Goal: Information Seeking & Learning: Find specific fact

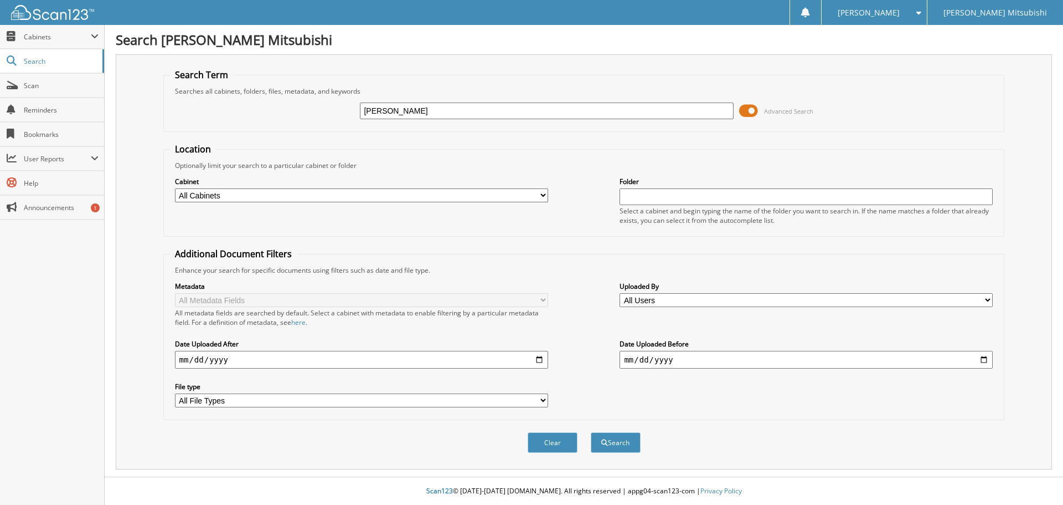
type input "DEBBIE WHITE"
click at [591, 432] on button "Search" at bounding box center [616, 442] width 50 height 20
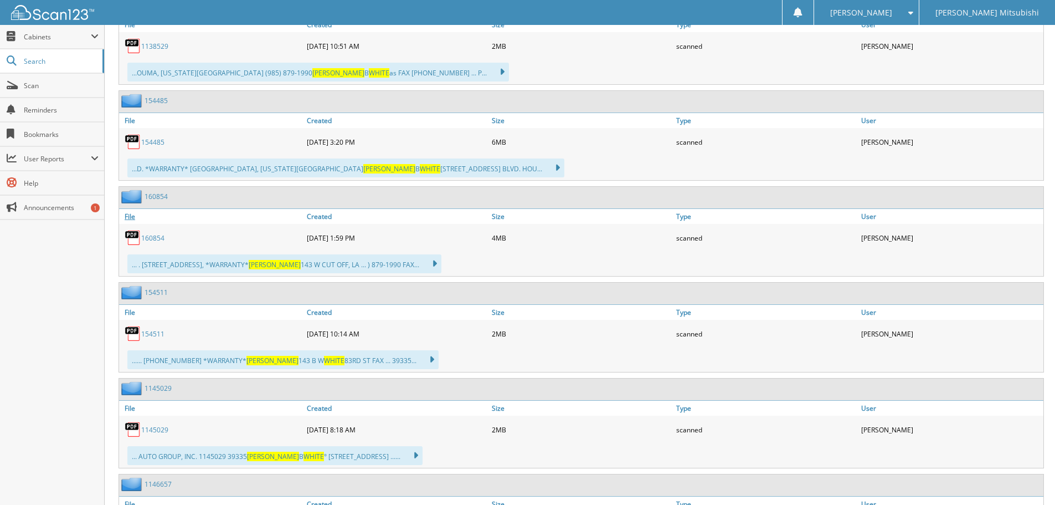
scroll to position [665, 0]
click at [154, 237] on link "160854" at bounding box center [152, 237] width 23 height 9
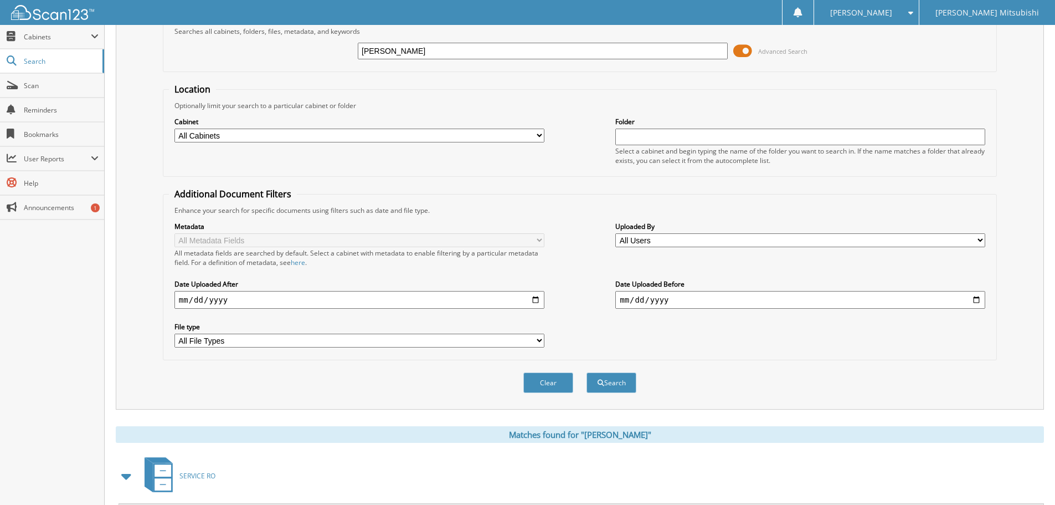
scroll to position [55, 0]
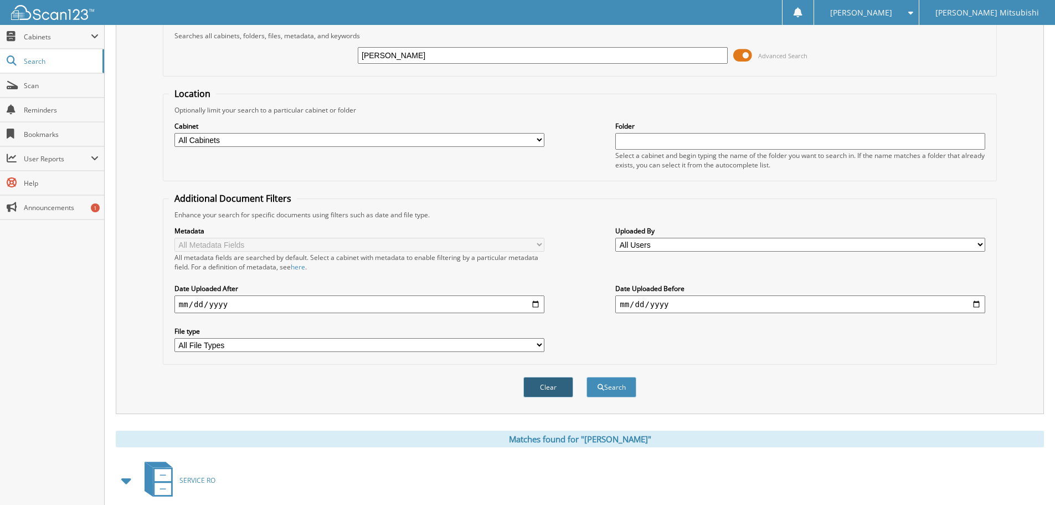
click at [538, 389] on button "Clear" at bounding box center [548, 387] width 50 height 20
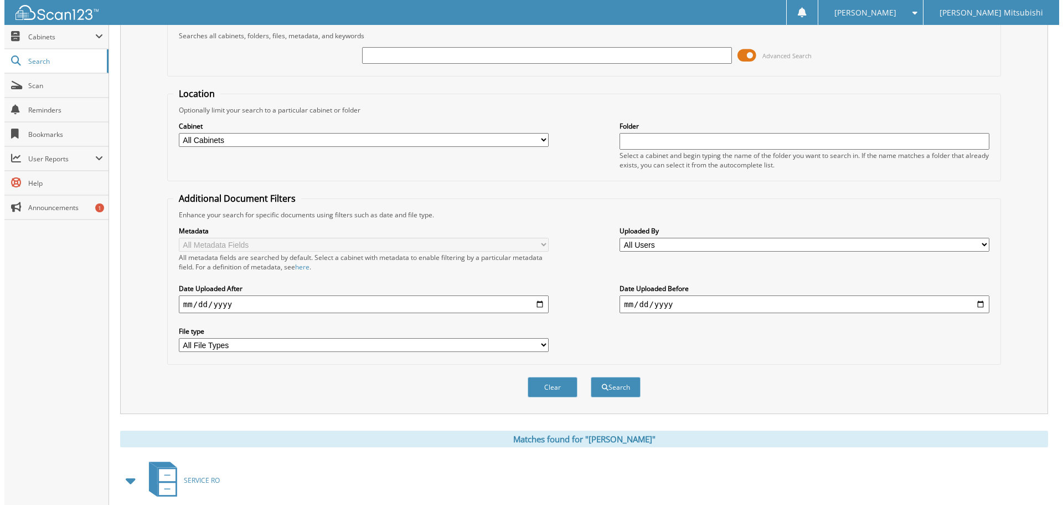
scroll to position [0, 0]
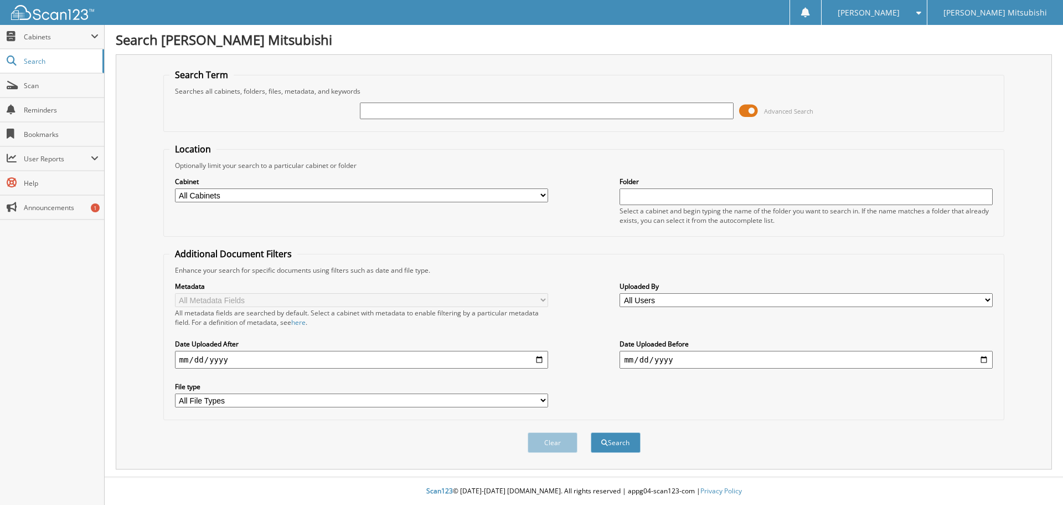
click at [465, 111] on input "text" at bounding box center [546, 110] width 373 height 17
type input "VERNA WEST"
click at [591, 432] on button "Search" at bounding box center [616, 442] width 50 height 20
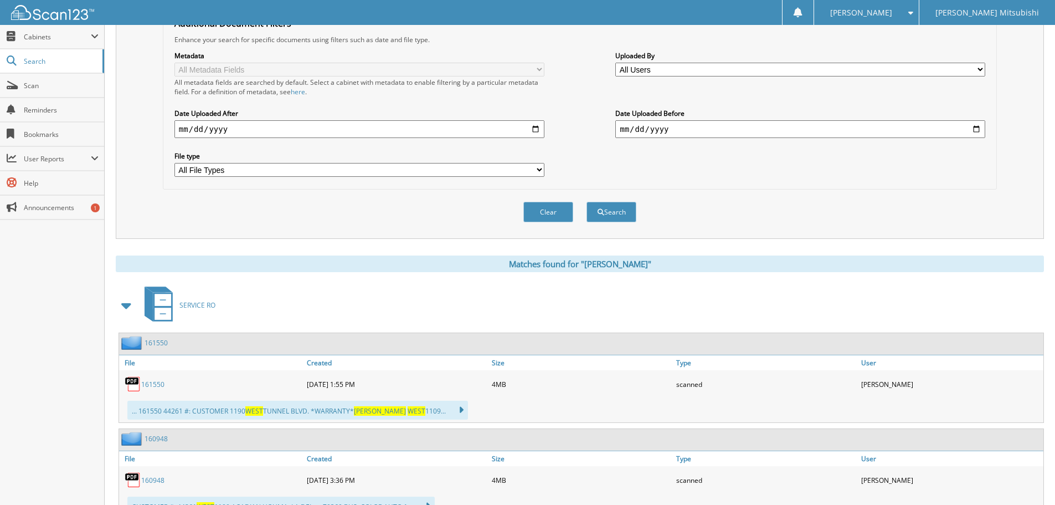
scroll to position [388, 0]
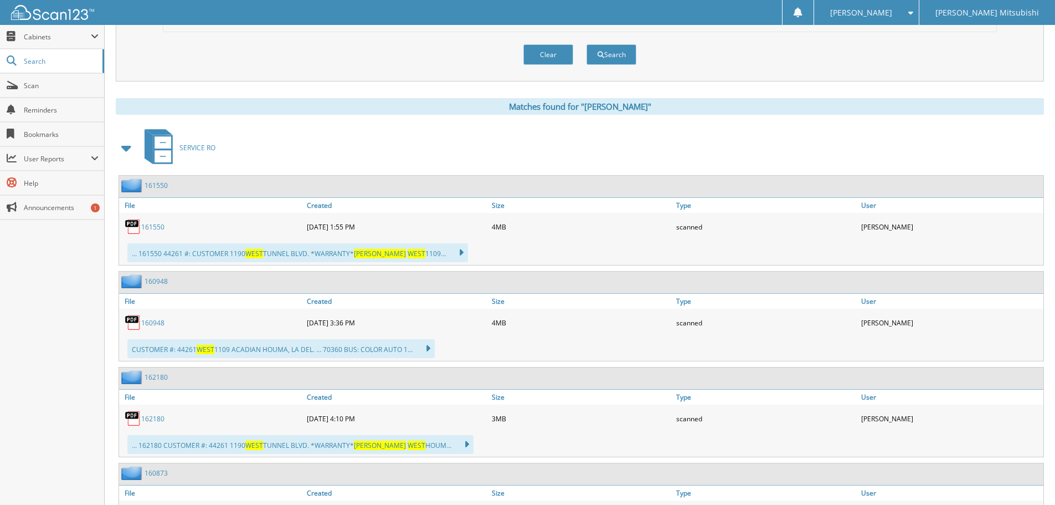
click at [164, 324] on link "160948" at bounding box center [152, 322] width 23 height 9
click at [158, 231] on link "161550" at bounding box center [152, 226] width 23 height 9
click at [153, 418] on link "162180" at bounding box center [152, 418] width 23 height 9
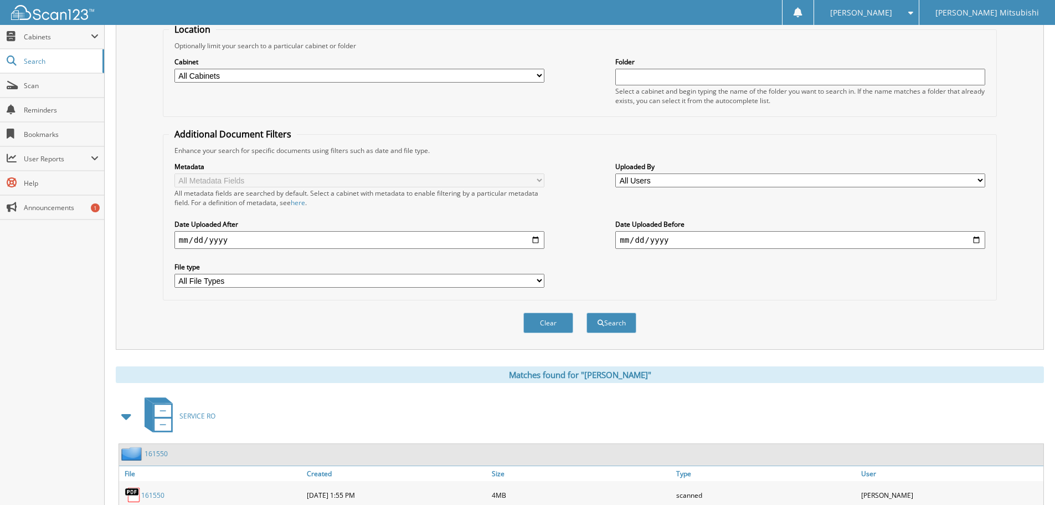
scroll to position [111, 0]
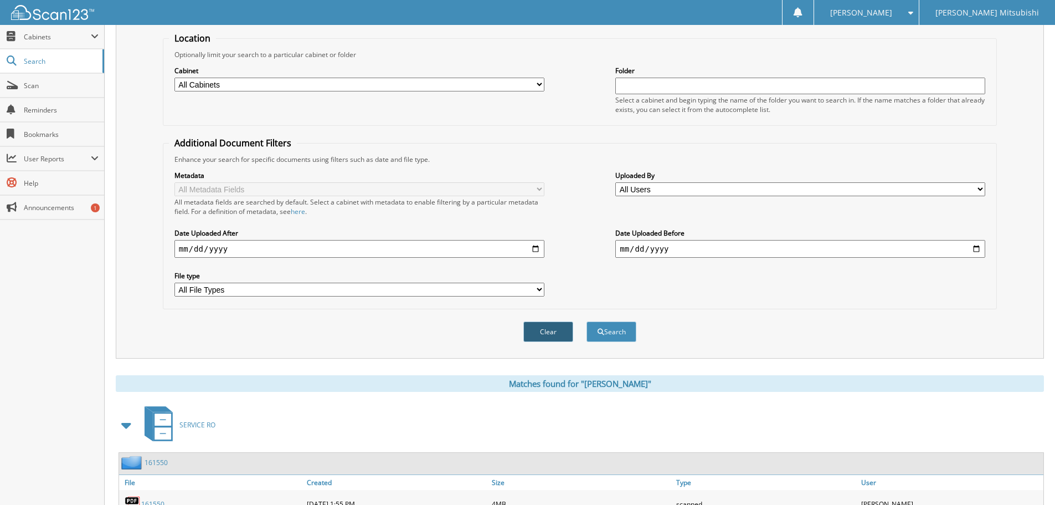
click at [555, 332] on button "Clear" at bounding box center [548, 331] width 50 height 20
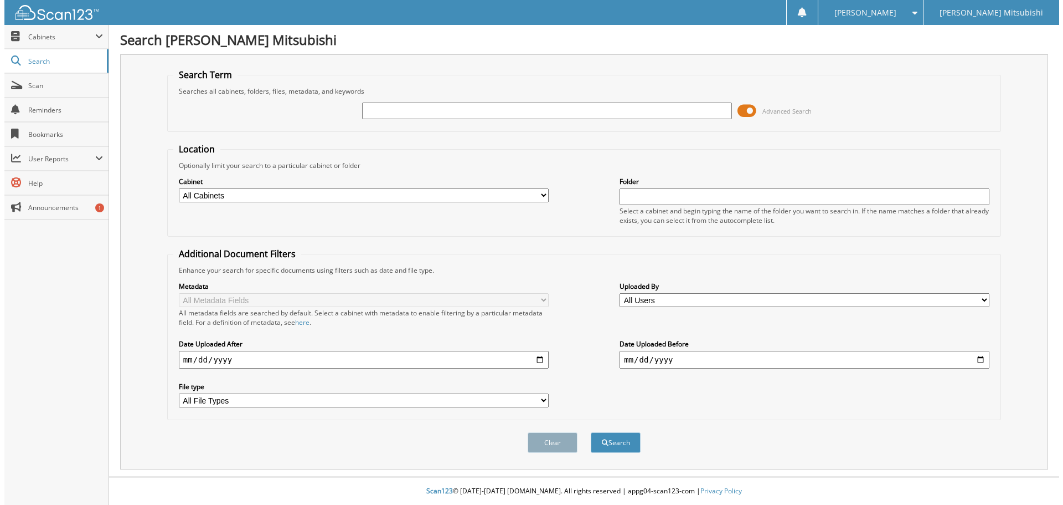
scroll to position [0, 0]
click at [420, 107] on input "text" at bounding box center [546, 110] width 373 height 17
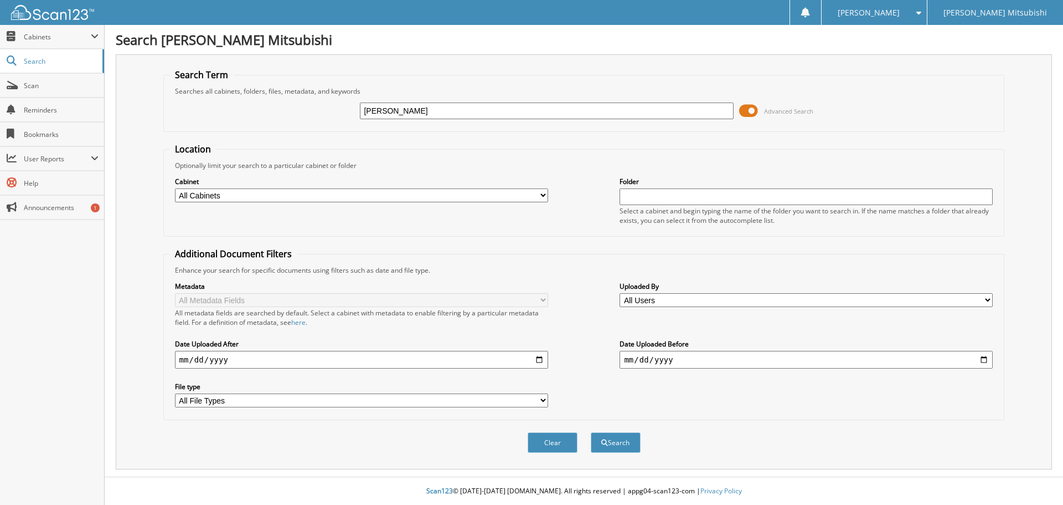
type input "DAWN TOUPS"
click at [591, 432] on button "Search" at bounding box center [616, 442] width 50 height 20
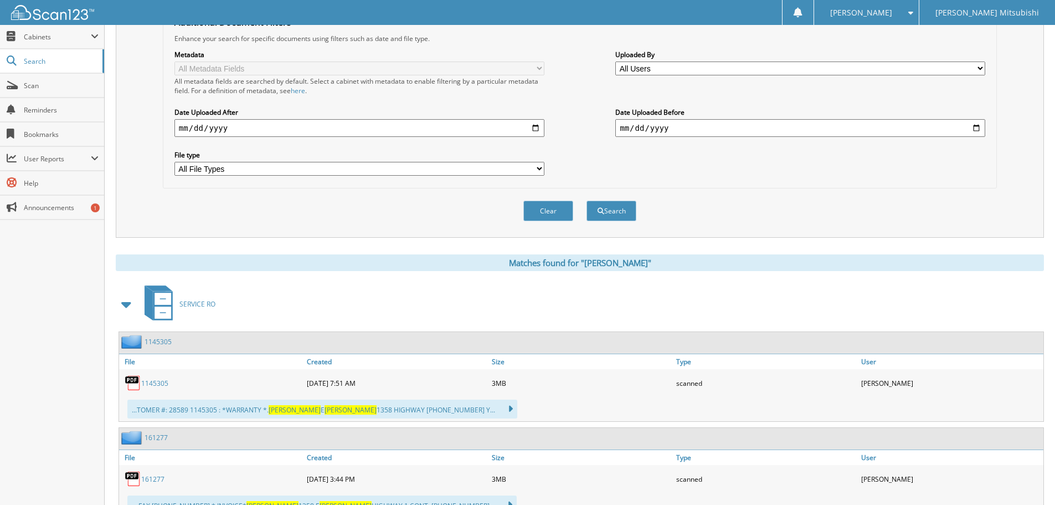
scroll to position [332, 0]
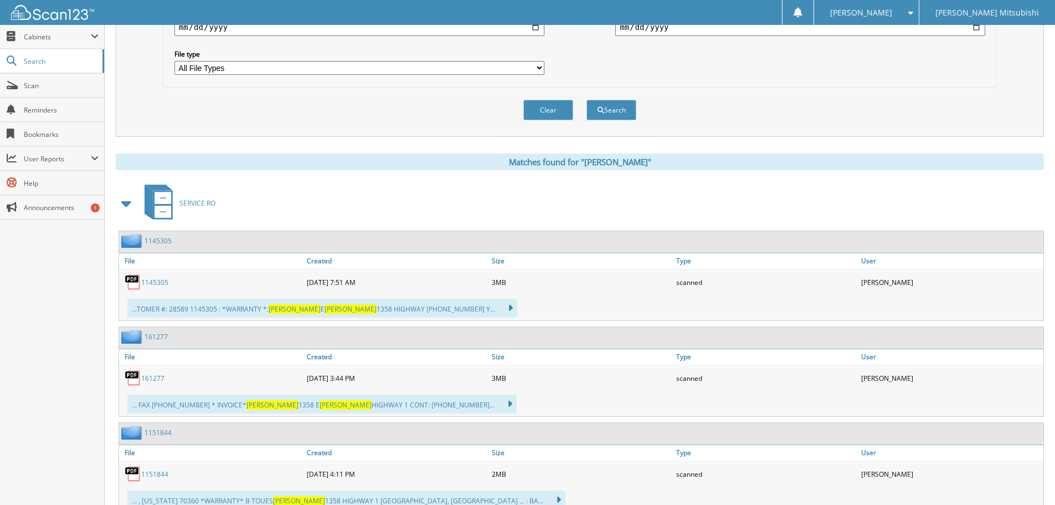
click at [157, 378] on link "161277" at bounding box center [152, 377] width 23 height 9
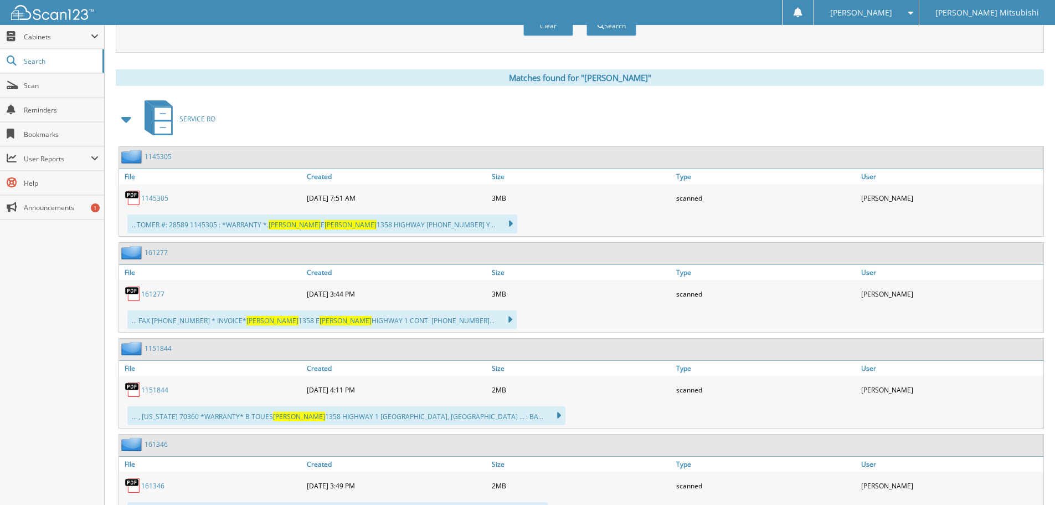
scroll to position [498, 0]
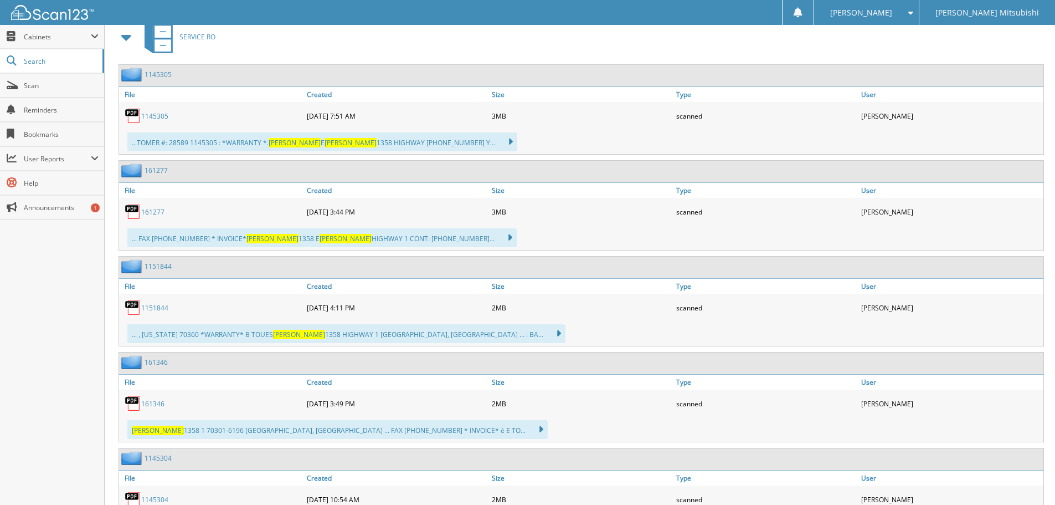
click at [161, 400] on link "161346" at bounding box center [152, 403] width 23 height 9
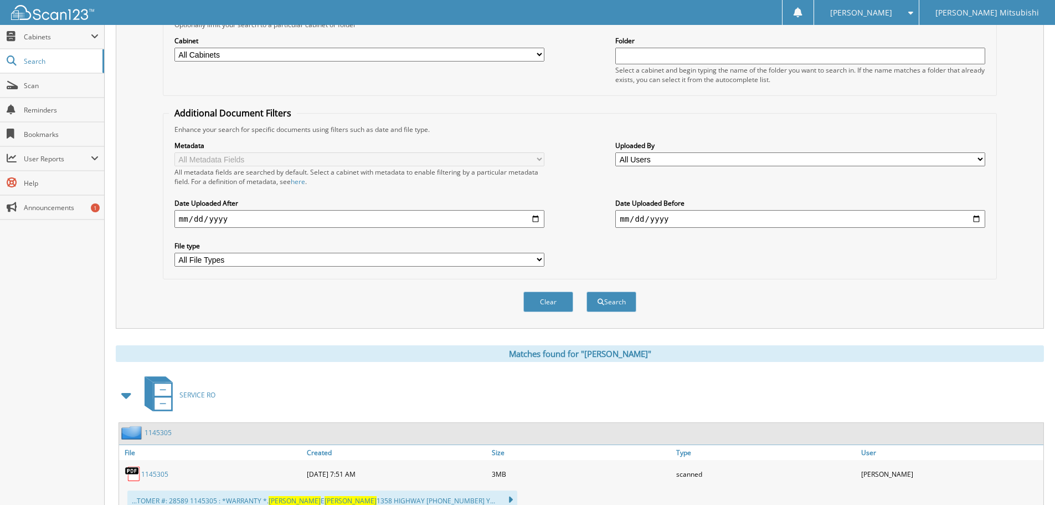
scroll to position [55, 0]
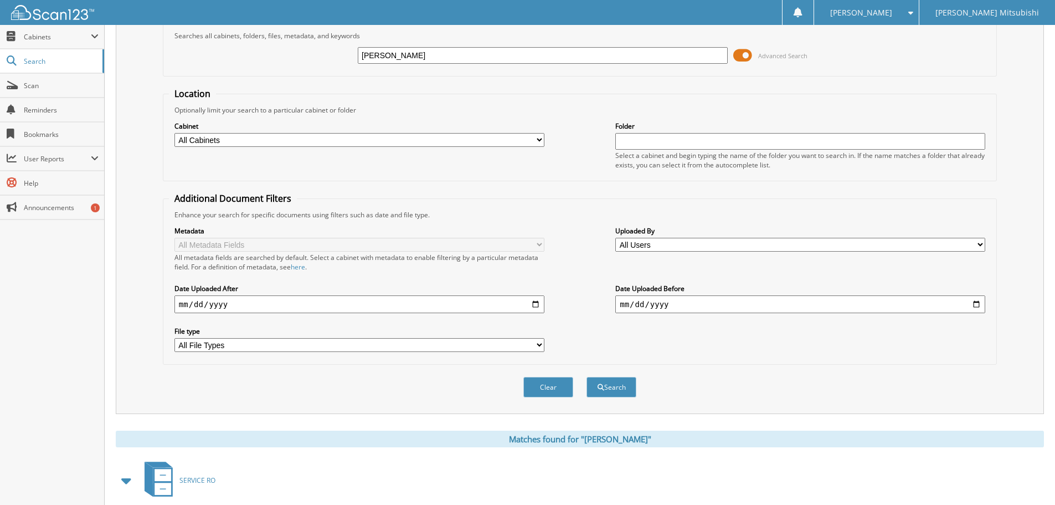
drag, startPoint x: 427, startPoint y: 59, endPoint x: 248, endPoint y: 71, distance: 179.8
click at [268, 68] on div "DAWN TOUPS Advanced Search" at bounding box center [580, 55] width 822 height 30
type input "DARLA TALBOT"
click at [587, 377] on button "Search" at bounding box center [612, 387] width 50 height 20
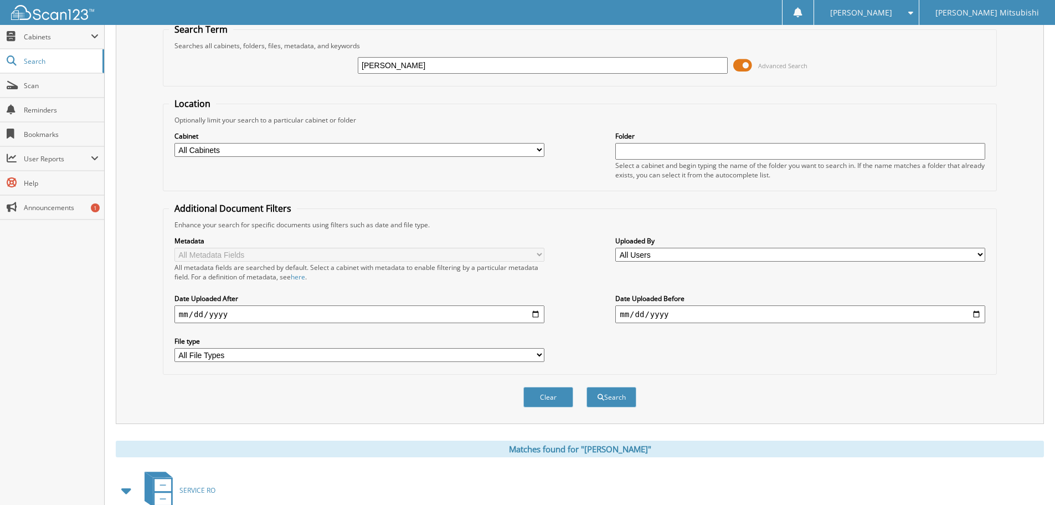
scroll to position [277, 0]
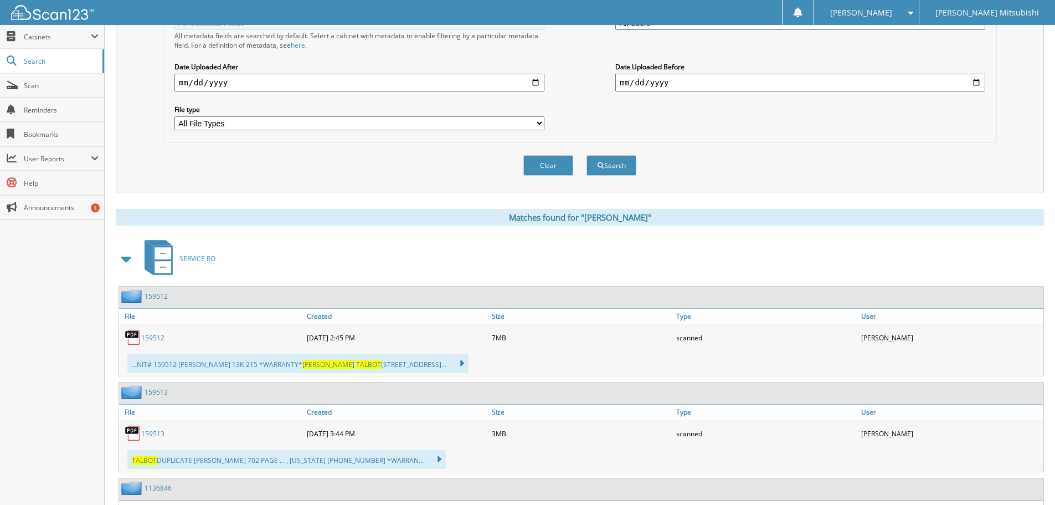
click at [154, 329] on div "159512" at bounding box center [211, 337] width 185 height 22
click at [158, 335] on link "159512" at bounding box center [152, 337] width 23 height 9
click at [151, 433] on link "159513" at bounding box center [152, 433] width 23 height 9
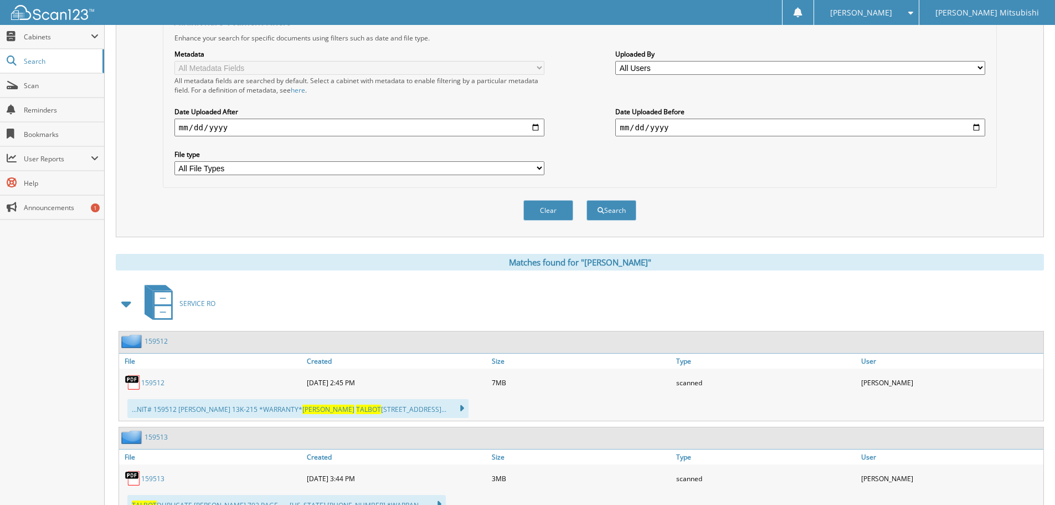
scroll to position [97, 0]
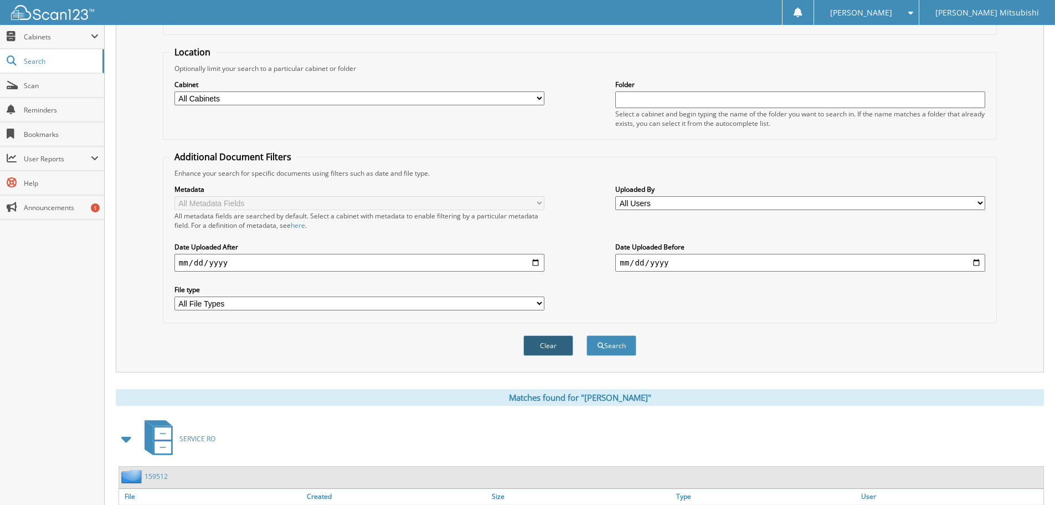
click at [557, 347] on button "Clear" at bounding box center [548, 345] width 50 height 20
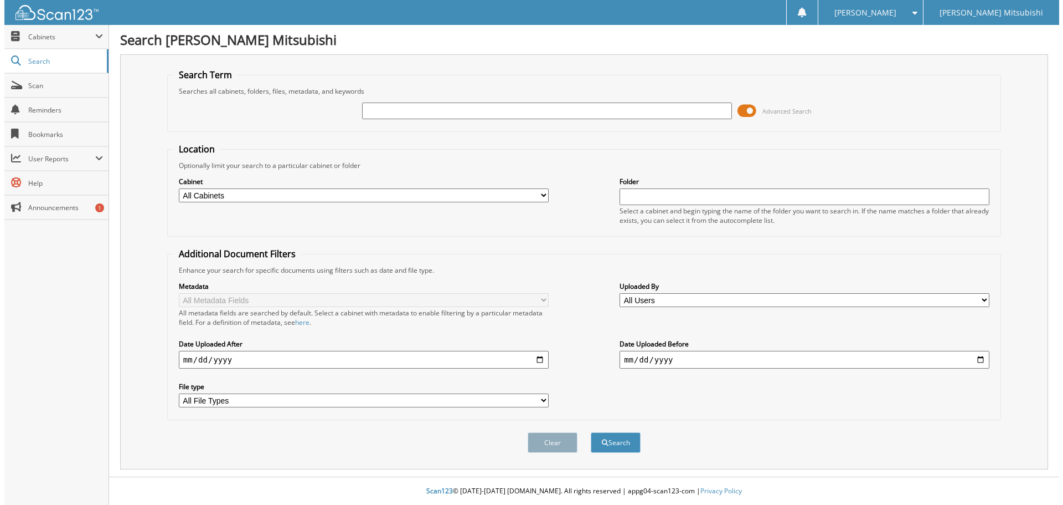
scroll to position [0, 0]
click at [460, 109] on input "text" at bounding box center [546, 110] width 373 height 17
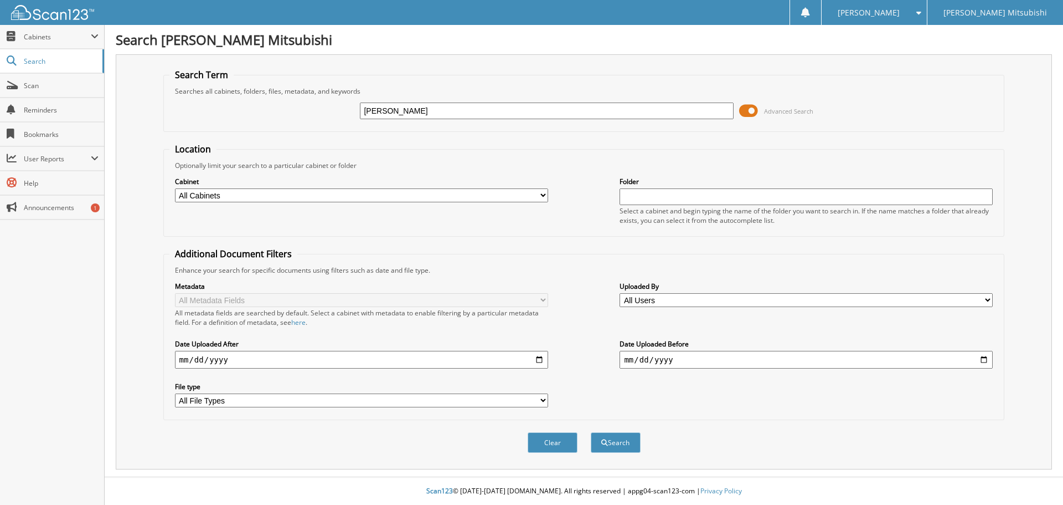
type input "[PERSON_NAME]"
click at [591, 432] on button "Search" at bounding box center [616, 442] width 50 height 20
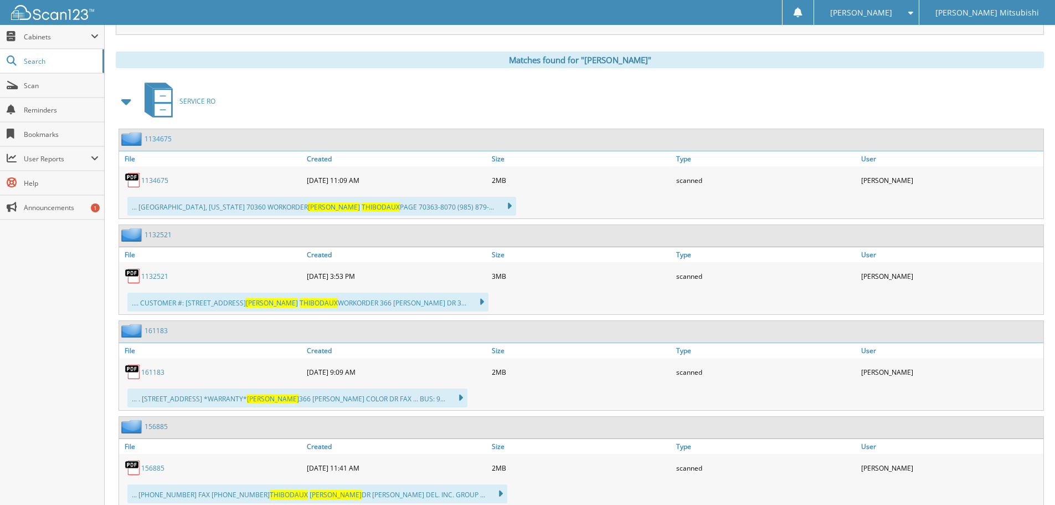
scroll to position [443, 0]
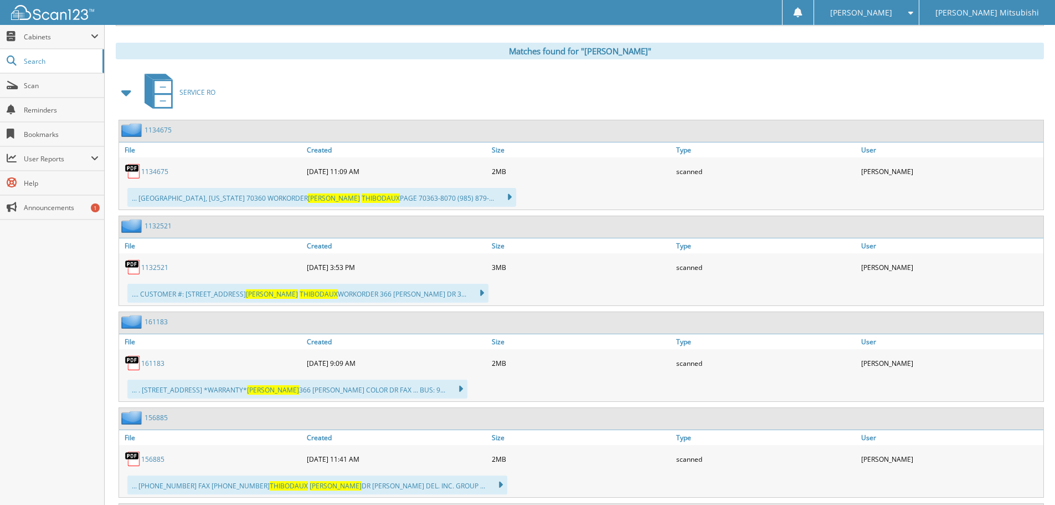
click at [155, 366] on link "161183" at bounding box center [152, 362] width 23 height 9
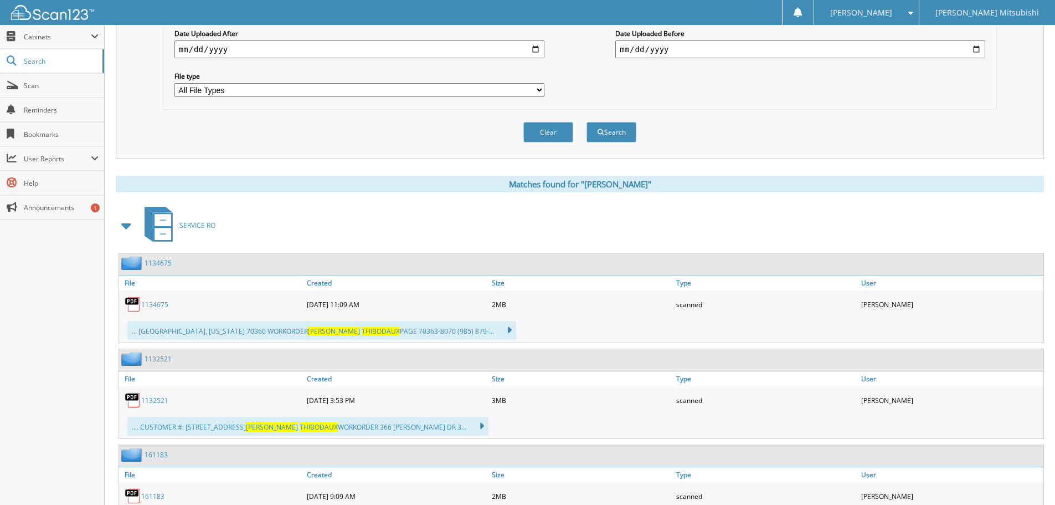
scroll to position [111, 0]
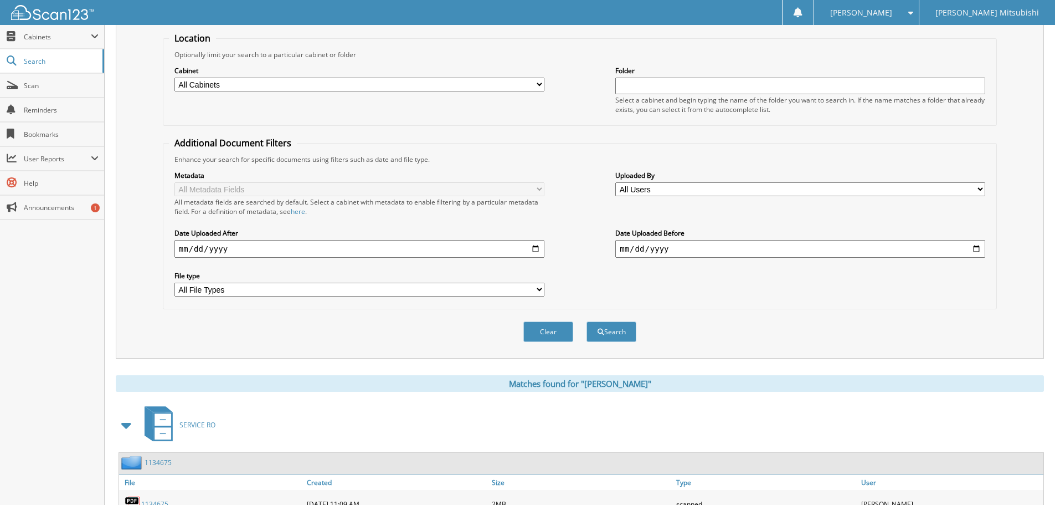
click at [548, 327] on button "Clear" at bounding box center [548, 331] width 50 height 20
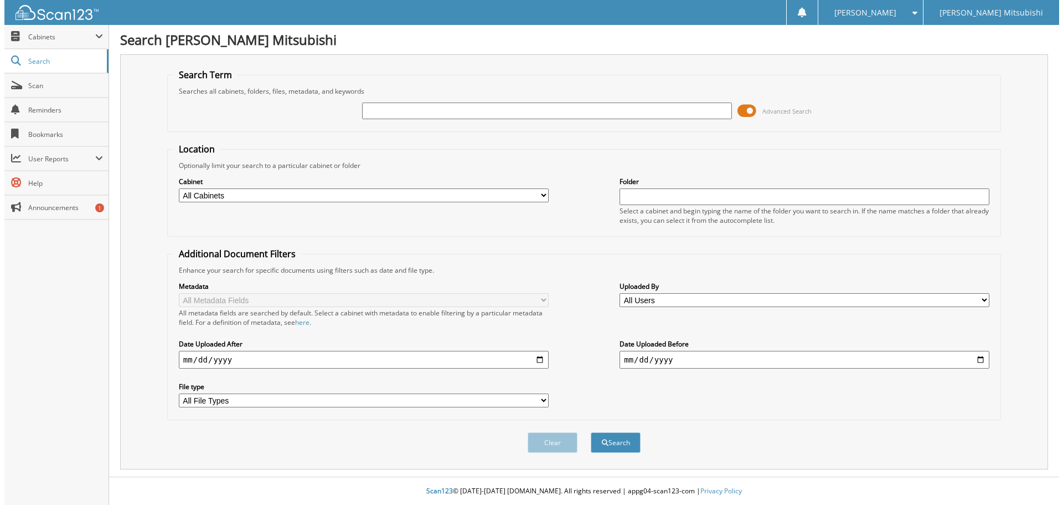
scroll to position [0, 0]
click at [494, 105] on input "text" at bounding box center [546, 110] width 373 height 17
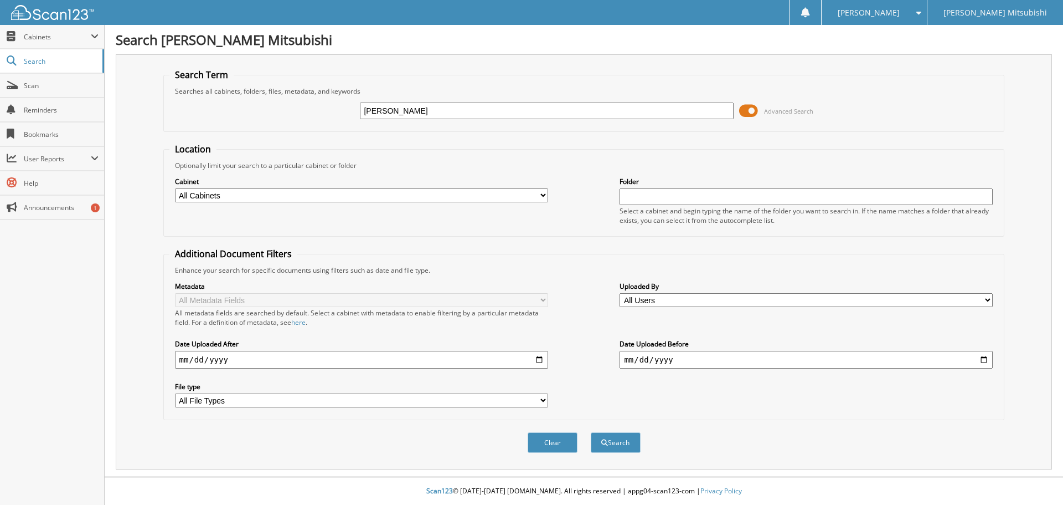
type input "JULIE TABOR"
click at [591, 432] on button "Search" at bounding box center [616, 442] width 50 height 20
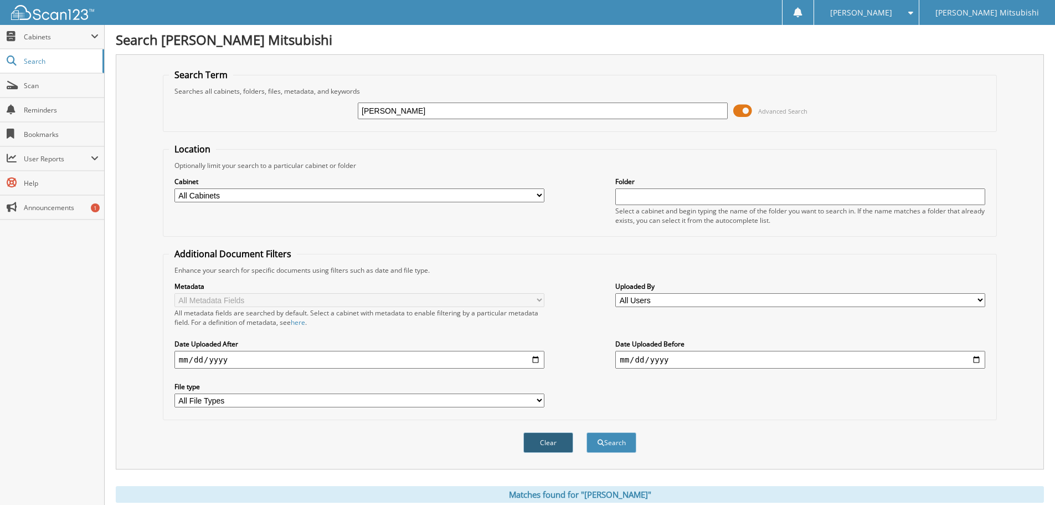
click at [558, 448] on button "Clear" at bounding box center [548, 442] width 50 height 20
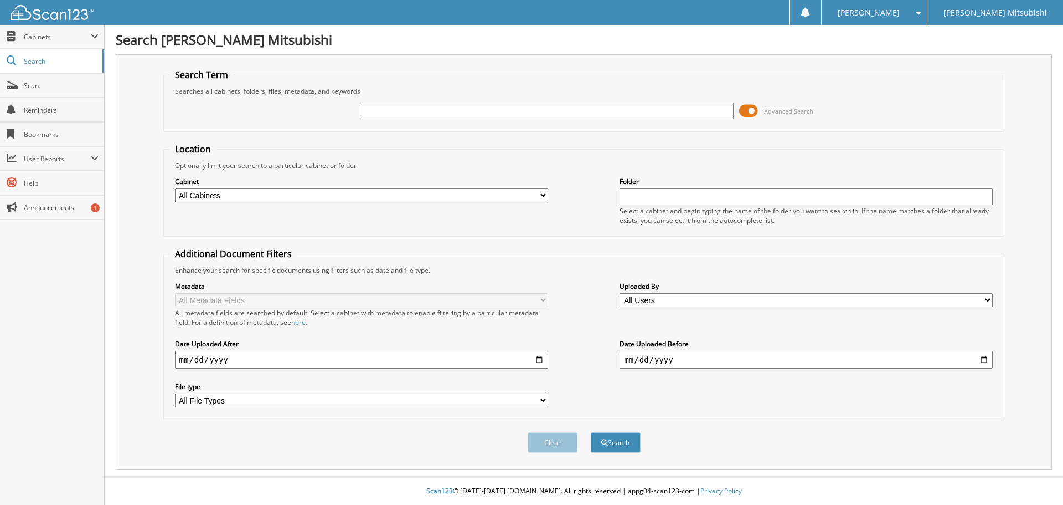
click at [407, 111] on input "text" at bounding box center [546, 110] width 373 height 17
type input "MONTIE SPIVEY"
click at [591, 432] on button "Search" at bounding box center [616, 442] width 50 height 20
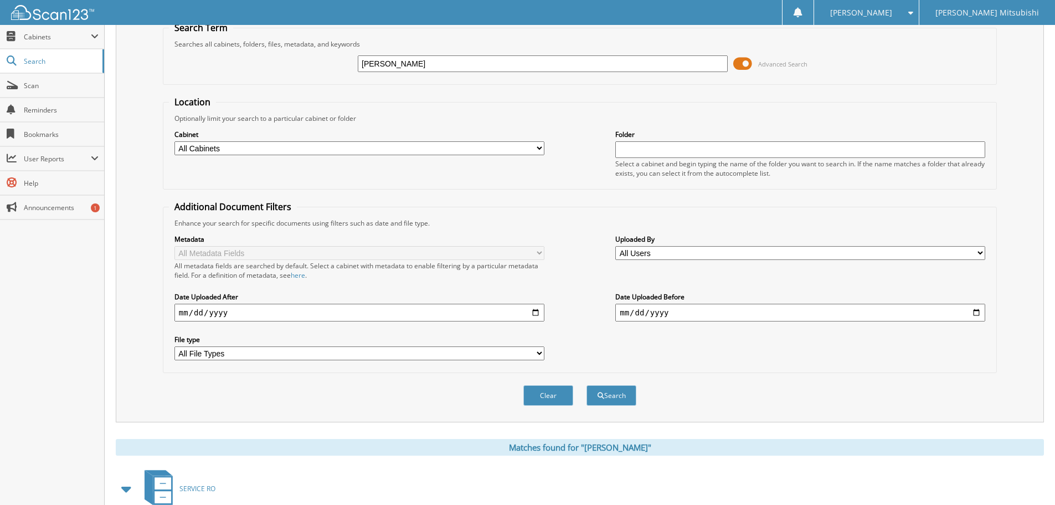
scroll to position [182, 0]
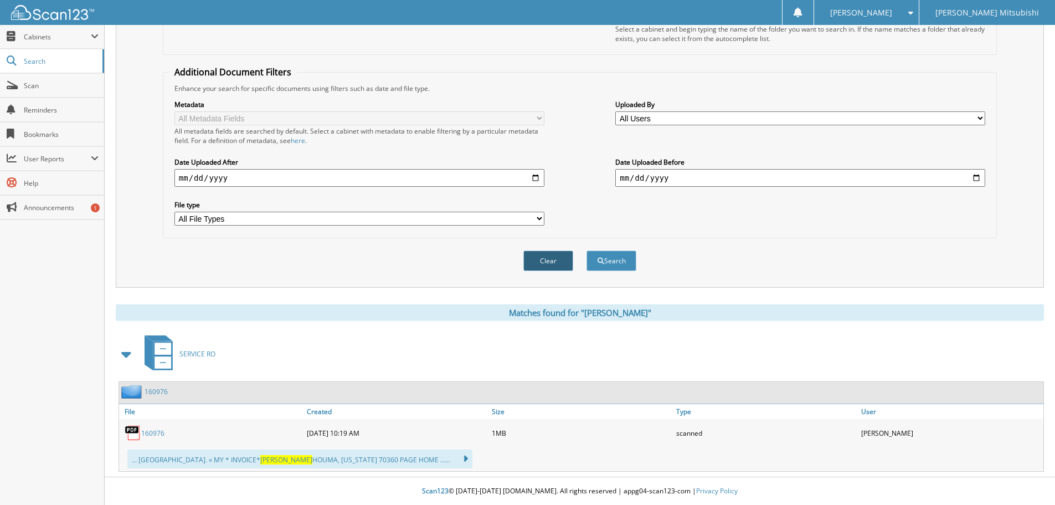
click at [537, 265] on button "Clear" at bounding box center [548, 260] width 50 height 20
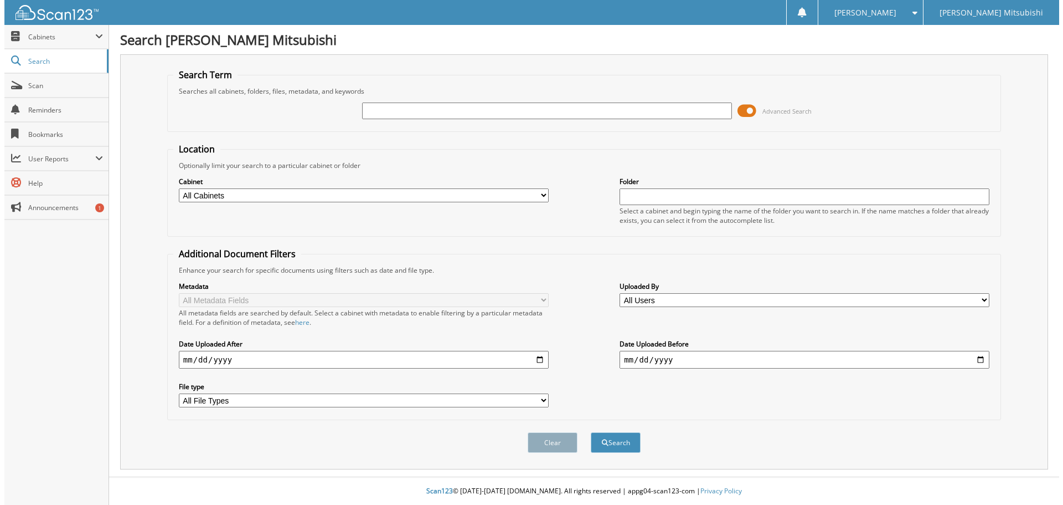
scroll to position [0, 0]
click at [447, 113] on input "text" at bounding box center [546, 110] width 373 height 17
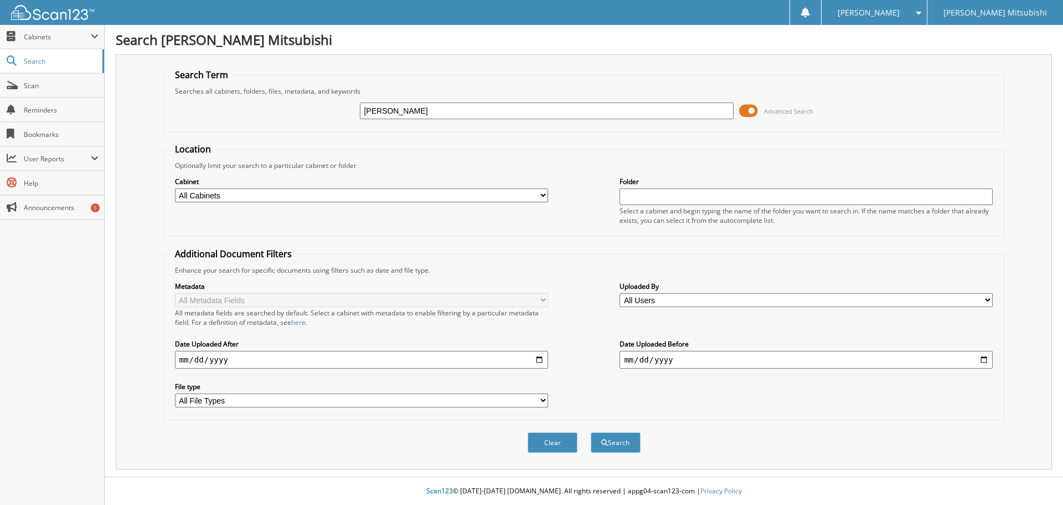
type input "[PERSON_NAME]"
click at [591, 432] on button "Search" at bounding box center [616, 442] width 50 height 20
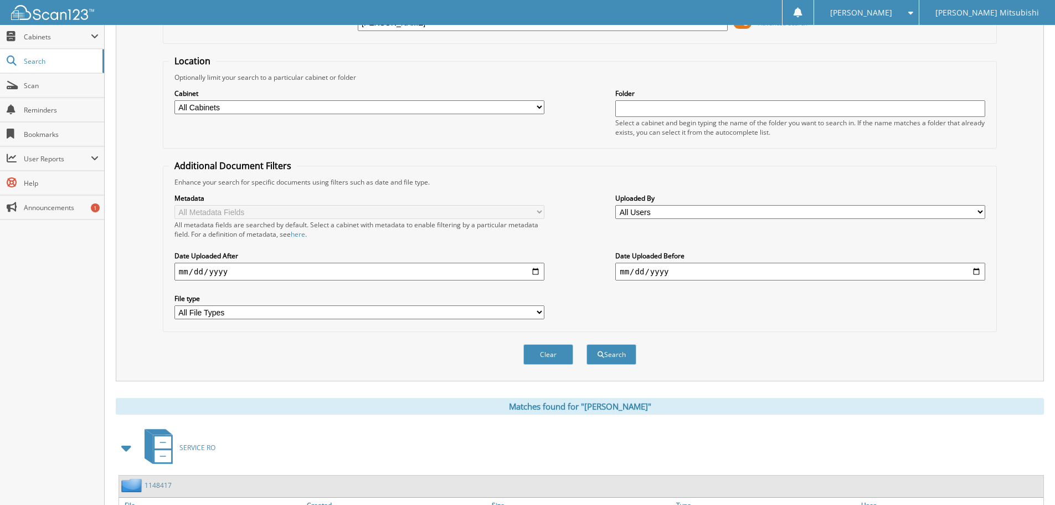
scroll to position [182, 0]
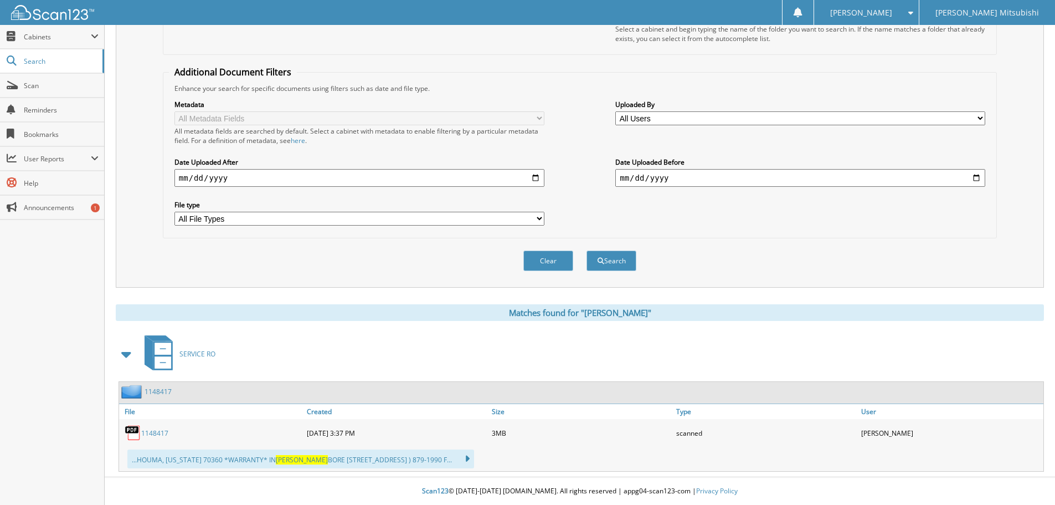
click at [153, 432] on link "1148417" at bounding box center [154, 432] width 27 height 9
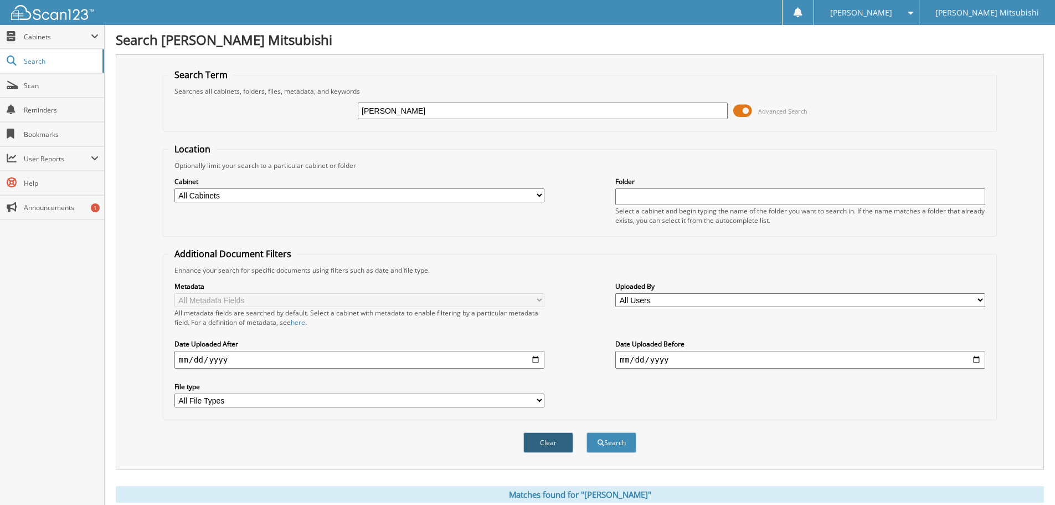
click at [542, 447] on button "Clear" at bounding box center [548, 442] width 50 height 20
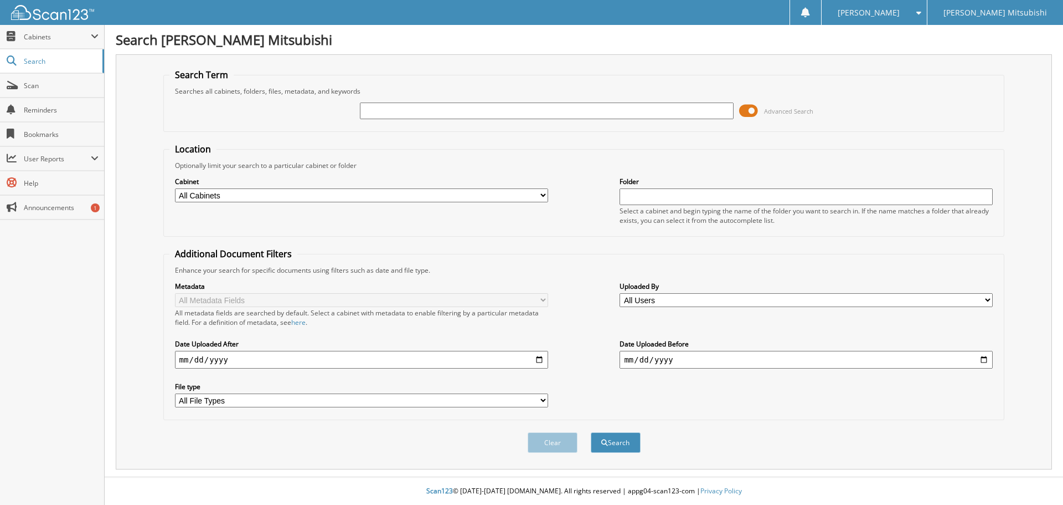
click at [390, 101] on div at bounding box center [546, 110] width 373 height 19
click at [390, 108] on input "text" at bounding box center [546, 110] width 373 height 17
type input "PATRICK STEIN"
click at [591, 432] on button "Search" at bounding box center [616, 442] width 50 height 20
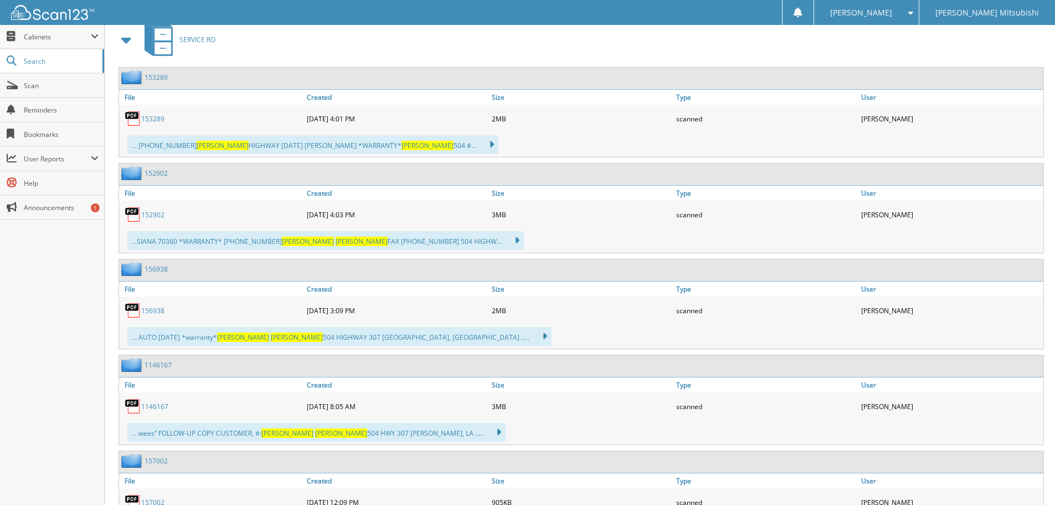
scroll to position [565, 0]
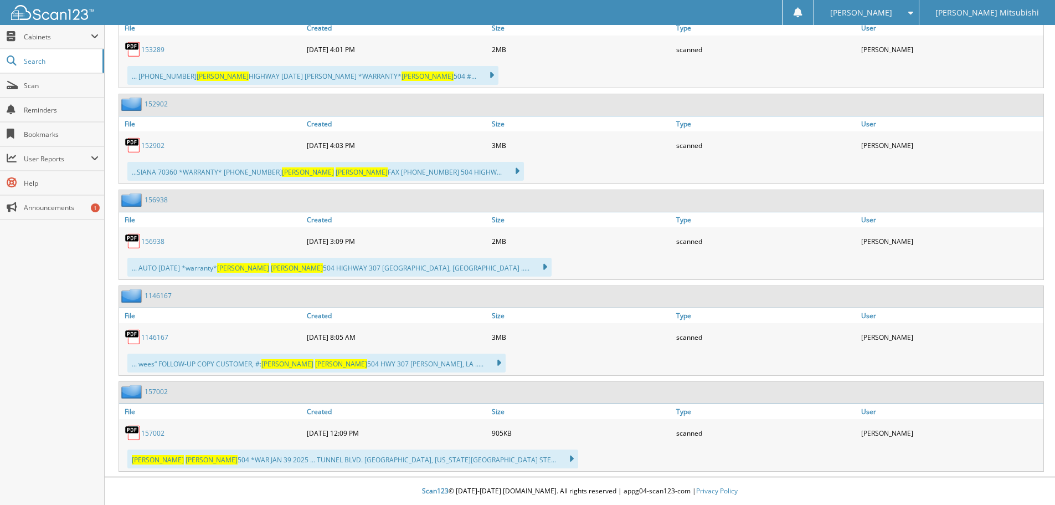
click at [153, 431] on link "157002" at bounding box center [152, 432] width 23 height 9
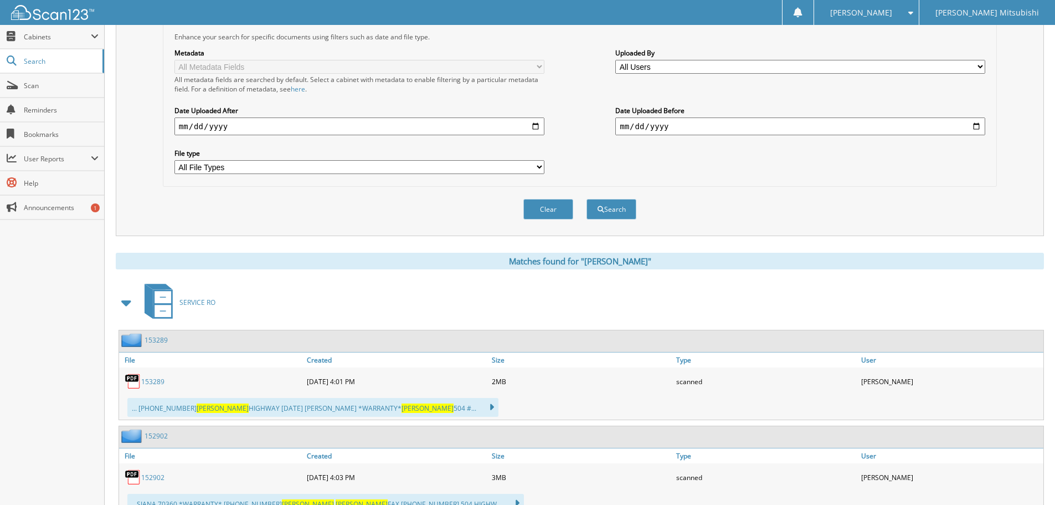
scroll to position [12, 0]
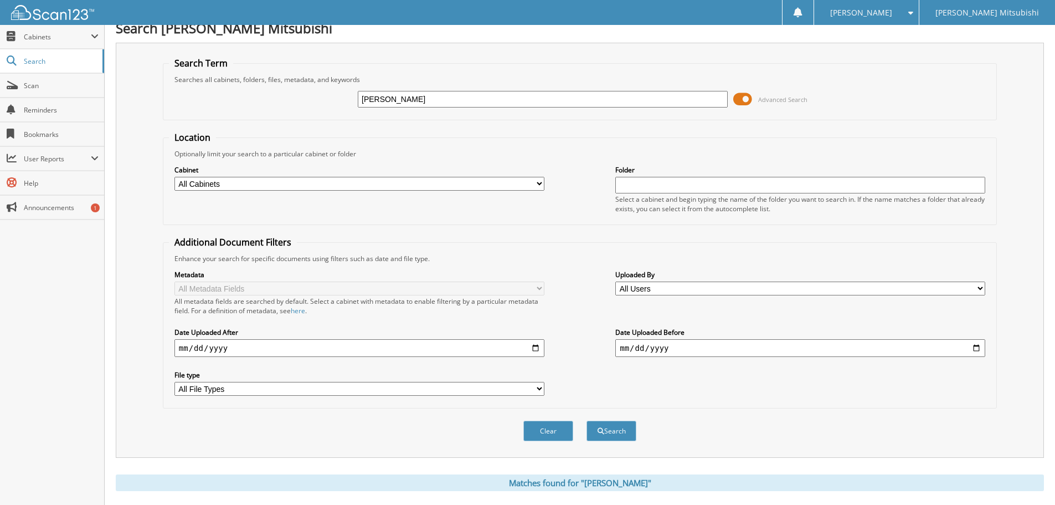
click at [557, 430] on button "Clear" at bounding box center [548, 430] width 50 height 20
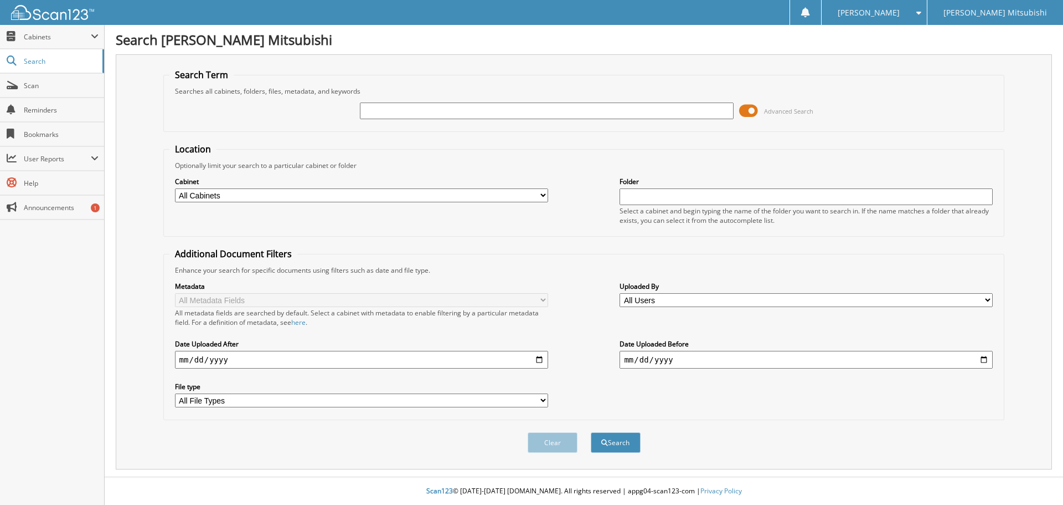
click at [442, 110] on input "text" at bounding box center [546, 110] width 373 height 17
drag, startPoint x: 409, startPoint y: 109, endPoint x: 244, endPoint y: 117, distance: 164.7
click at [244, 117] on div "C Advanced Search" at bounding box center [584, 111] width 830 height 30
type input "CATHY SPAHR"
click at [591, 432] on button "Search" at bounding box center [616, 442] width 50 height 20
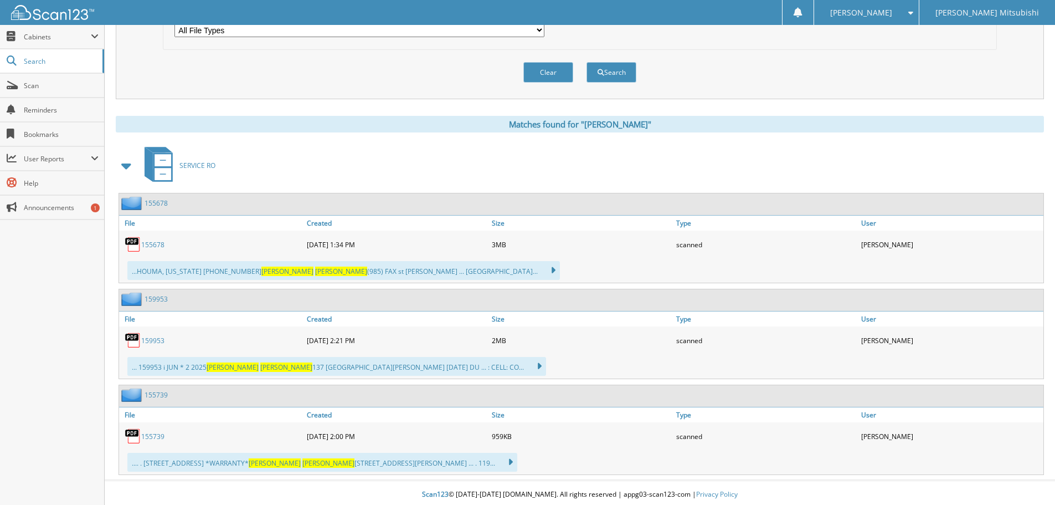
scroll to position [374, 0]
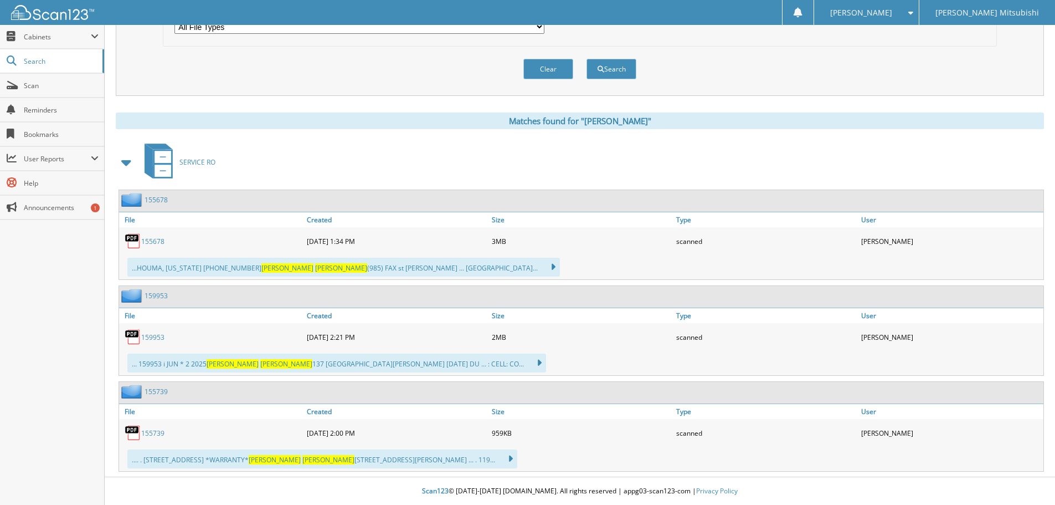
click at [158, 336] on link "159953" at bounding box center [152, 336] width 23 height 9
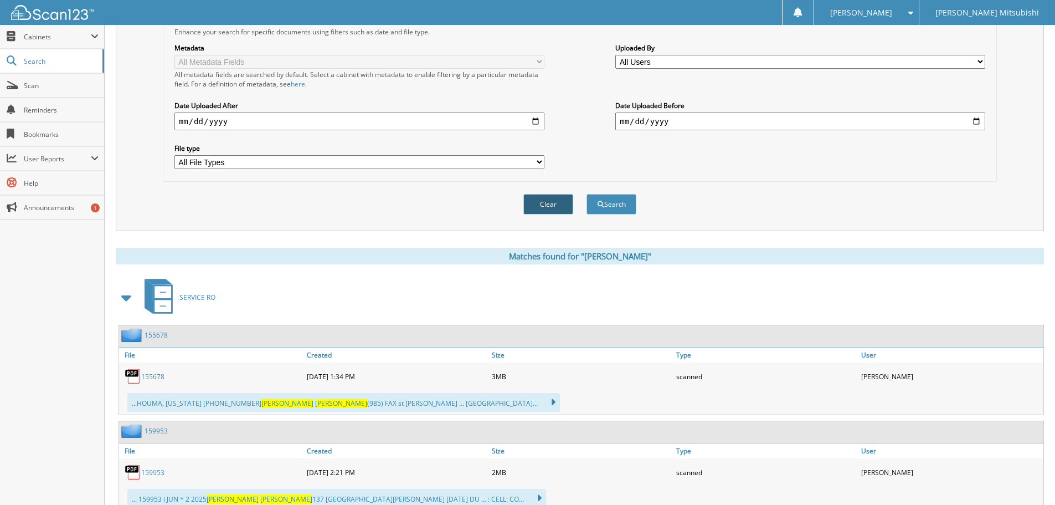
scroll to position [97, 0]
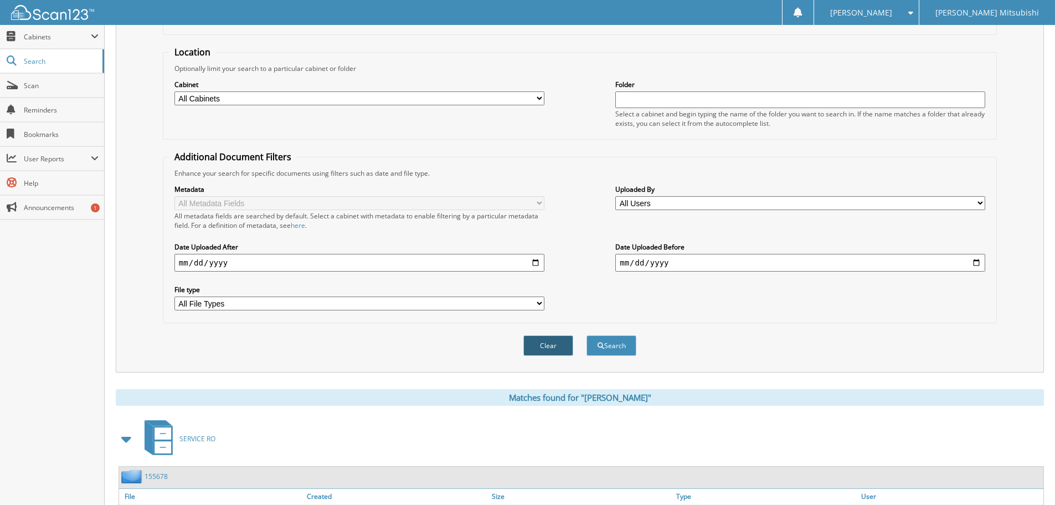
click at [559, 341] on button "Clear" at bounding box center [548, 345] width 50 height 20
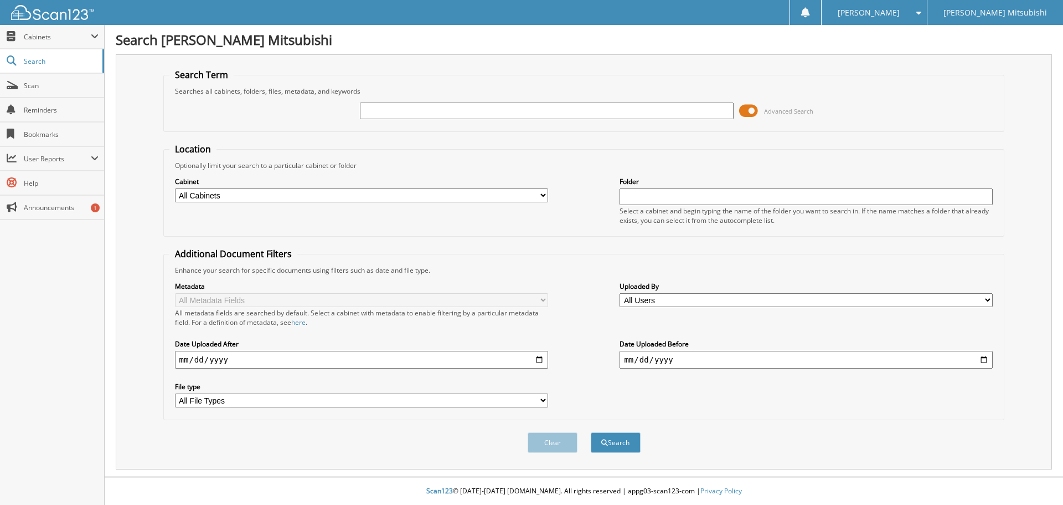
click at [444, 109] on input "text" at bounding box center [546, 110] width 373 height 17
type input "TERRY SYLVESTER"
click at [591, 432] on button "Search" at bounding box center [616, 442] width 50 height 20
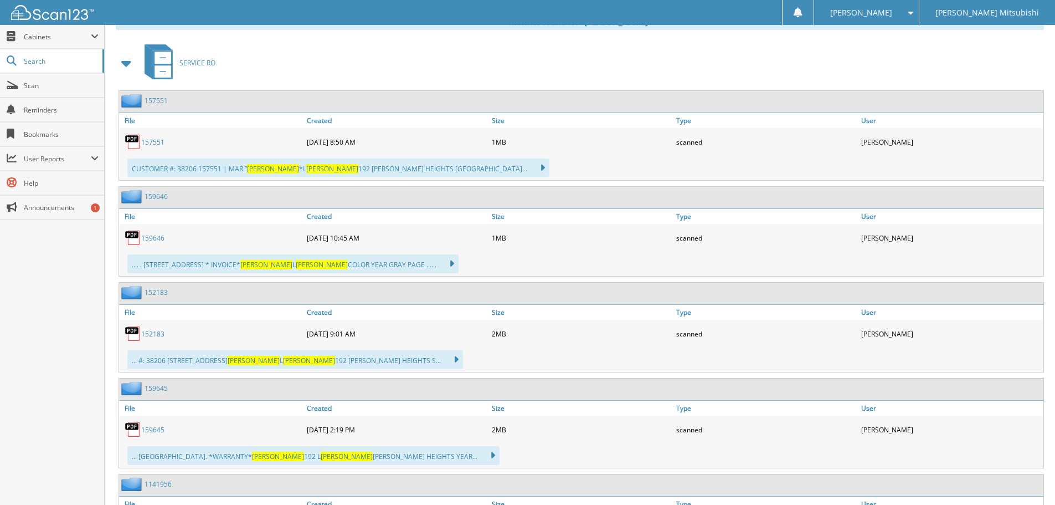
scroll to position [498, 0]
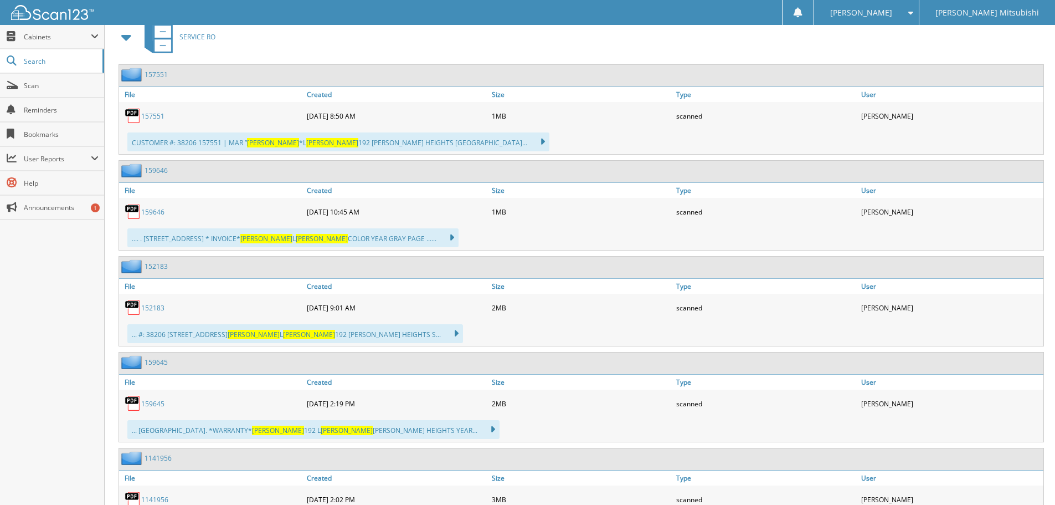
click at [156, 404] on link "159645" at bounding box center [152, 403] width 23 height 9
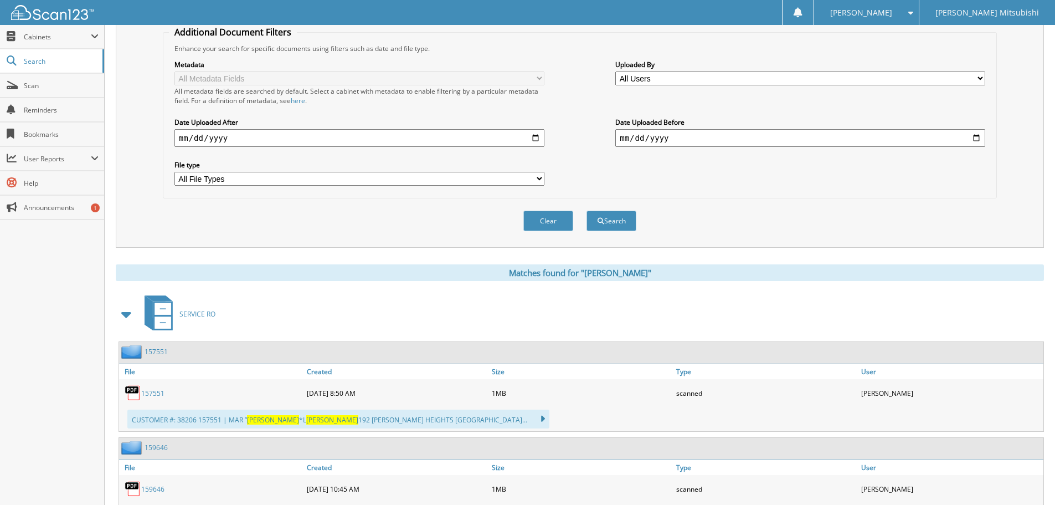
scroll to position [118, 0]
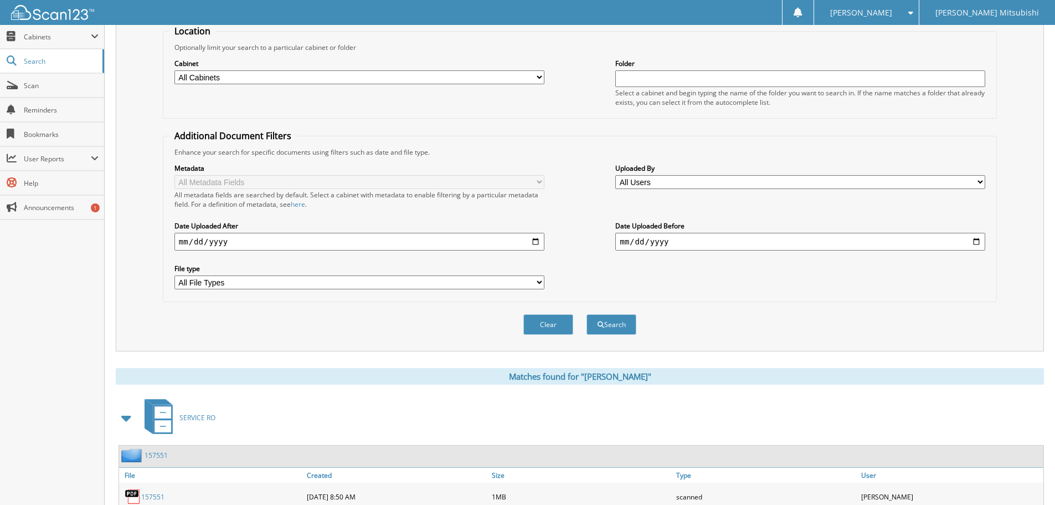
click at [543, 331] on button "Clear" at bounding box center [548, 324] width 50 height 20
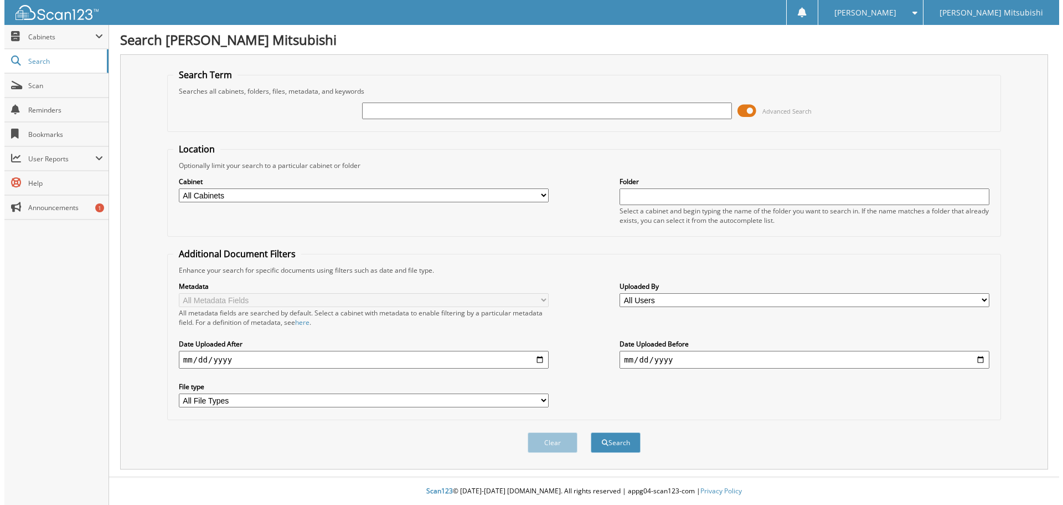
scroll to position [0, 0]
click at [433, 99] on div "Advanced Search" at bounding box center [584, 111] width 830 height 30
click at [430, 108] on input "text" at bounding box center [546, 110] width 373 height 17
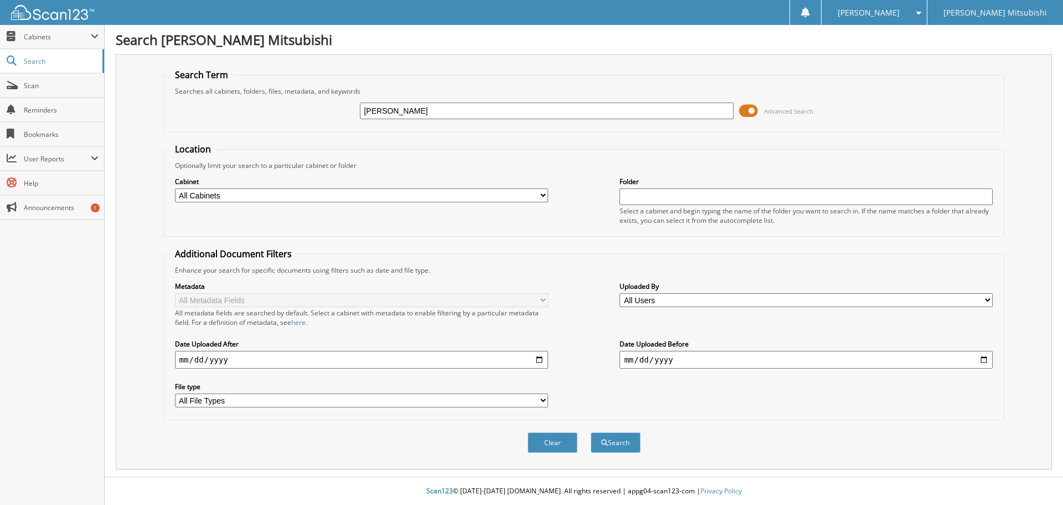
type input "NIKKI SAUCE"
click at [591, 432] on button "Search" at bounding box center [616, 442] width 50 height 20
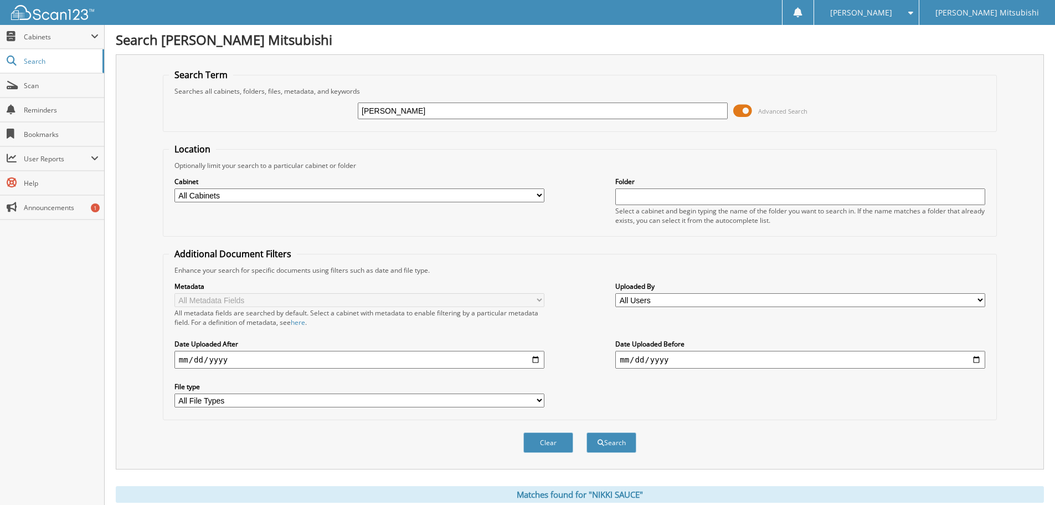
scroll to position [182, 0]
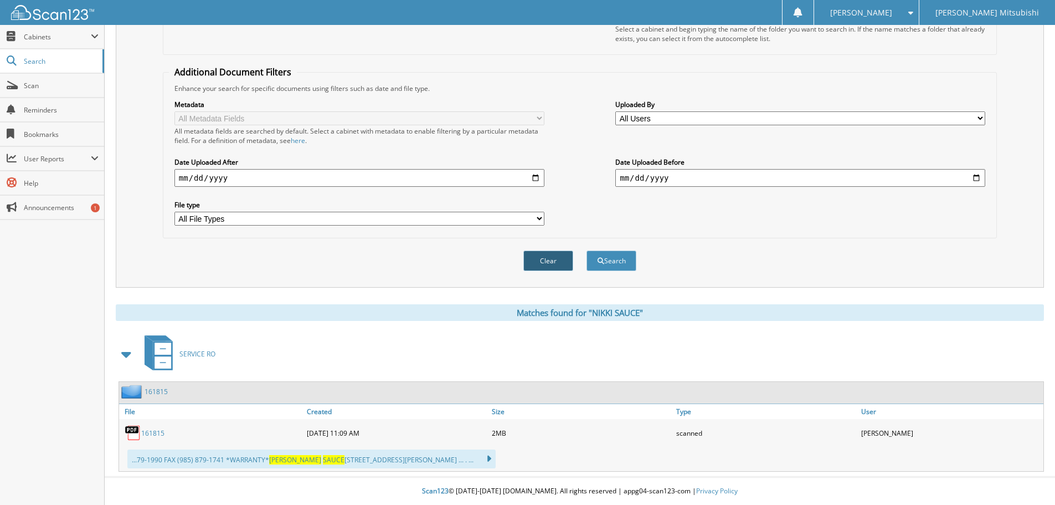
click at [556, 252] on button "Clear" at bounding box center [548, 260] width 50 height 20
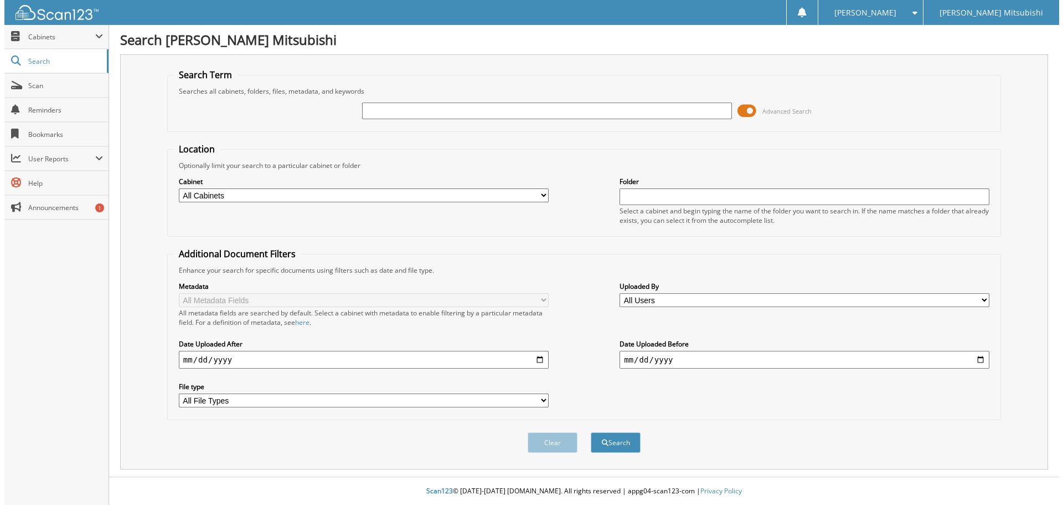
scroll to position [0, 0]
click at [479, 115] on input "text" at bounding box center [546, 110] width 373 height 17
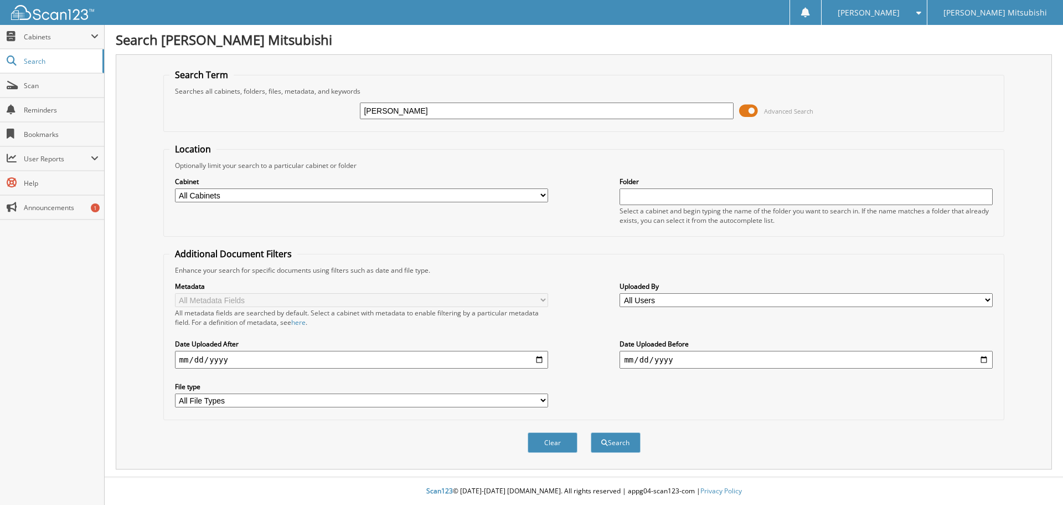
type input "[PERSON_NAME]"
click at [591, 432] on button "Search" at bounding box center [616, 442] width 50 height 20
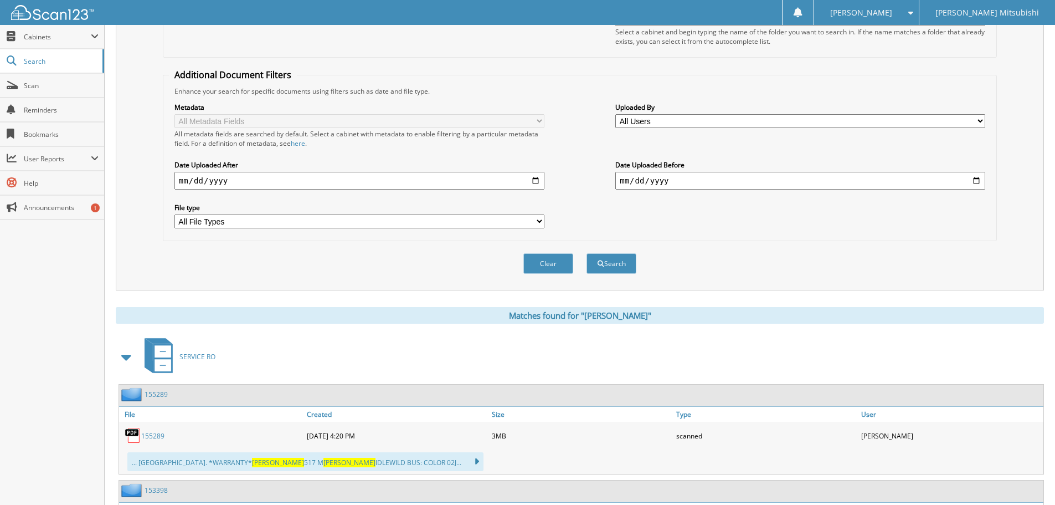
scroll to position [166, 0]
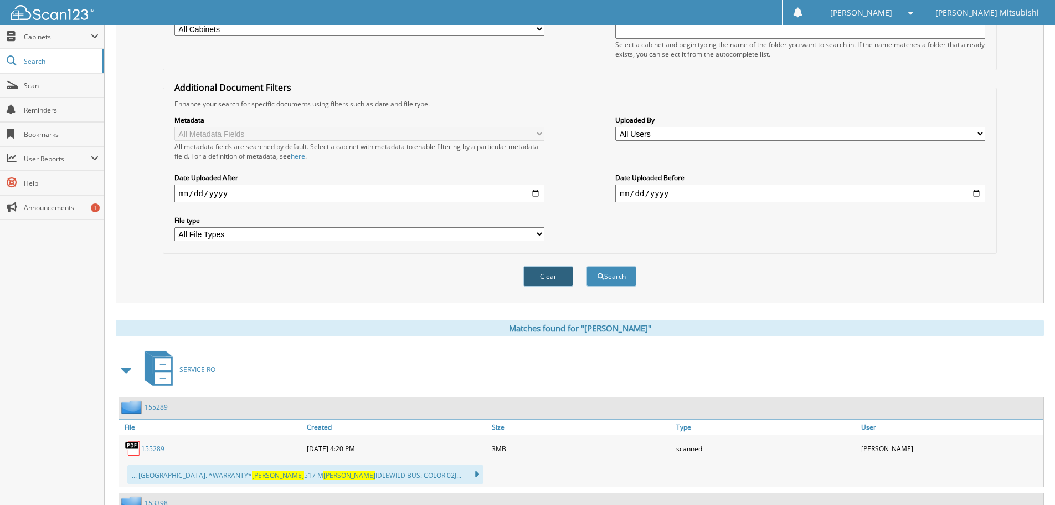
click at [547, 281] on button "Clear" at bounding box center [548, 276] width 50 height 20
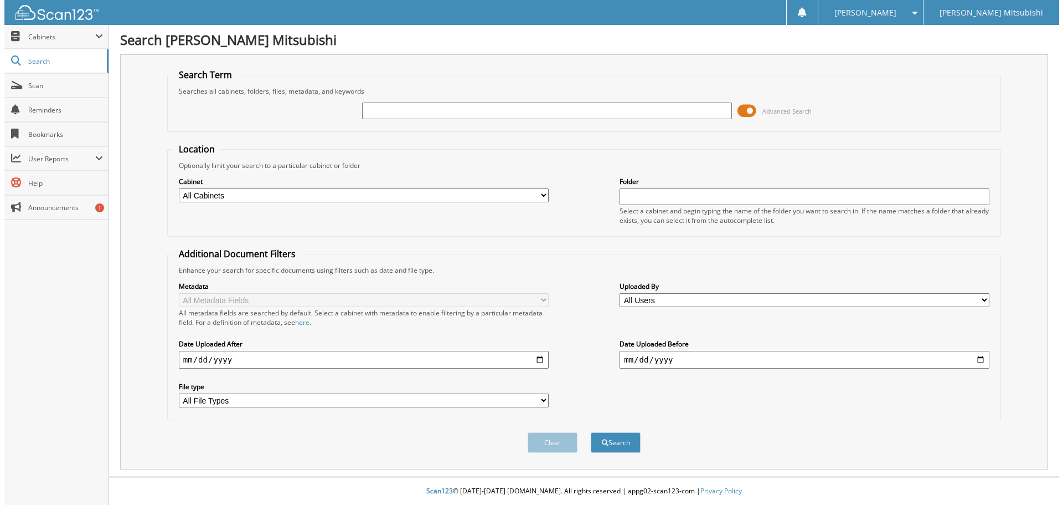
scroll to position [0, 0]
click at [396, 117] on input "text" at bounding box center [546, 110] width 373 height 17
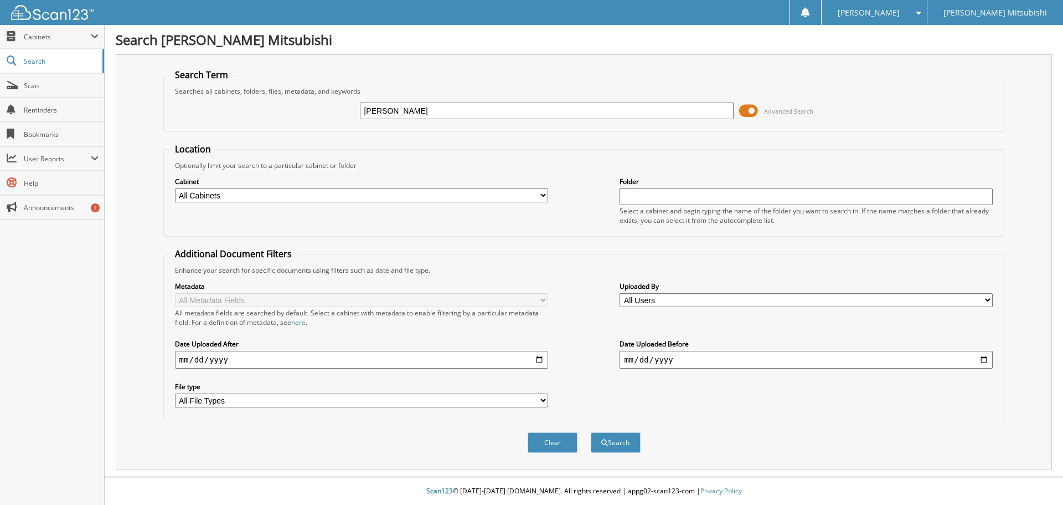
type input "[PERSON_NAME]"
click at [591, 432] on button "Search" at bounding box center [616, 442] width 50 height 20
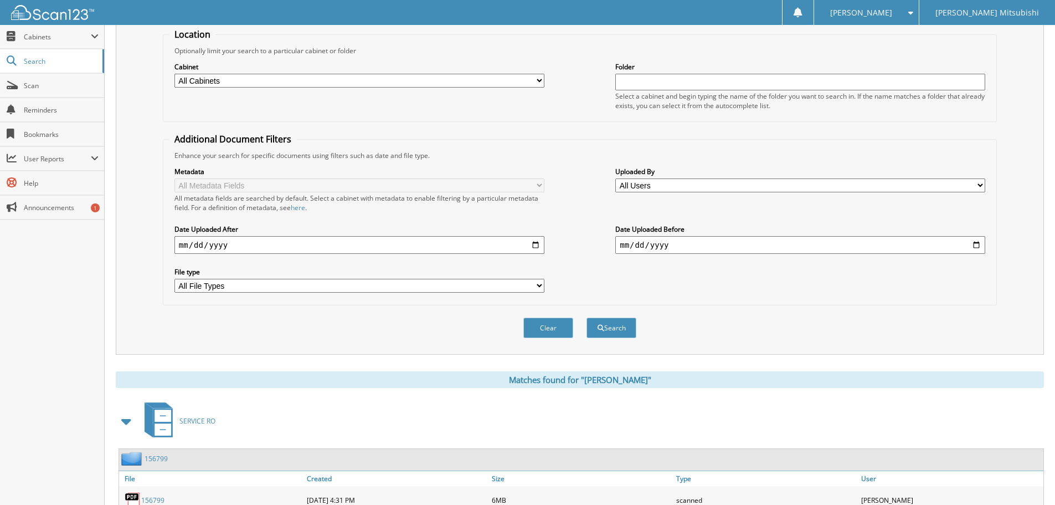
scroll to position [278, 0]
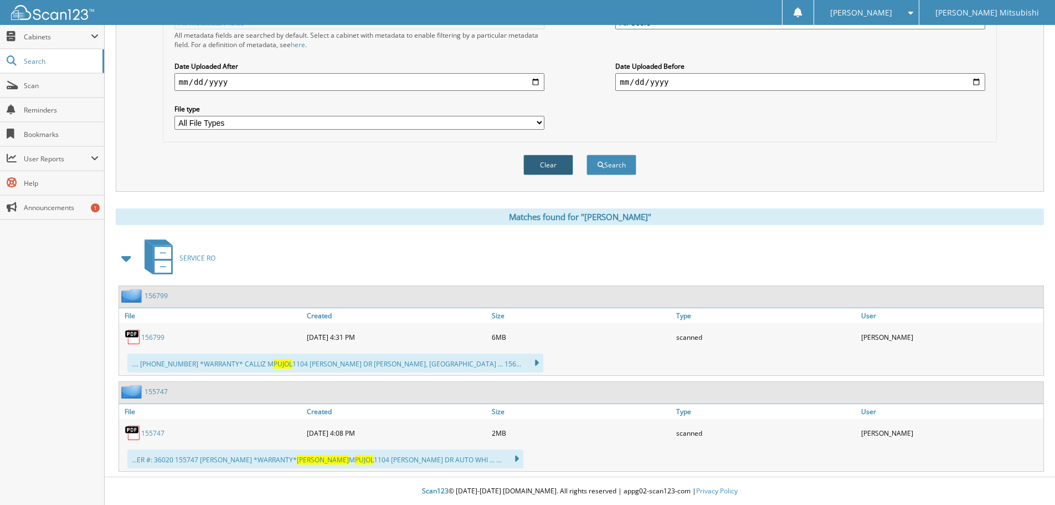
click at [543, 162] on button "Clear" at bounding box center [548, 165] width 50 height 20
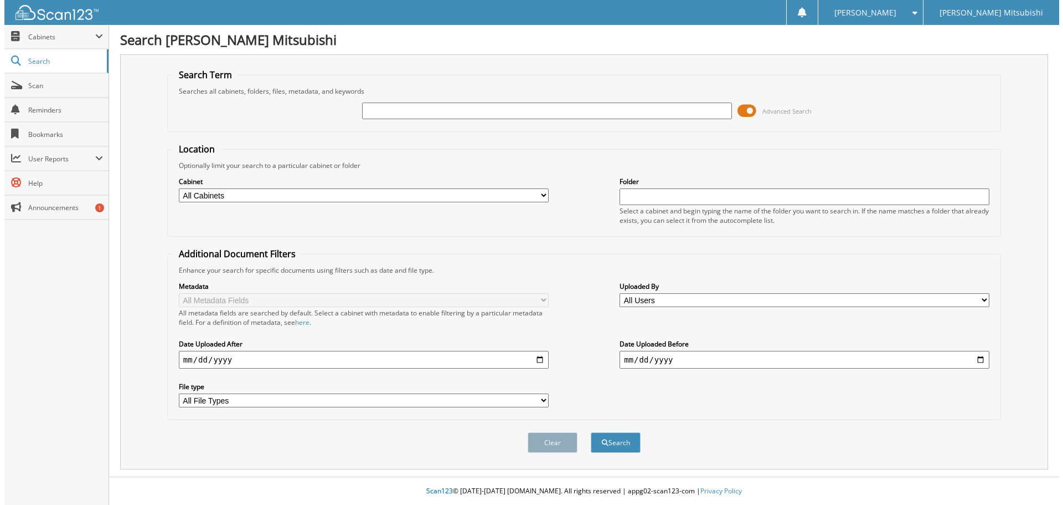
scroll to position [0, 0]
click at [469, 109] on input "text" at bounding box center [546, 110] width 373 height 17
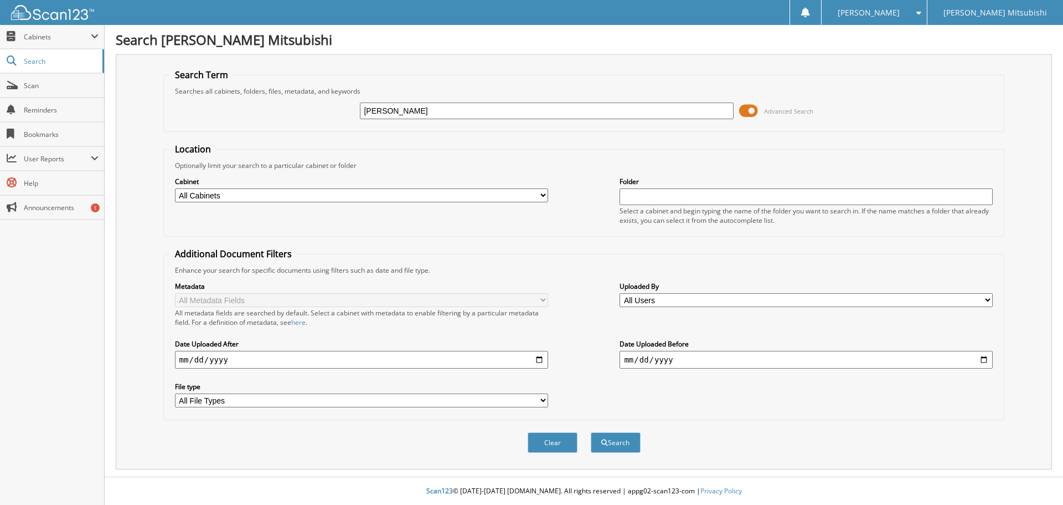
type input "[PERSON_NAME]"
click at [591, 432] on button "Search" at bounding box center [616, 442] width 50 height 20
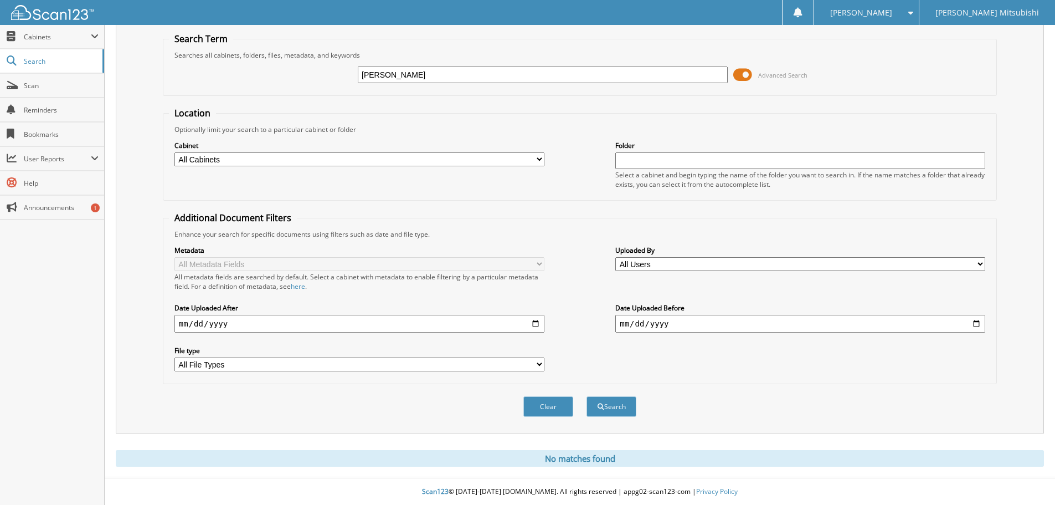
scroll to position [37, 0]
click at [553, 403] on button "Clear" at bounding box center [548, 405] width 50 height 20
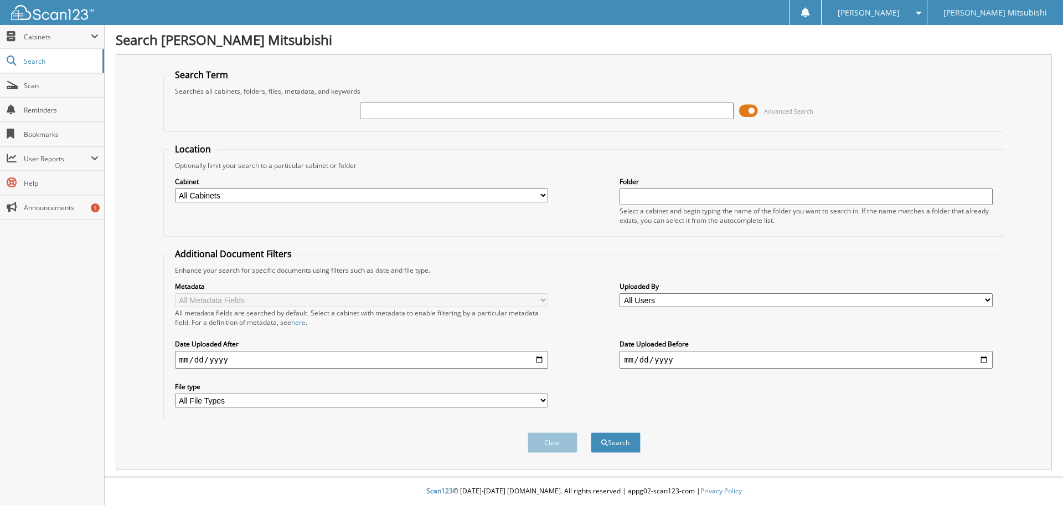
click at [421, 110] on input "text" at bounding box center [546, 110] width 373 height 17
type input "[PERSON_NAME]"
click at [591, 432] on button "Search" at bounding box center [616, 442] width 50 height 20
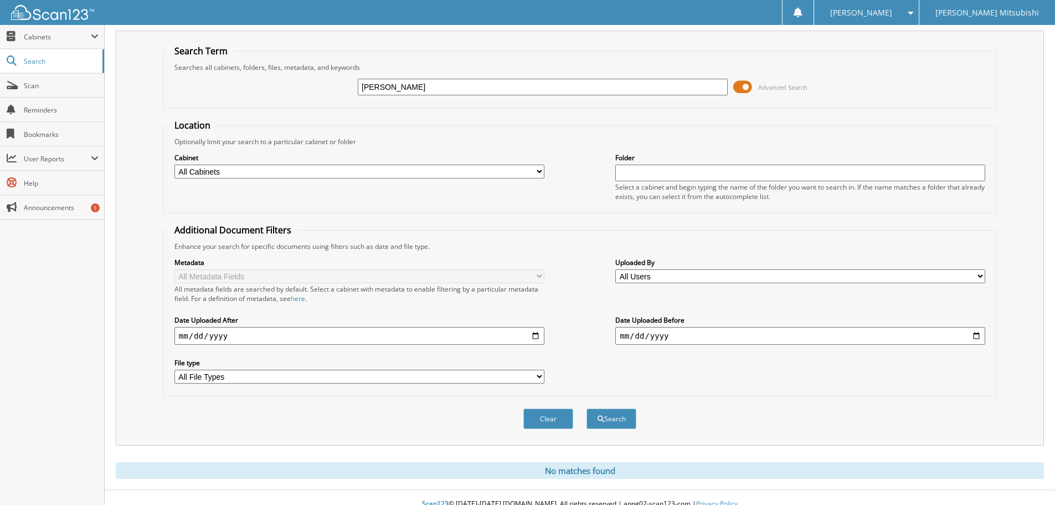
scroll to position [37, 0]
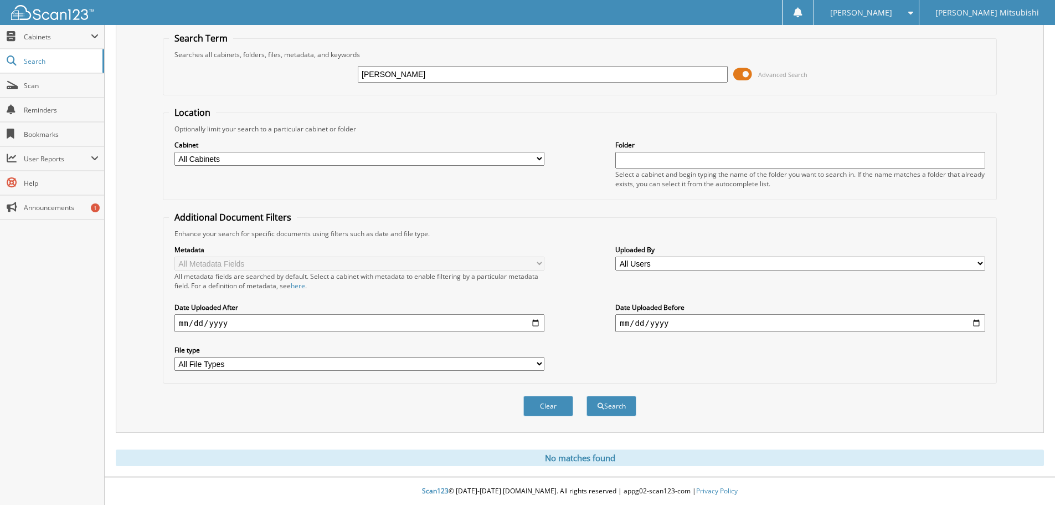
drag, startPoint x: 455, startPoint y: 79, endPoint x: 258, endPoint y: 74, distance: 197.2
click at [259, 74] on div "STEPHEN MOORE Advanced Search" at bounding box center [580, 74] width 822 height 30
type input "HG202892"
click at [587, 395] on button "Search" at bounding box center [612, 405] width 50 height 20
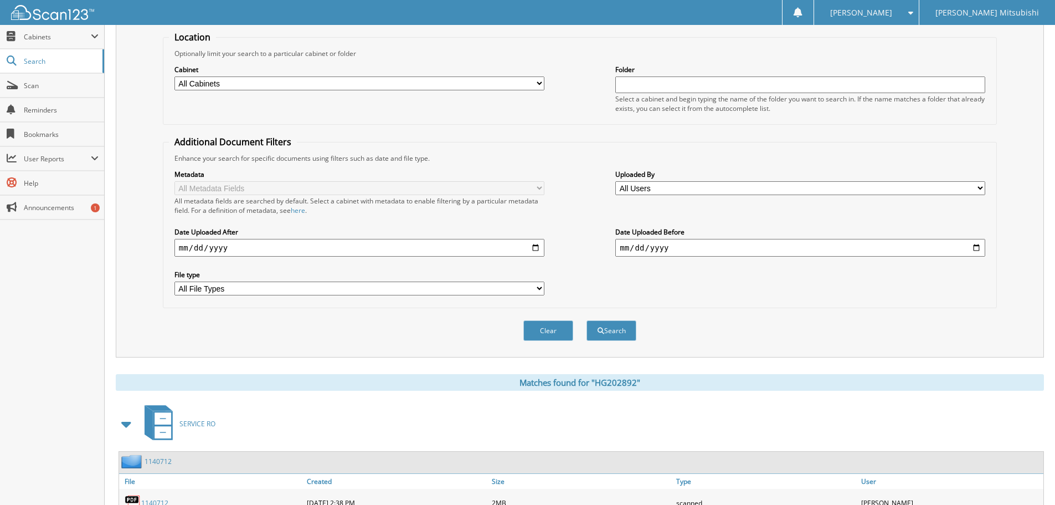
scroll to position [106, 0]
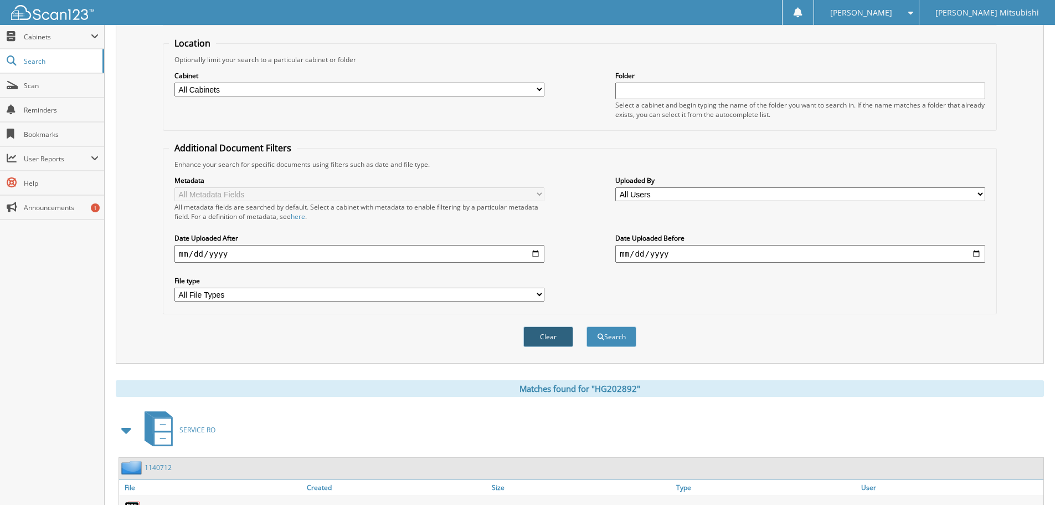
click at [542, 339] on button "Clear" at bounding box center [548, 336] width 50 height 20
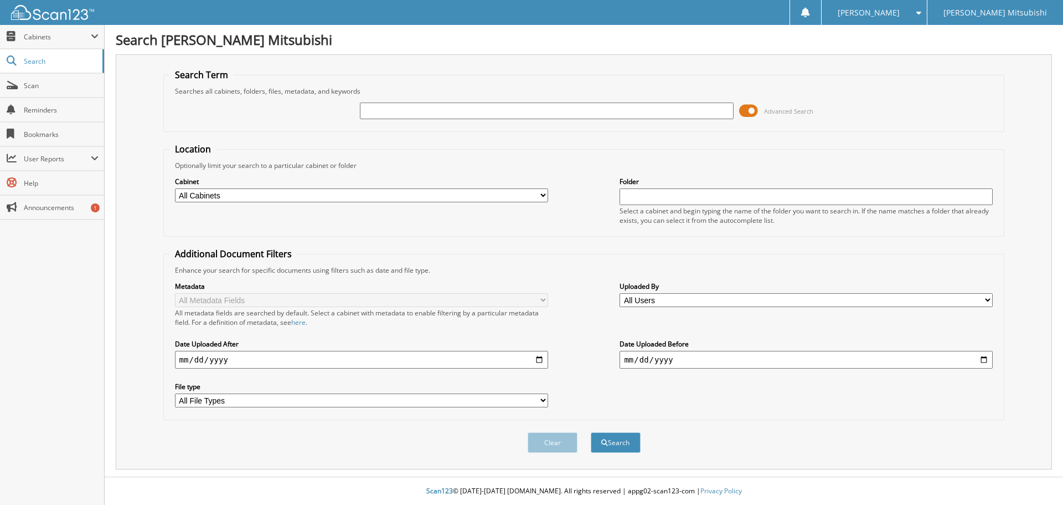
click at [414, 107] on input "text" at bounding box center [546, 110] width 373 height 17
type input "[PERSON_NAME]"
click at [591, 432] on button "Search" at bounding box center [616, 442] width 50 height 20
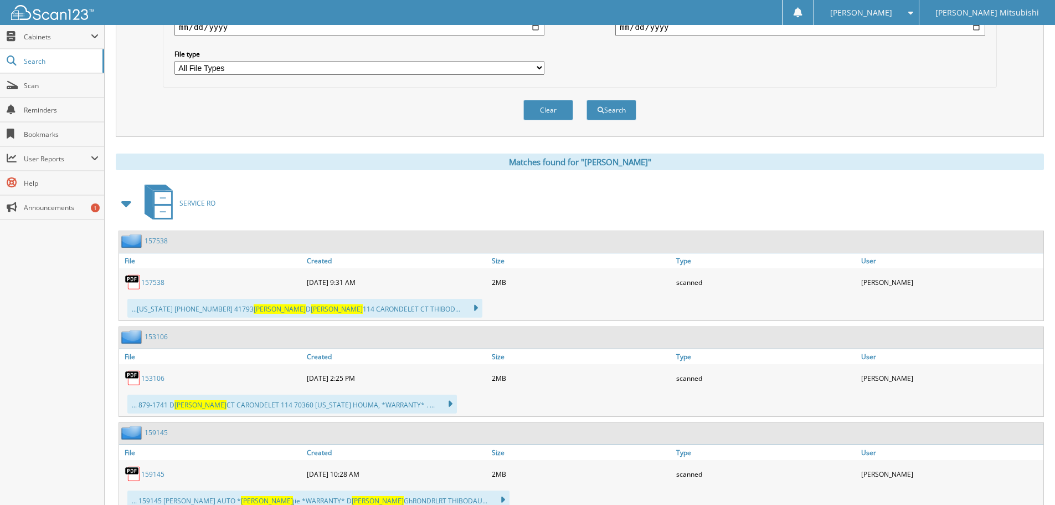
scroll to position [388, 0]
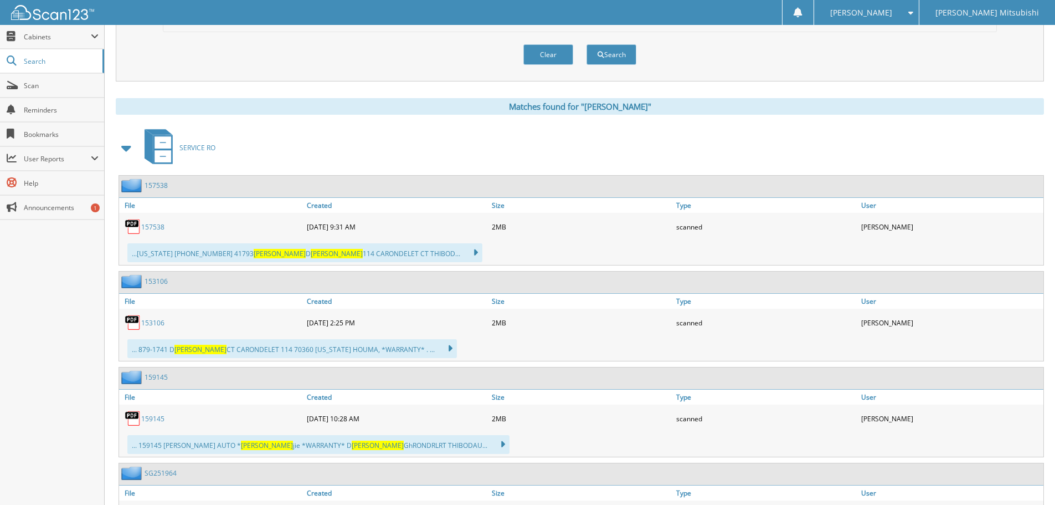
click at [151, 415] on link "159145" at bounding box center [152, 418] width 23 height 9
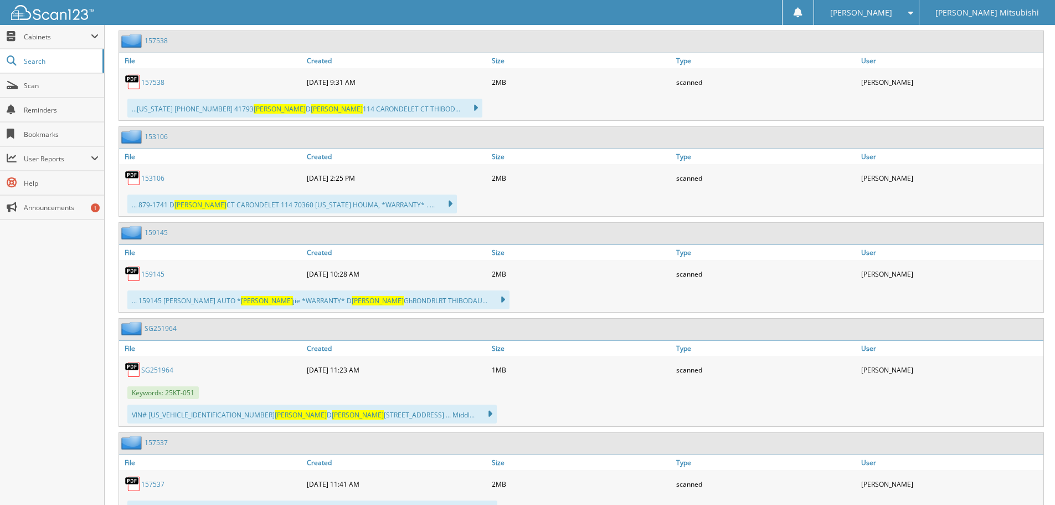
scroll to position [554, 0]
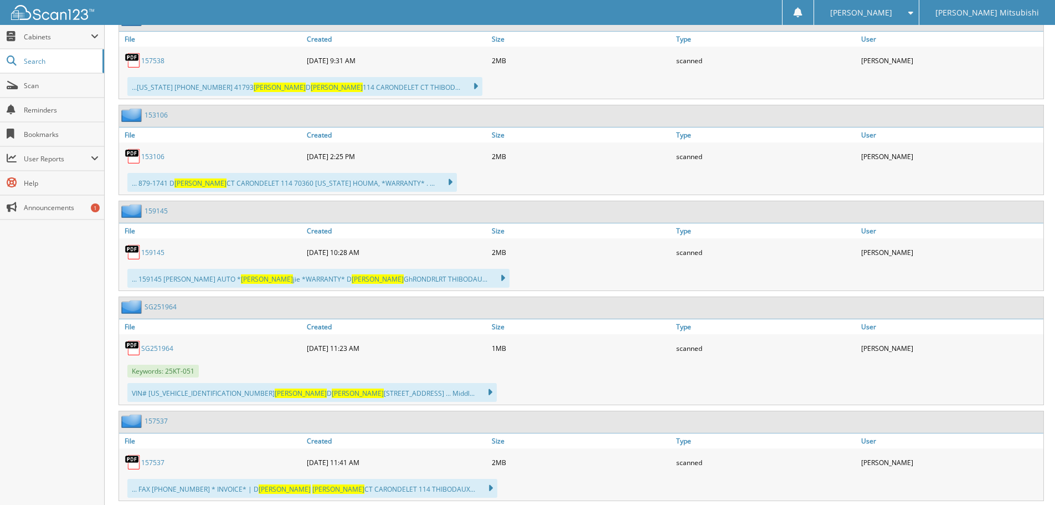
click at [167, 349] on link "SG251964" at bounding box center [157, 347] width 32 height 9
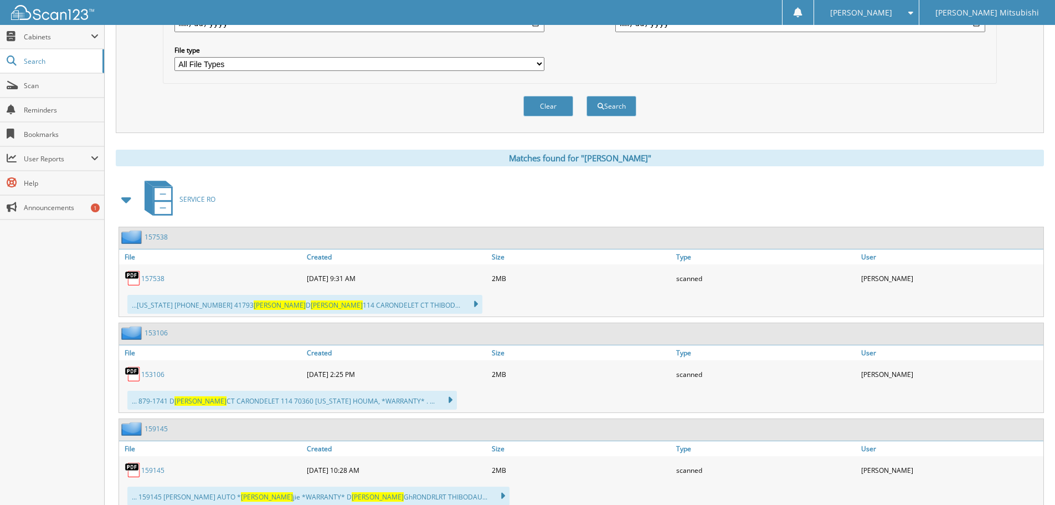
scroll to position [222, 0]
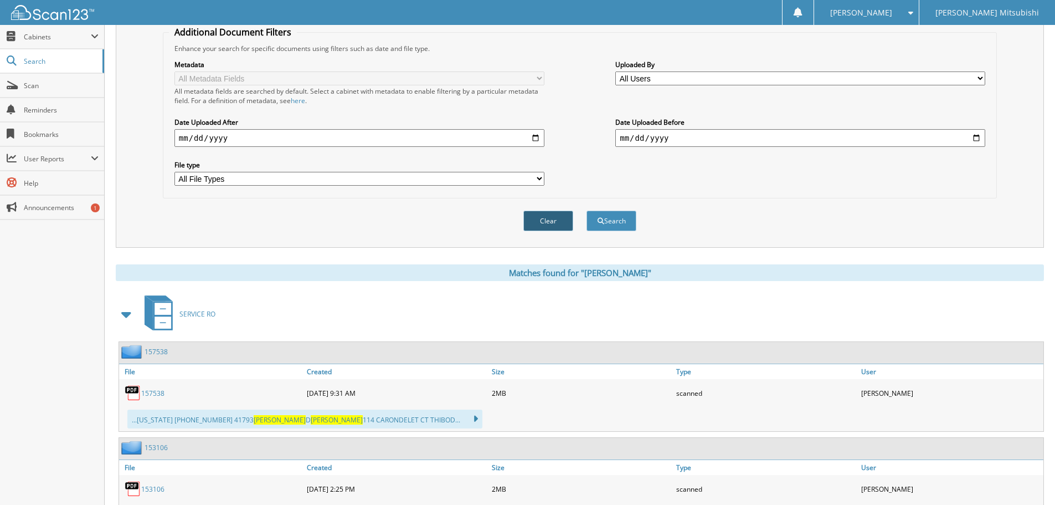
click at [546, 231] on button "Clear" at bounding box center [548, 220] width 50 height 20
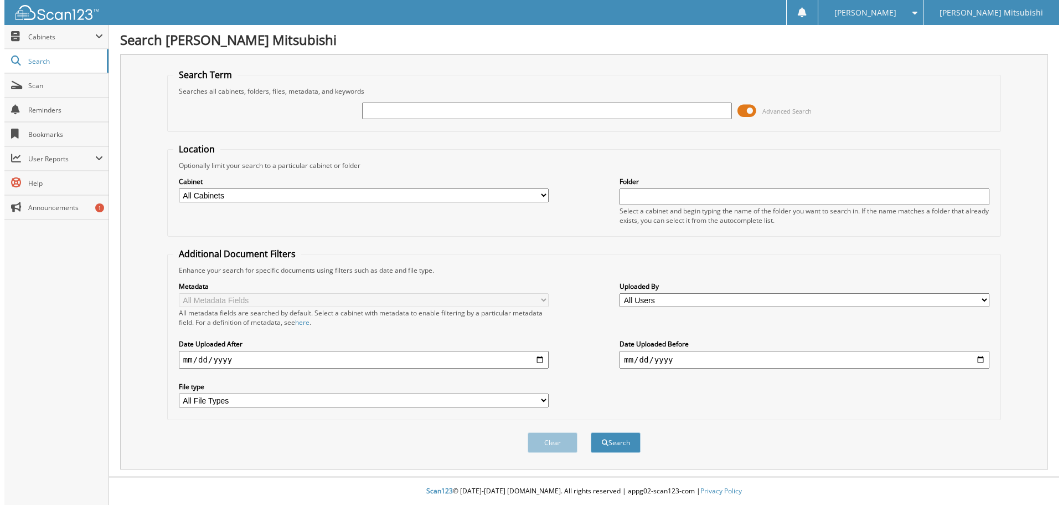
scroll to position [0, 0]
click at [506, 112] on input "text" at bounding box center [546, 110] width 373 height 17
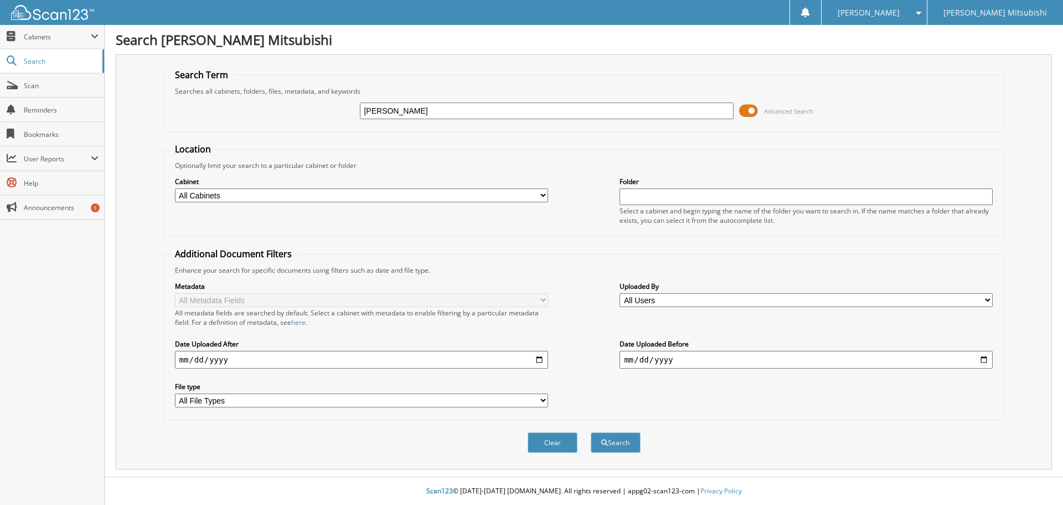
type input "MONIQUE MCCUE"
click at [591, 432] on button "Search" at bounding box center [616, 442] width 50 height 20
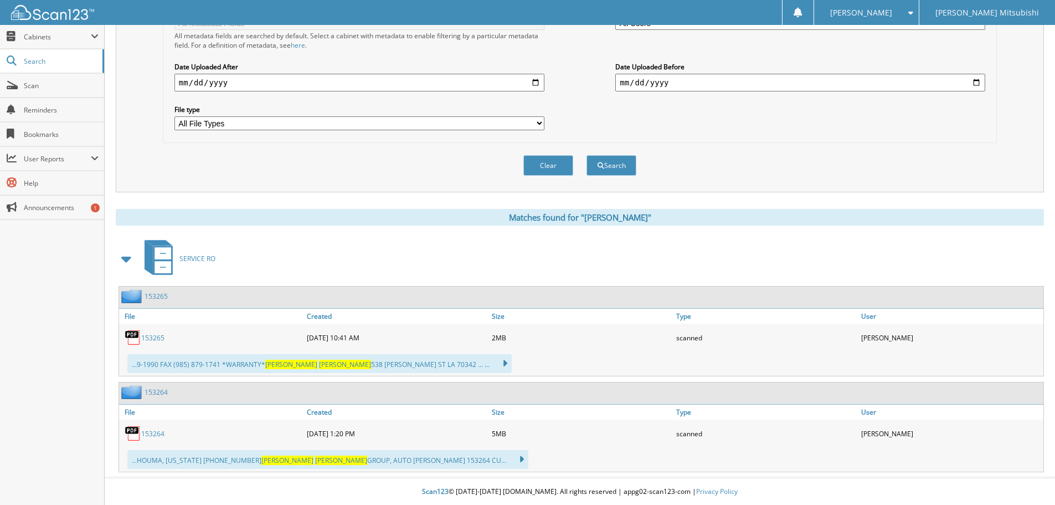
scroll to position [278, 0]
click at [563, 163] on button "Clear" at bounding box center [548, 165] width 50 height 20
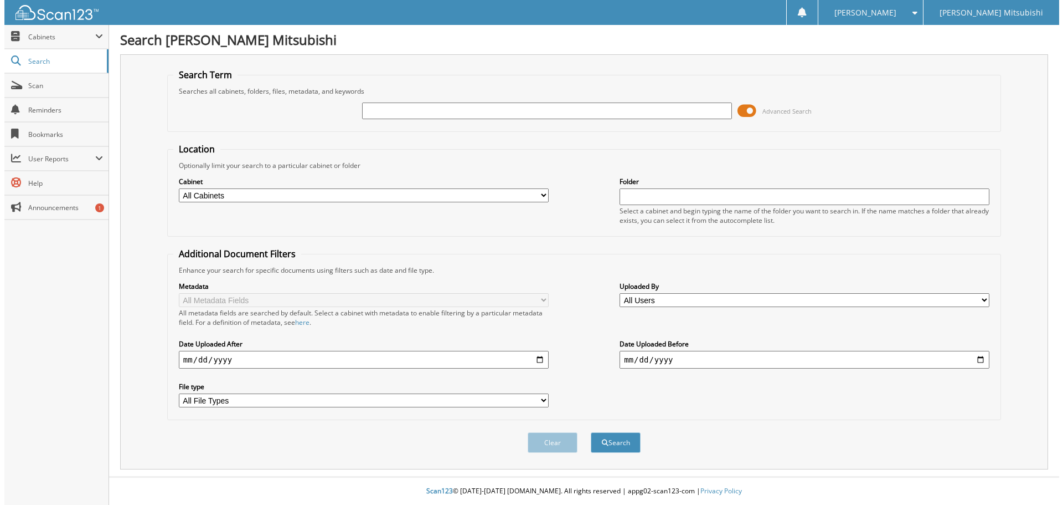
scroll to position [0, 0]
click at [437, 116] on input "text" at bounding box center [546, 110] width 373 height 17
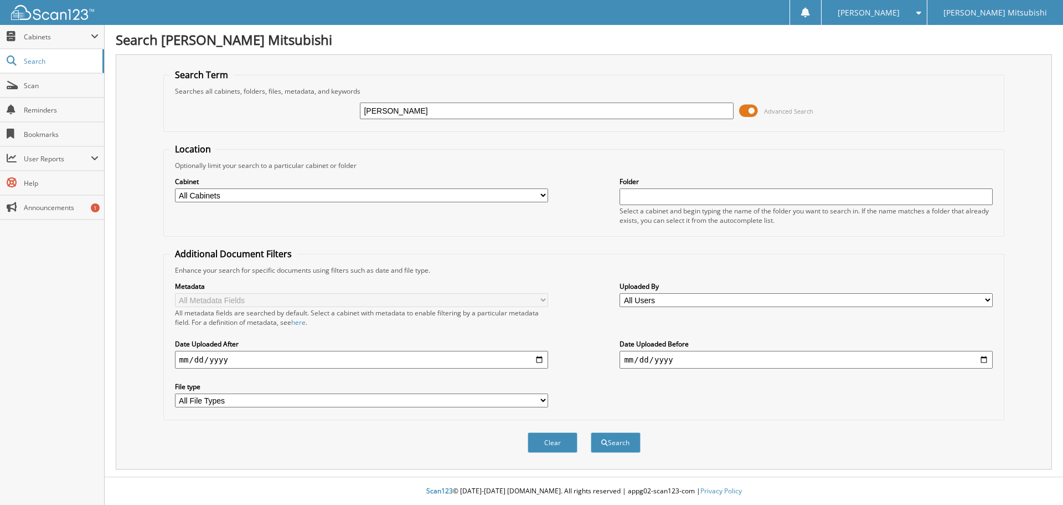
type input "KAYLA MCGEE"
click at [591, 432] on button "Search" at bounding box center [616, 442] width 50 height 20
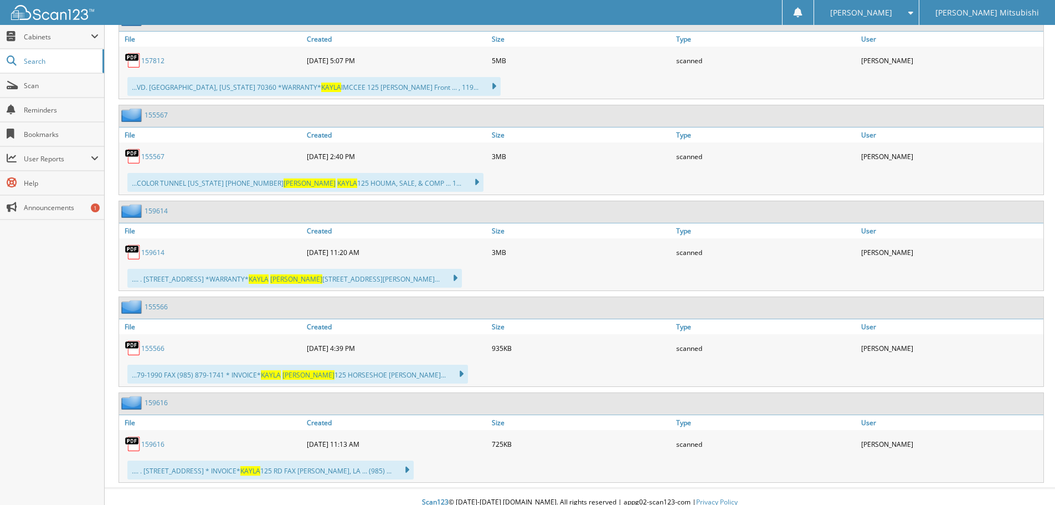
scroll to position [565, 0]
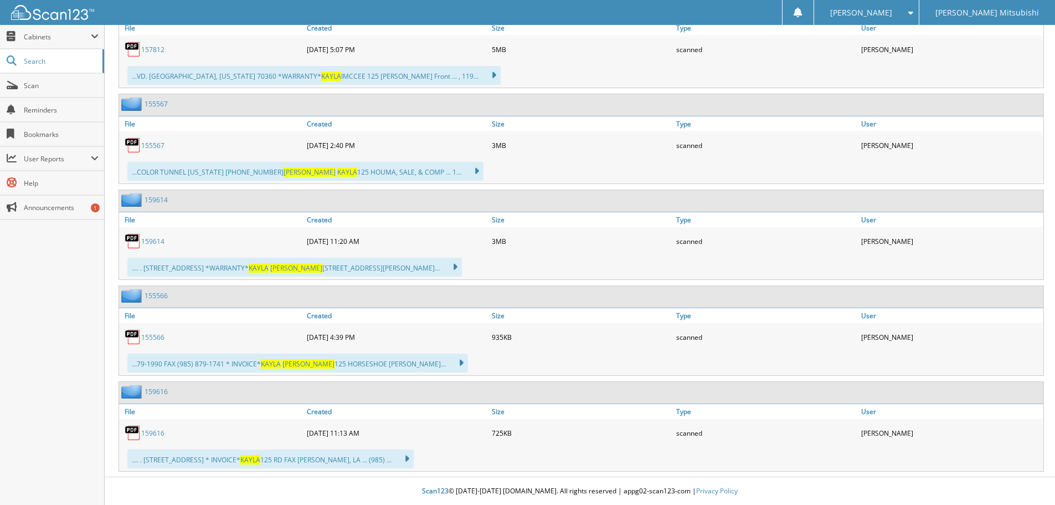
click at [154, 237] on link "159614" at bounding box center [152, 241] width 23 height 9
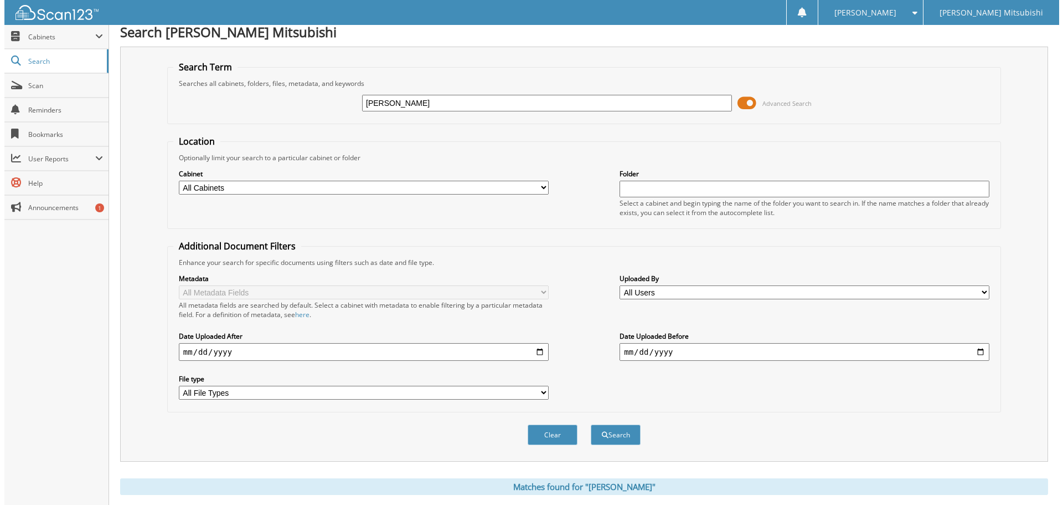
scroll to position [0, 0]
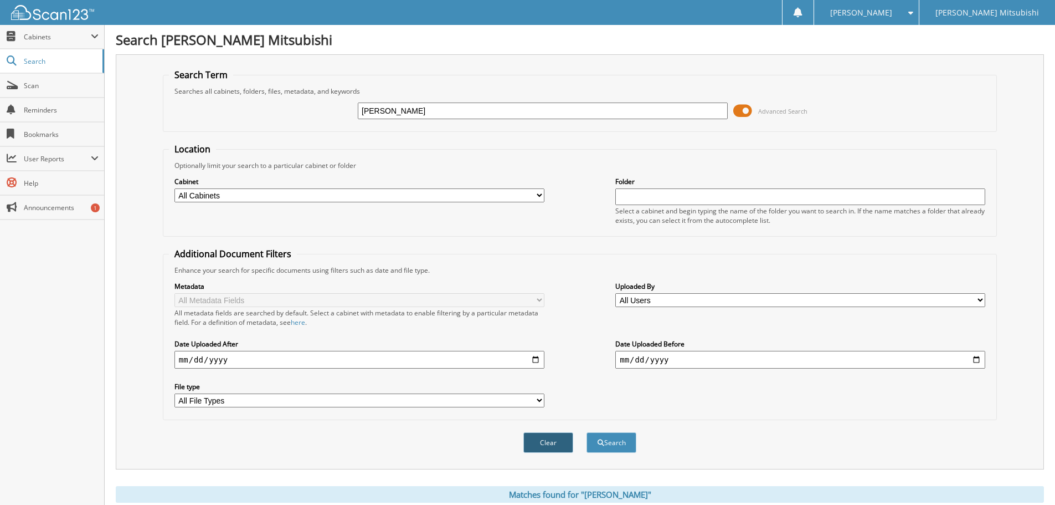
drag, startPoint x: 537, startPoint y: 448, endPoint x: 538, endPoint y: 441, distance: 6.7
click at [538, 446] on button "Clear" at bounding box center [548, 442] width 50 height 20
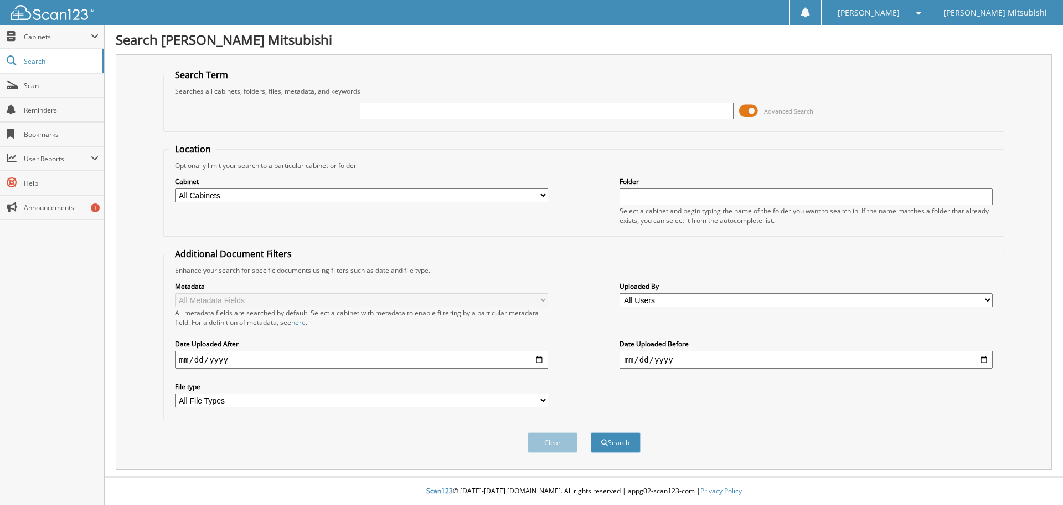
click at [415, 111] on input "text" at bounding box center [546, 110] width 373 height 17
type input "[PERSON_NAME]"
click at [591, 432] on button "Search" at bounding box center [616, 442] width 50 height 20
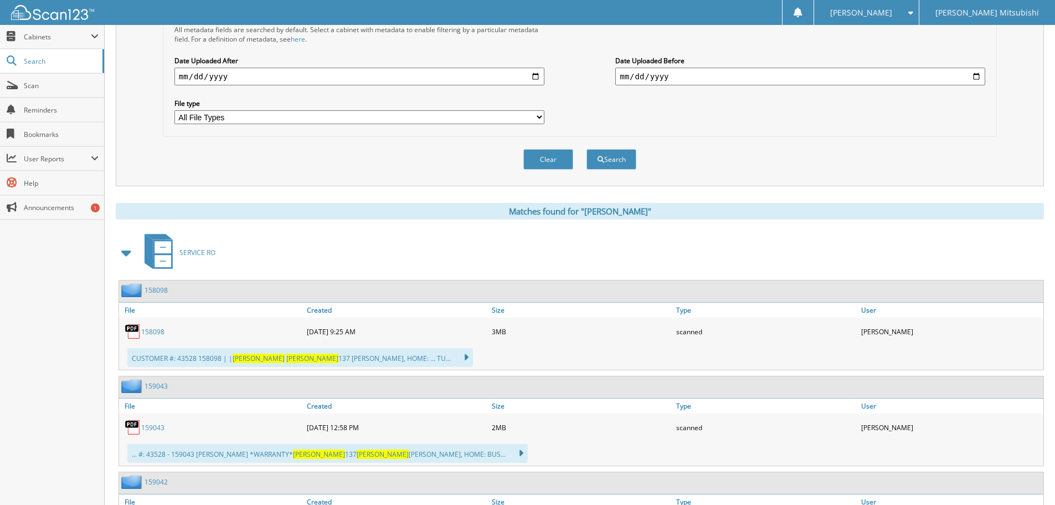
scroll to position [160, 0]
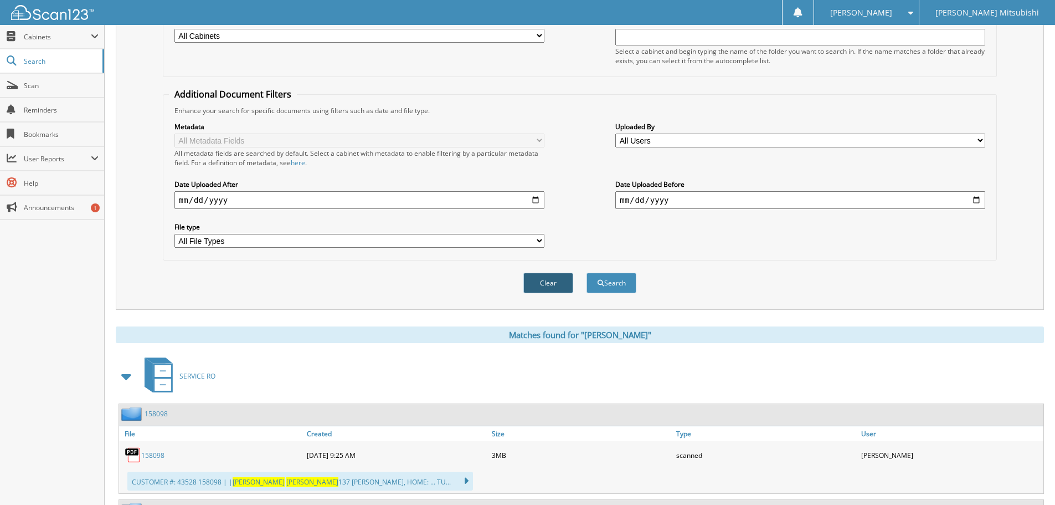
click at [549, 285] on button "Clear" at bounding box center [548, 283] width 50 height 20
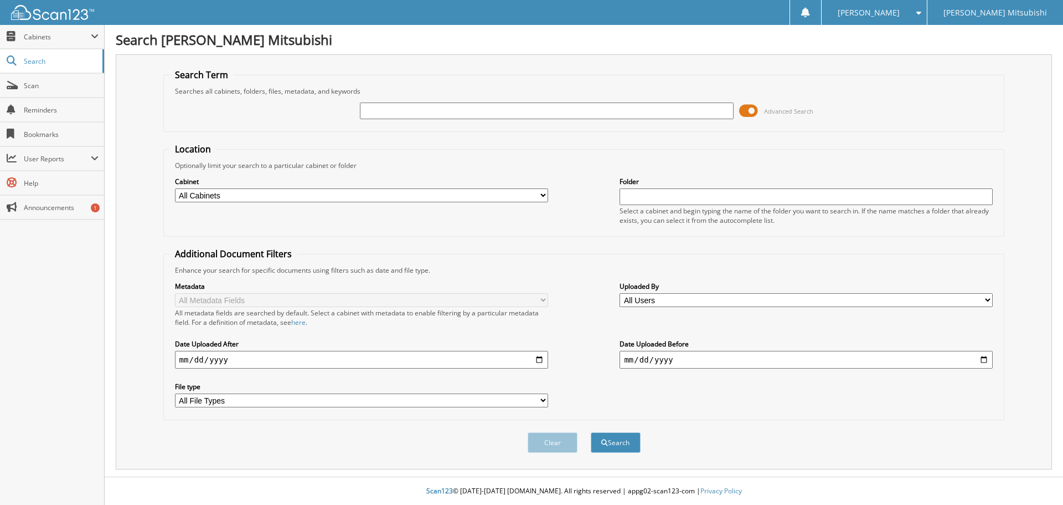
click at [404, 110] on input "text" at bounding box center [546, 110] width 373 height 17
type input "[PERSON_NAME]"
click at [591, 432] on button "Search" at bounding box center [616, 442] width 50 height 20
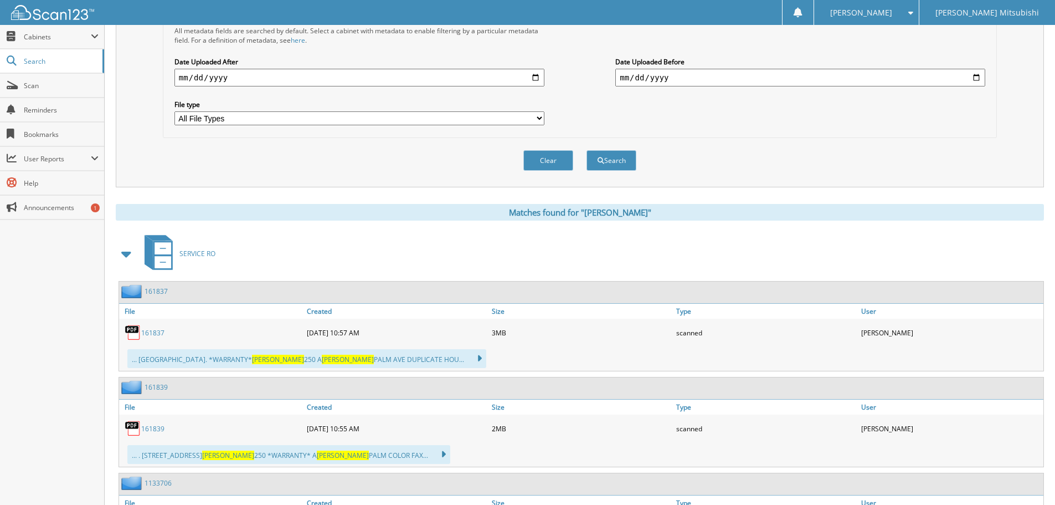
scroll to position [215, 0]
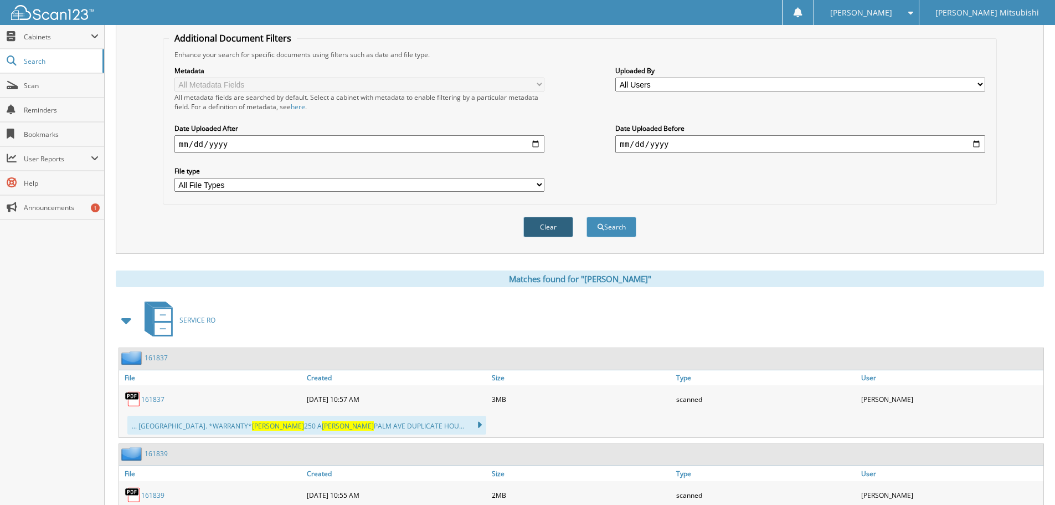
click at [524, 218] on div "Clear Search" at bounding box center [580, 226] width 834 height 45
click at [537, 227] on button "Clear" at bounding box center [548, 227] width 50 height 20
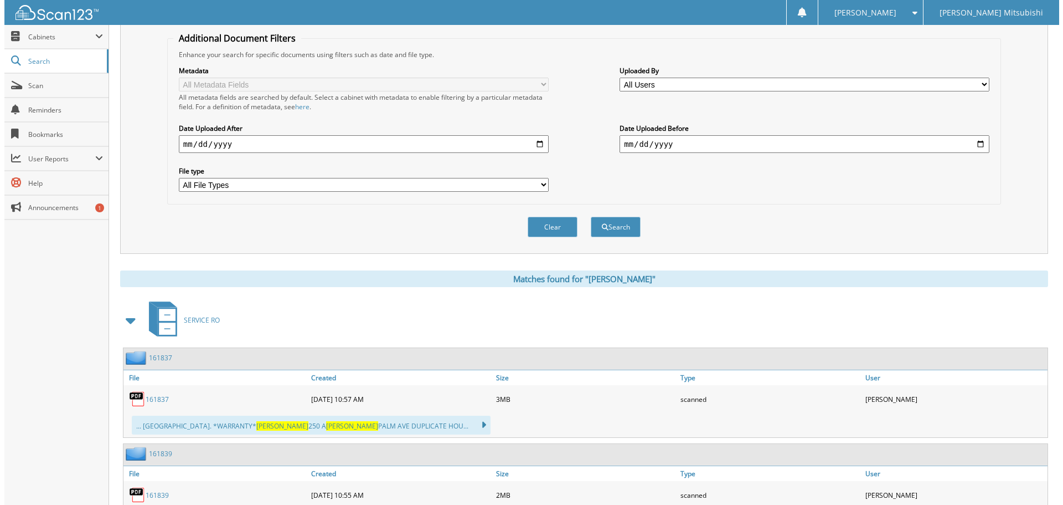
scroll to position [0, 0]
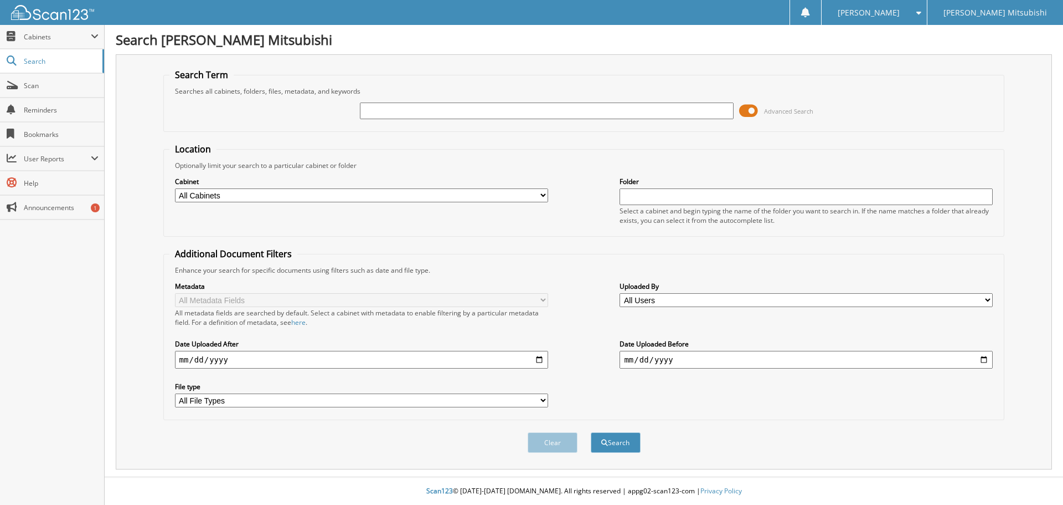
click at [449, 120] on div "Advanced Search" at bounding box center [584, 111] width 830 height 30
click at [448, 102] on div at bounding box center [546, 110] width 373 height 19
click at [453, 117] on input "text" at bounding box center [546, 110] width 373 height 17
type input "[PERSON_NAME]"
click at [591, 432] on button "Search" at bounding box center [616, 442] width 50 height 20
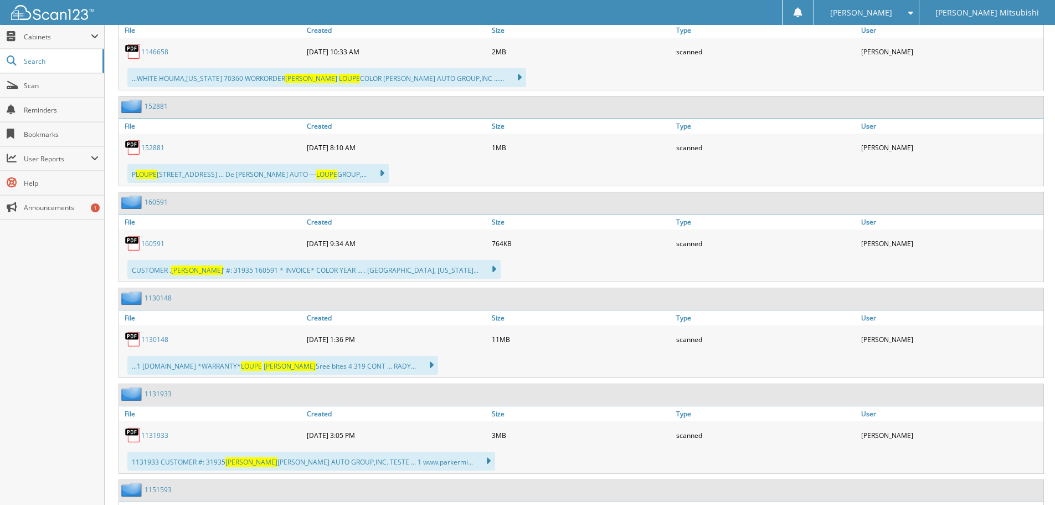
scroll to position [665, 0]
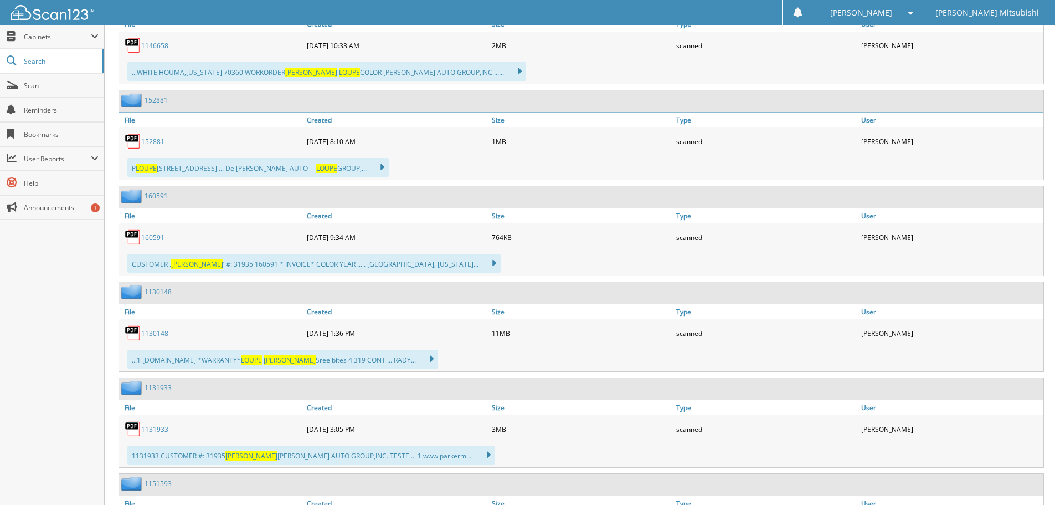
click at [162, 237] on link "160591" at bounding box center [152, 237] width 23 height 9
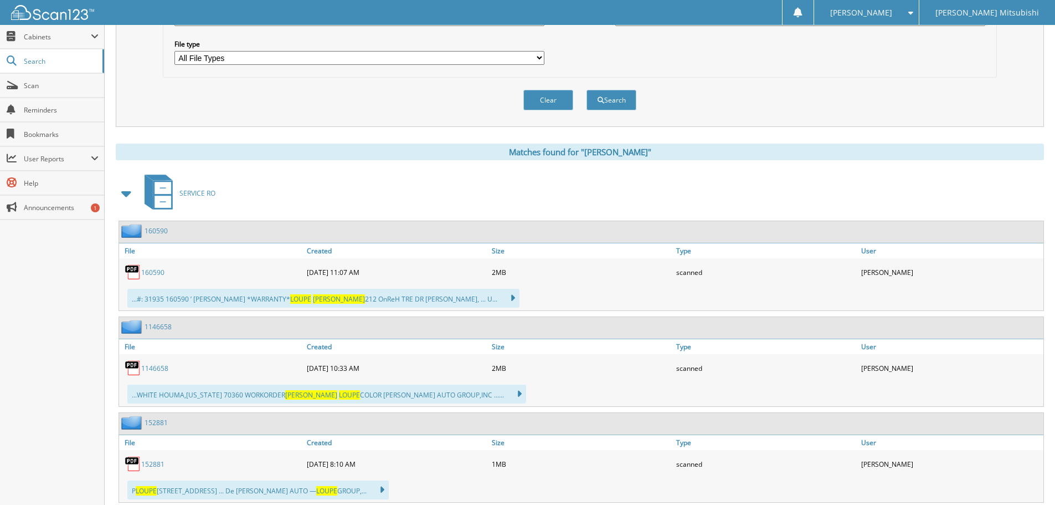
scroll to position [177, 0]
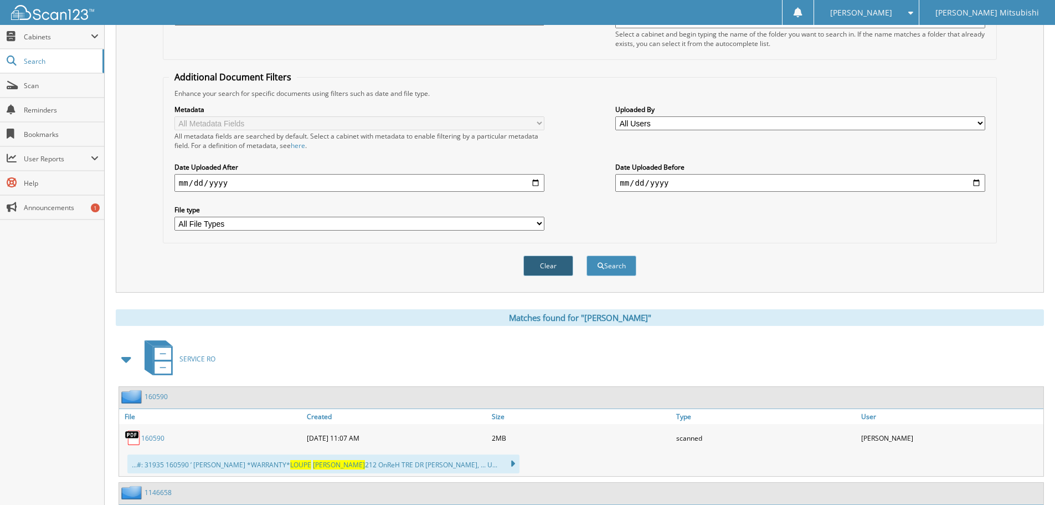
click at [545, 265] on button "Clear" at bounding box center [548, 265] width 50 height 20
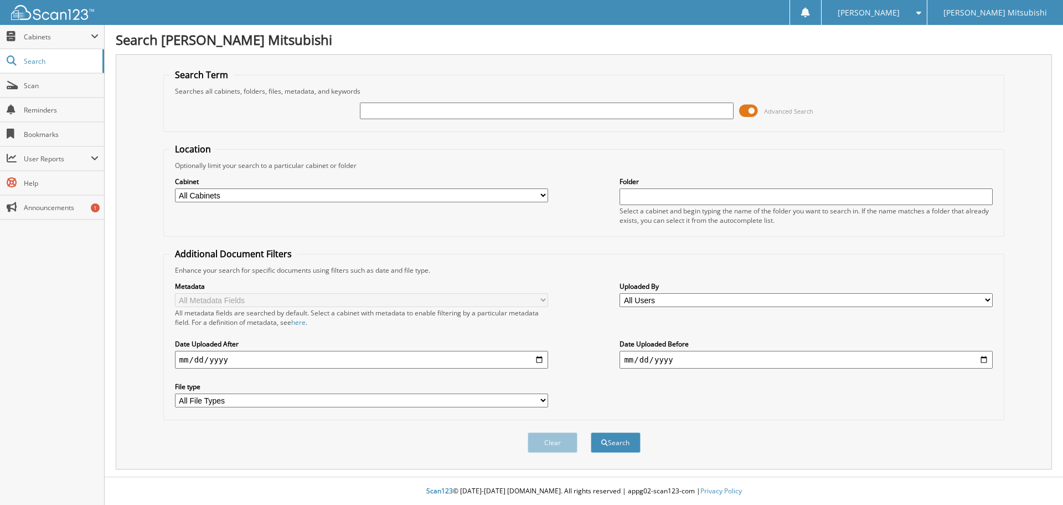
click at [379, 112] on input "text" at bounding box center [546, 110] width 373 height 17
type input "MICHAEL LONG"
click at [591, 432] on button "Search" at bounding box center [616, 442] width 50 height 20
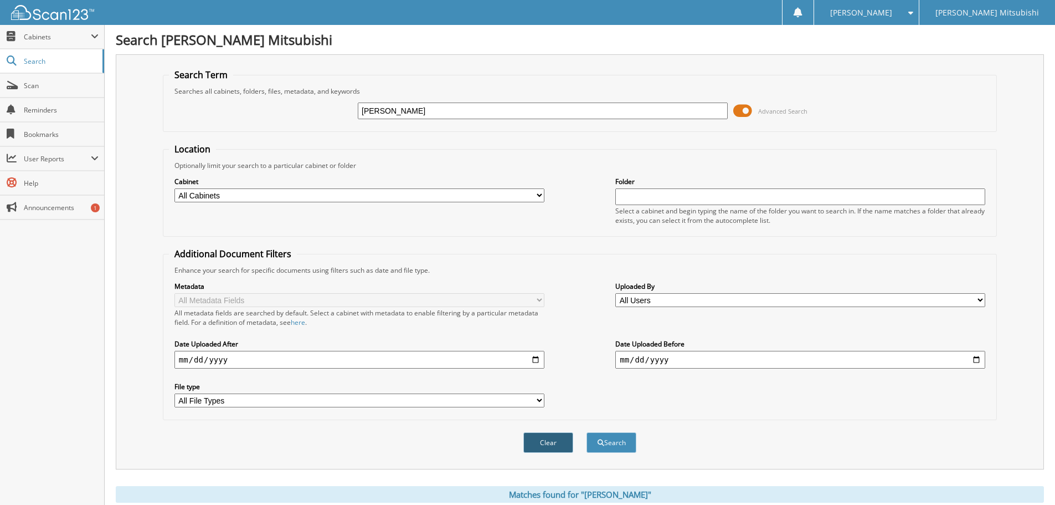
click at [549, 449] on button "Clear" at bounding box center [548, 442] width 50 height 20
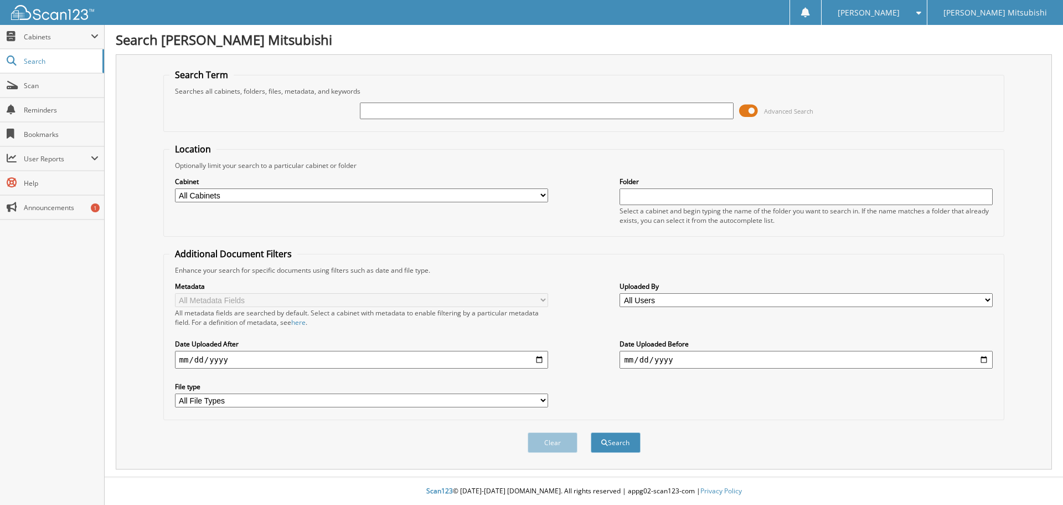
click at [382, 110] on input "text" at bounding box center [546, 110] width 373 height 17
type input "[PERSON_NAME]"
click at [591, 432] on button "Search" at bounding box center [616, 442] width 50 height 20
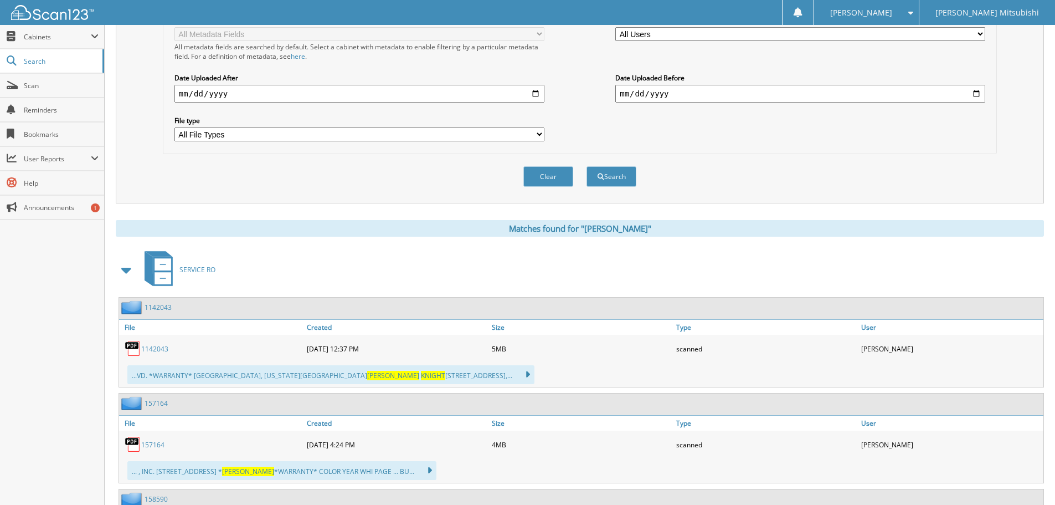
scroll to position [443, 0]
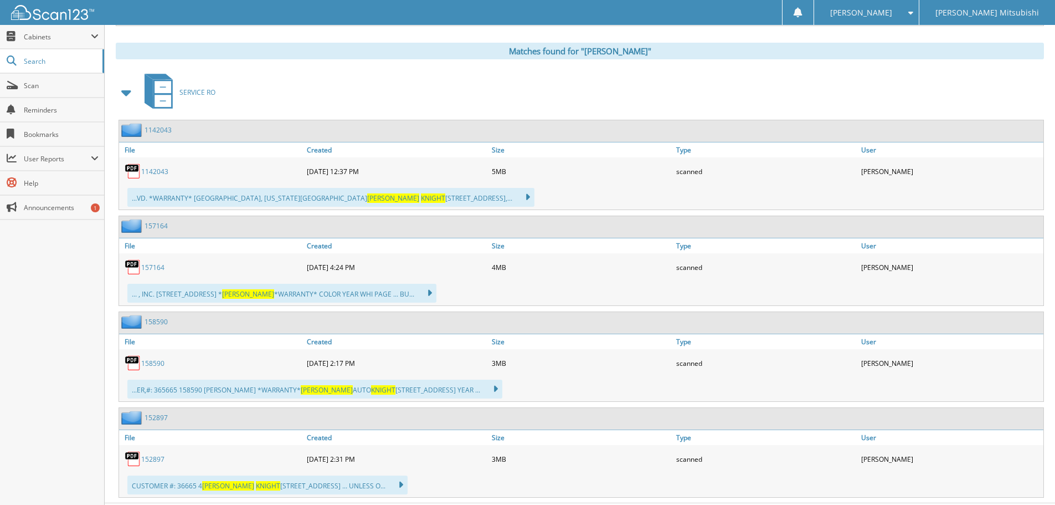
click at [161, 361] on link "158590" at bounding box center [152, 362] width 23 height 9
click at [155, 168] on link "1142043" at bounding box center [154, 171] width 27 height 9
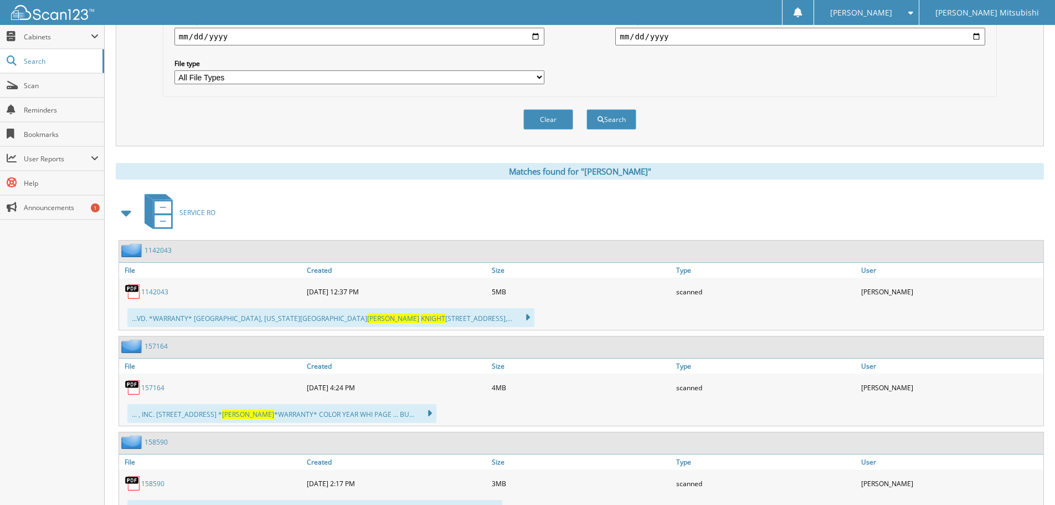
scroll to position [193, 0]
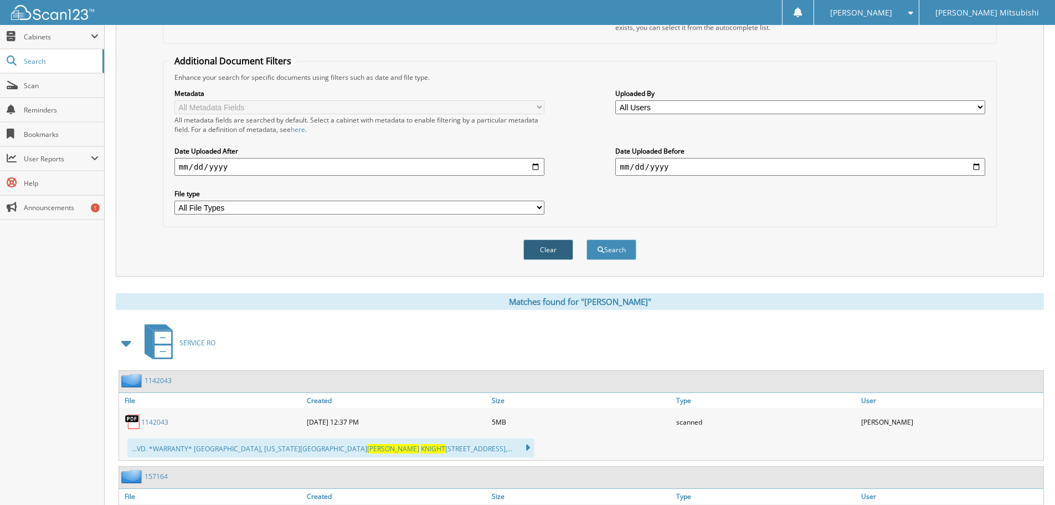
click at [568, 246] on button "Clear" at bounding box center [548, 249] width 50 height 20
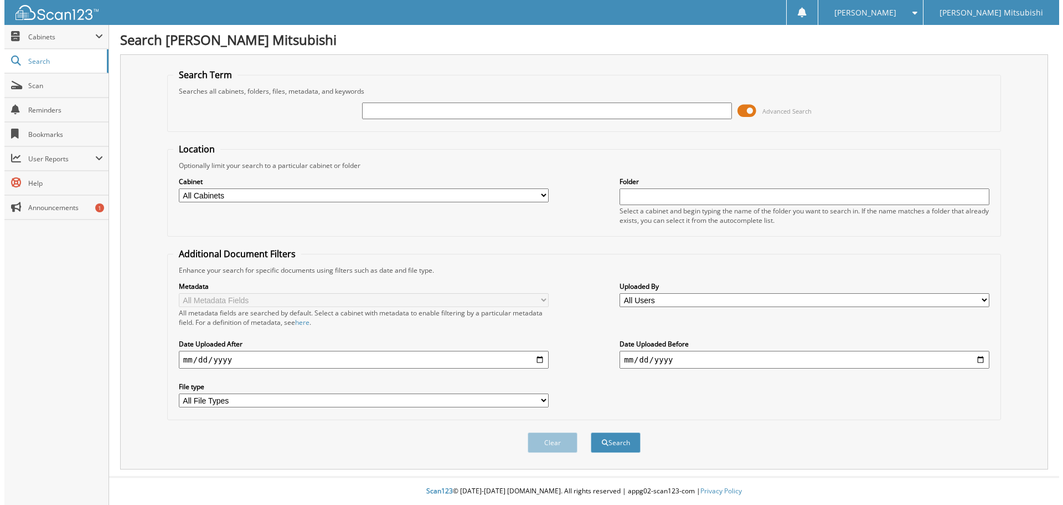
scroll to position [0, 0]
click at [385, 124] on div "Advanced Search" at bounding box center [584, 111] width 830 height 30
click at [383, 107] on input "text" at bounding box center [546, 110] width 373 height 17
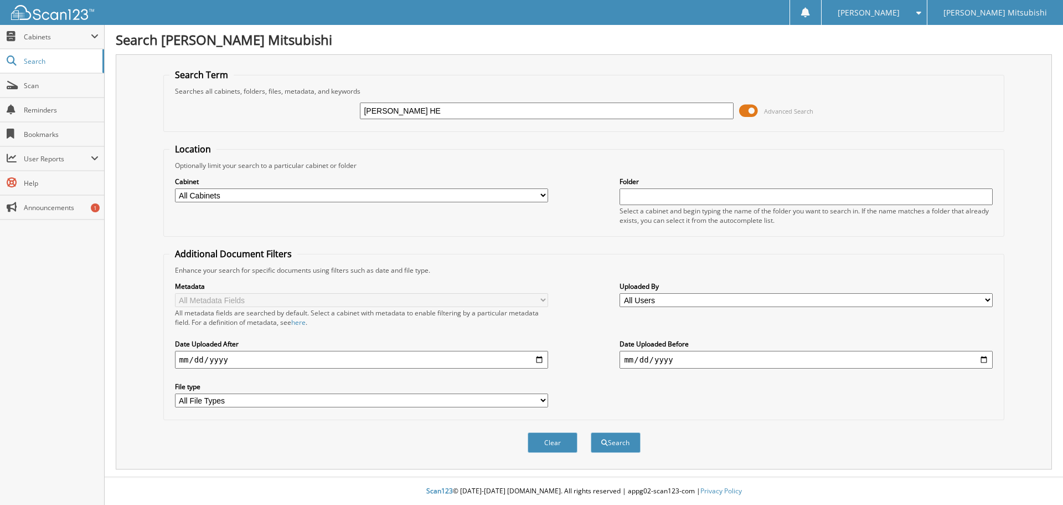
type input "RAINA HENDERSON"
click at [618, 442] on button "Search" at bounding box center [616, 442] width 50 height 20
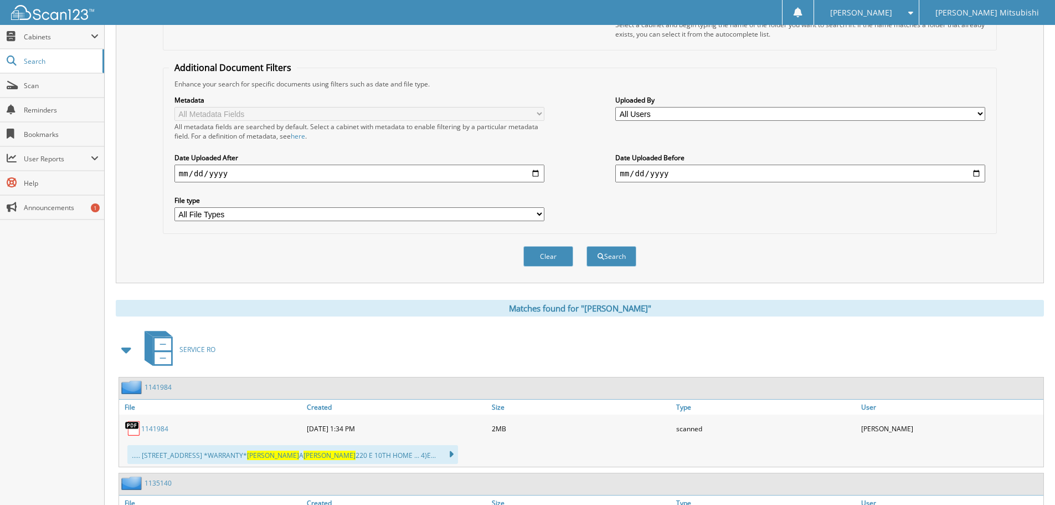
scroll to position [166, 0]
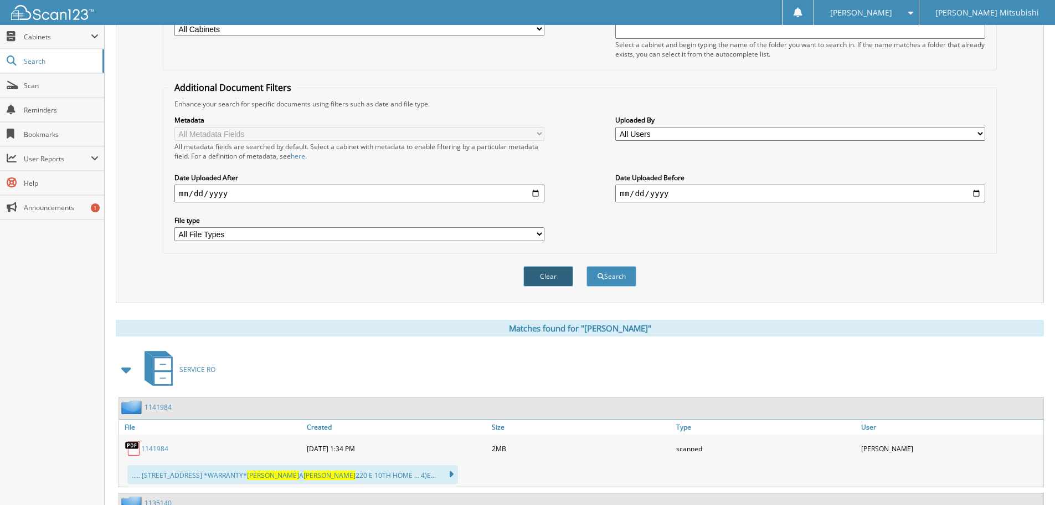
click at [557, 276] on button "Clear" at bounding box center [548, 276] width 50 height 20
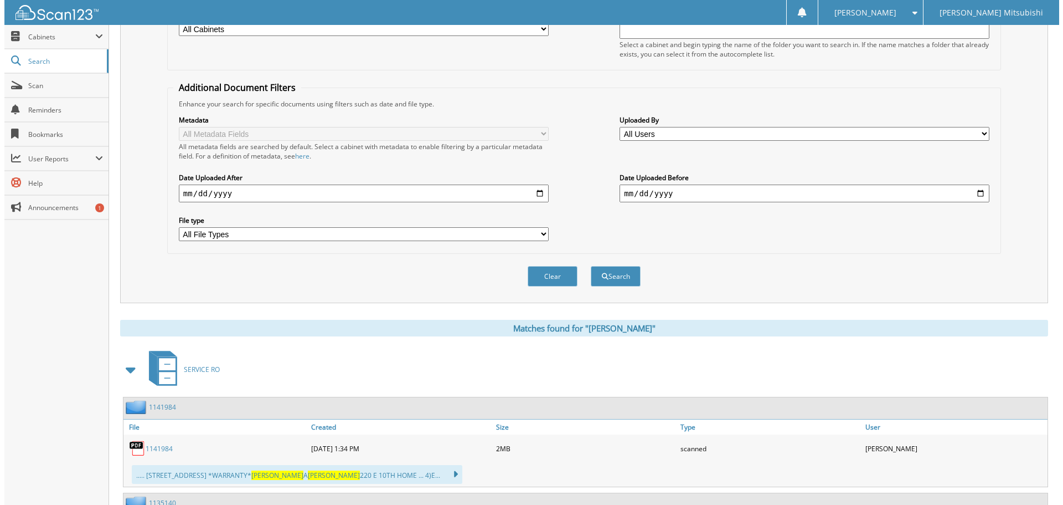
scroll to position [0, 0]
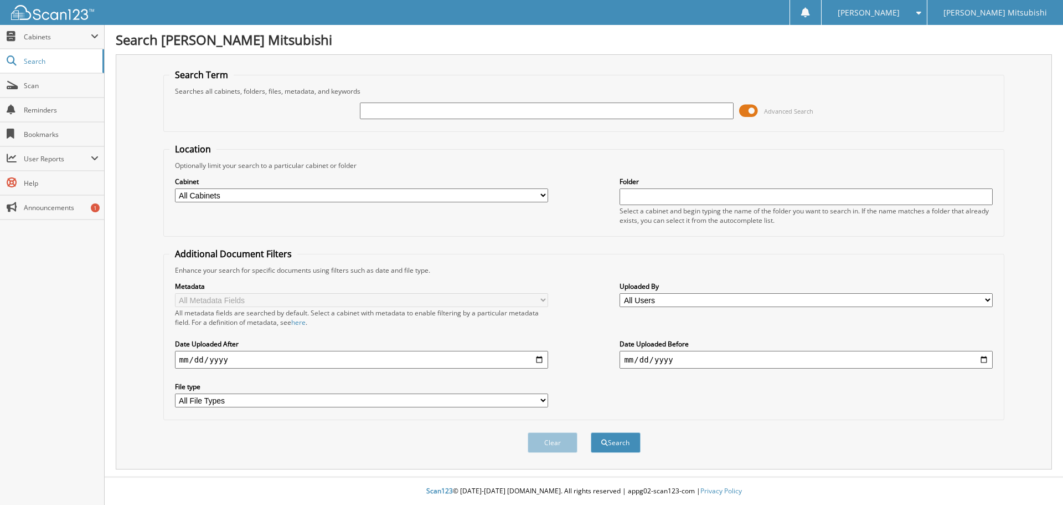
click at [455, 111] on input "text" at bounding box center [546, 110] width 373 height 17
type input "[PERSON_NAME]"
click at [591, 432] on button "Search" at bounding box center [616, 442] width 50 height 20
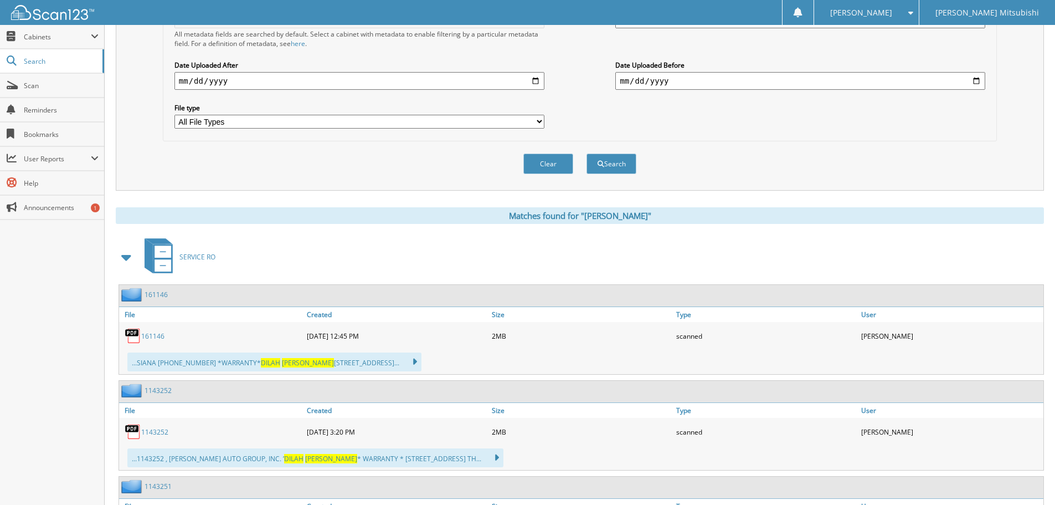
scroll to position [152, 0]
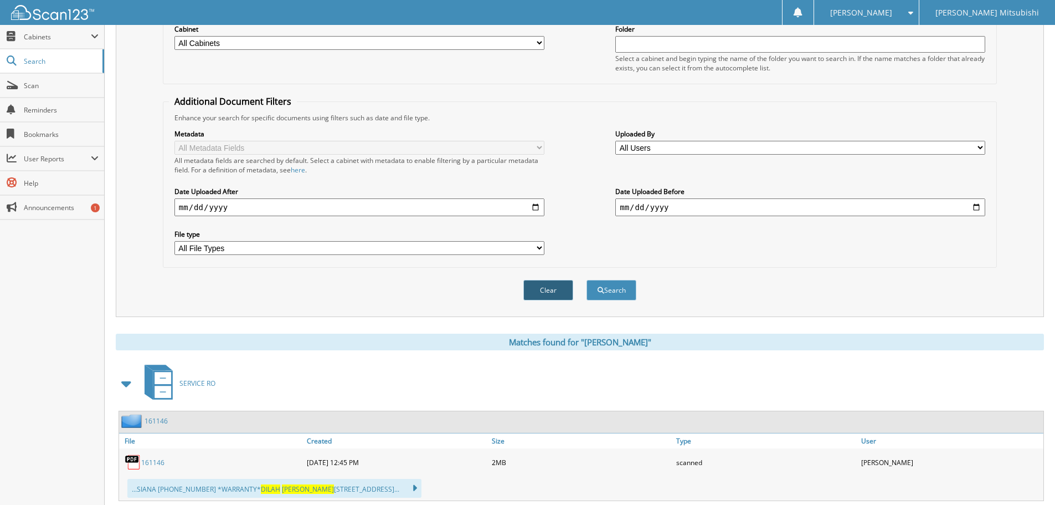
click at [563, 294] on button "Clear" at bounding box center [548, 290] width 50 height 20
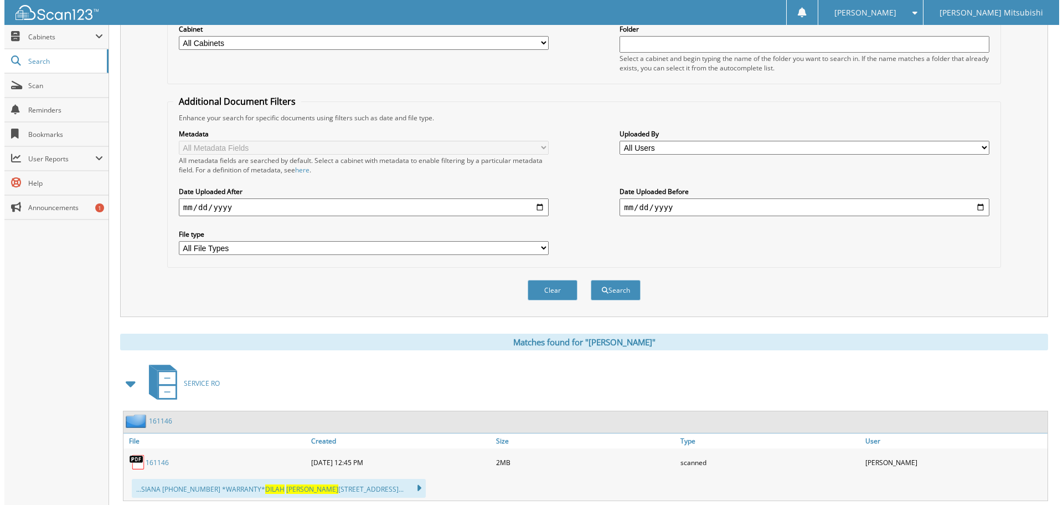
scroll to position [0, 0]
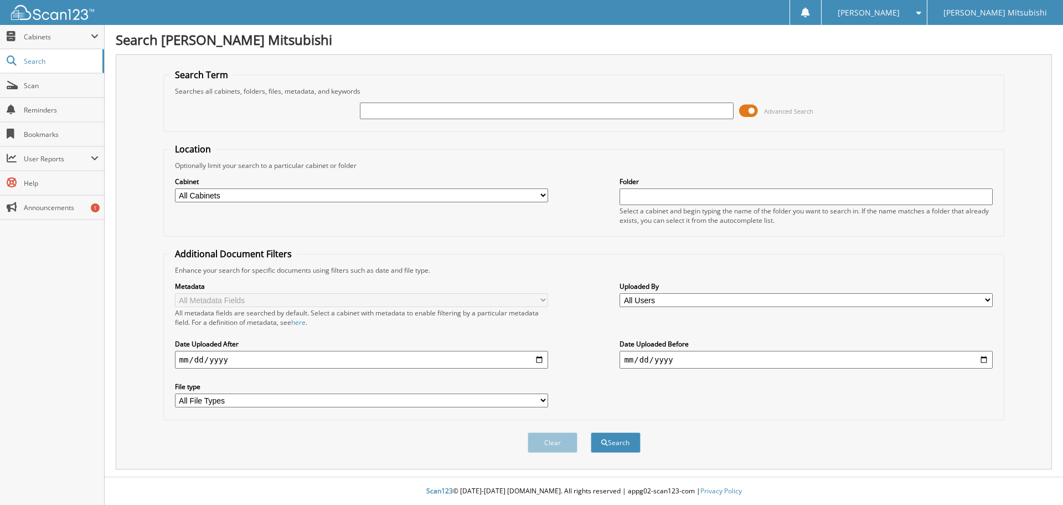
click at [428, 107] on input "text" at bounding box center [546, 110] width 373 height 17
type input "VIRGINIA DARDAR"
click at [591, 432] on button "Search" at bounding box center [616, 442] width 50 height 20
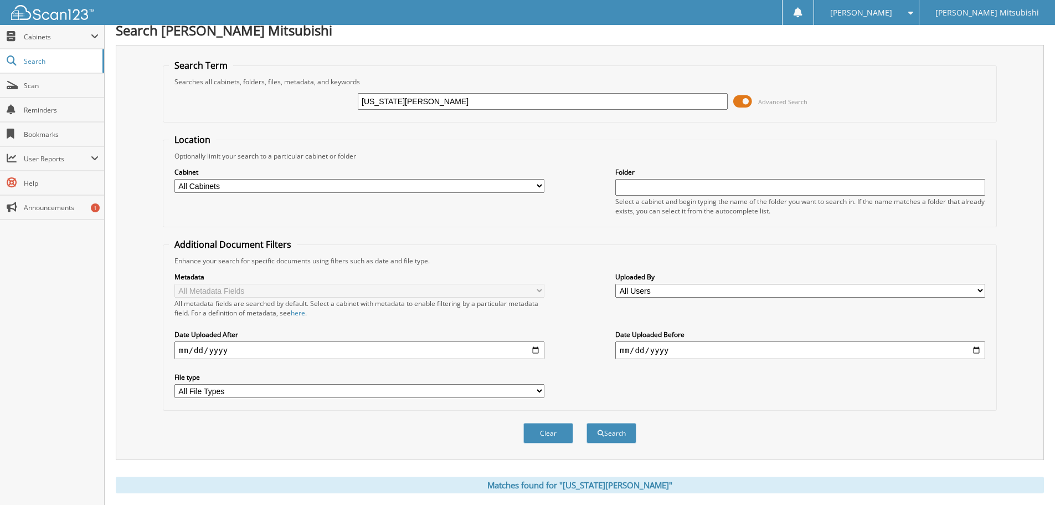
scroll to position [332, 0]
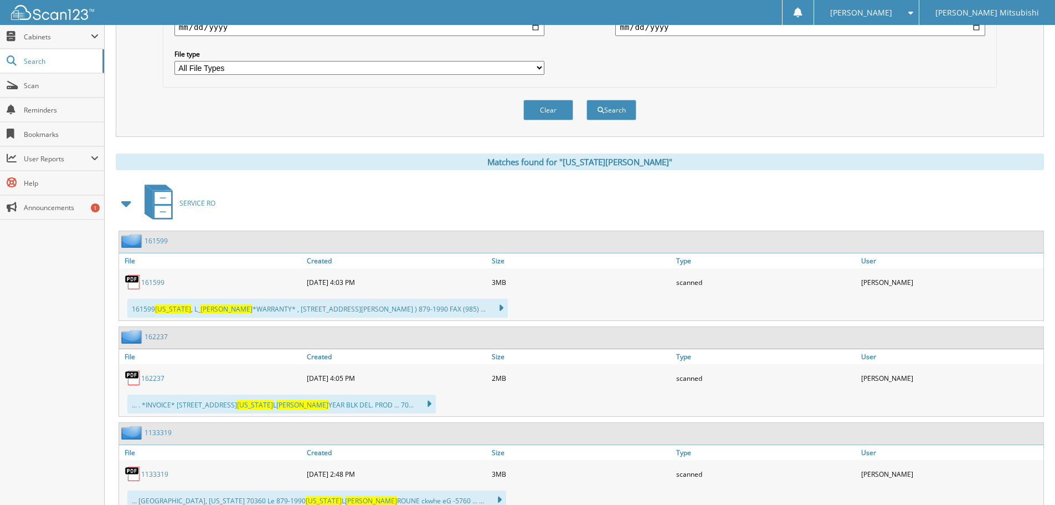
click at [151, 281] on link "161599" at bounding box center [152, 281] width 23 height 9
click at [156, 379] on link "162237" at bounding box center [152, 377] width 23 height 9
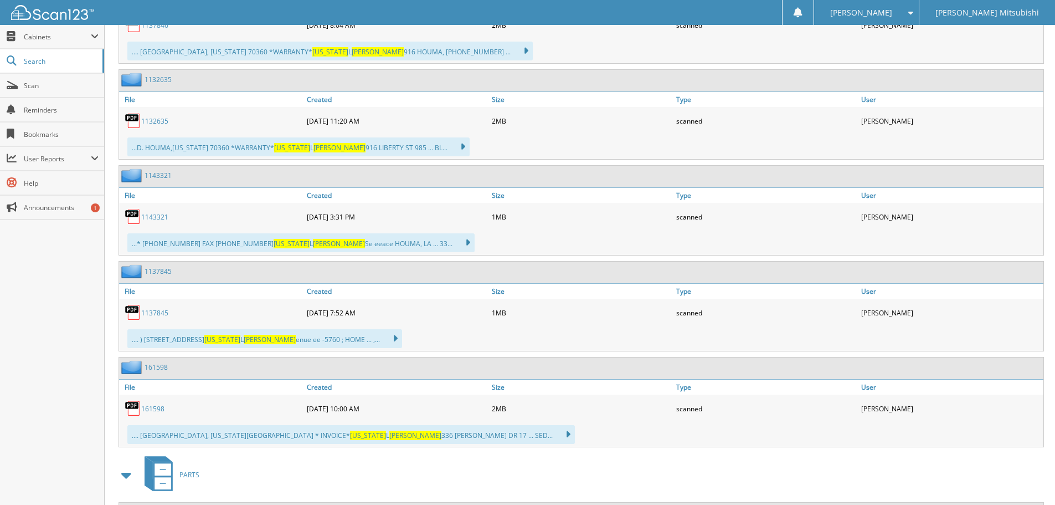
scroll to position [886, 0]
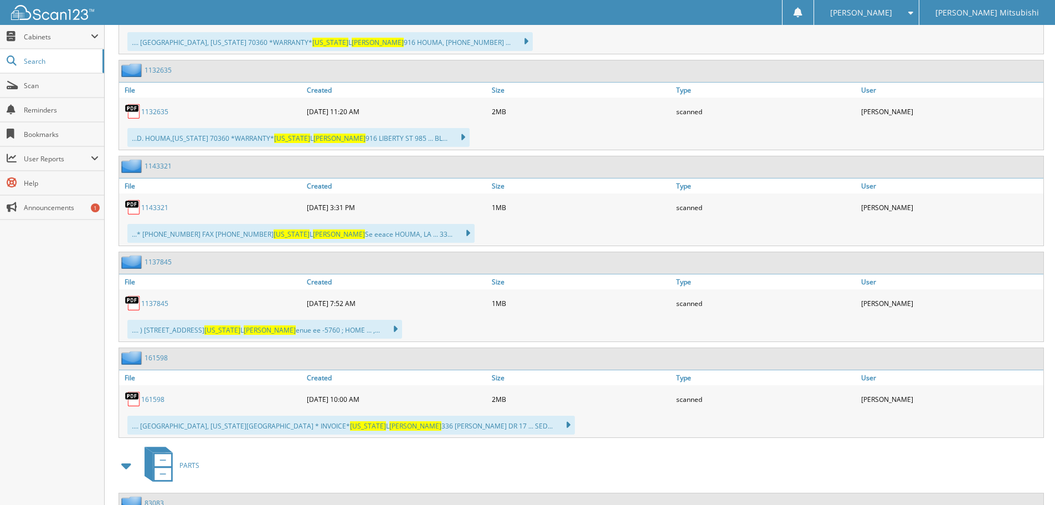
click at [157, 400] on link "161598" at bounding box center [152, 398] width 23 height 9
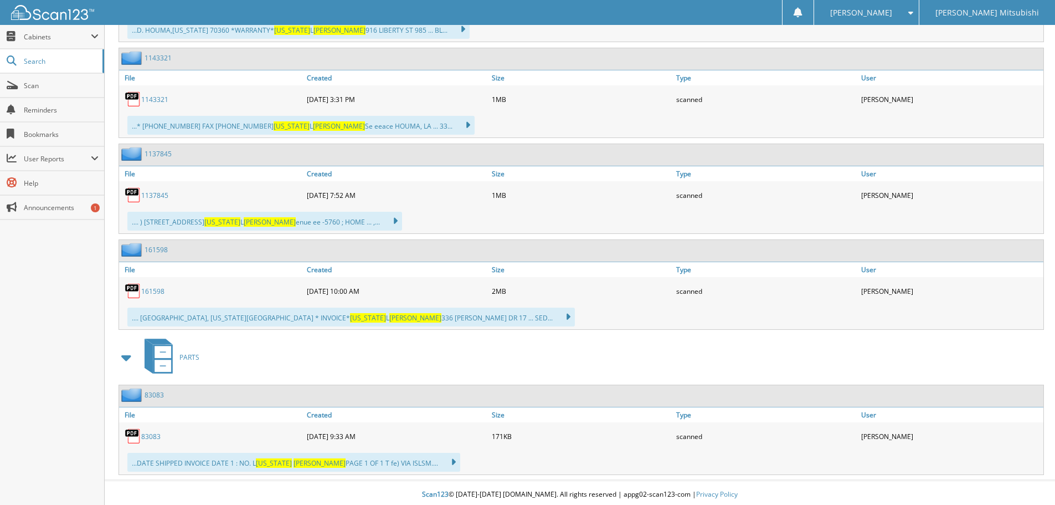
scroll to position [998, 0]
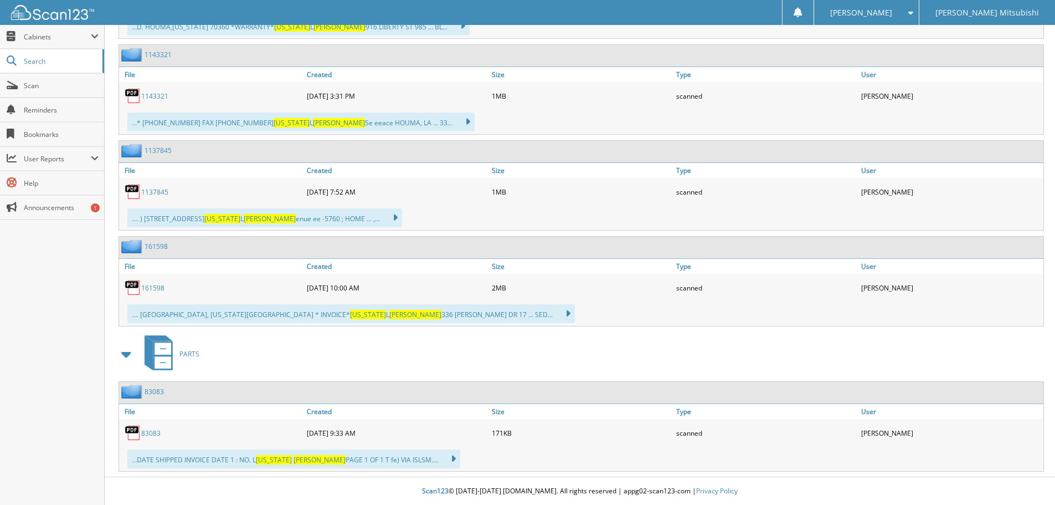
click at [151, 431] on link "83083" at bounding box center [150, 432] width 19 height 9
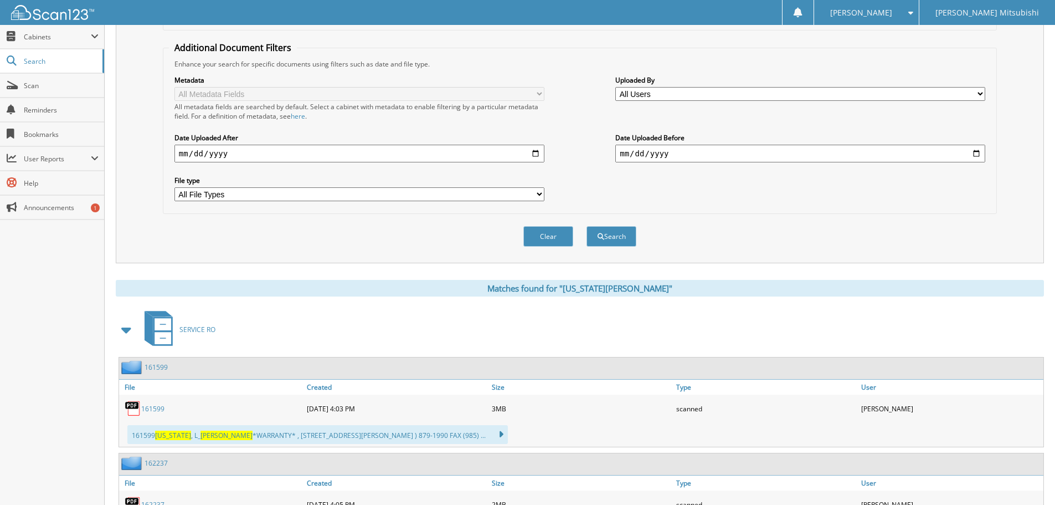
scroll to position [112, 0]
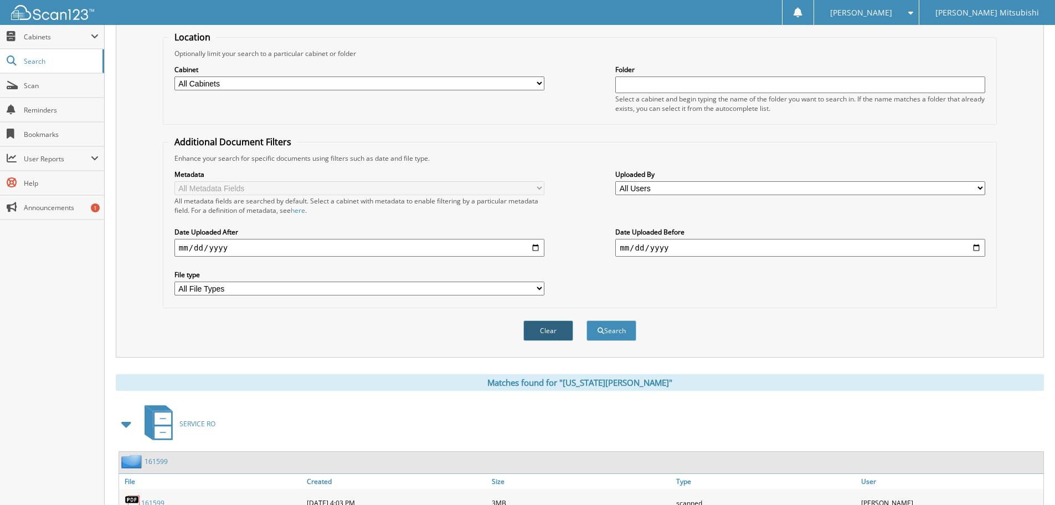
click at [530, 336] on button "Clear" at bounding box center [548, 330] width 50 height 20
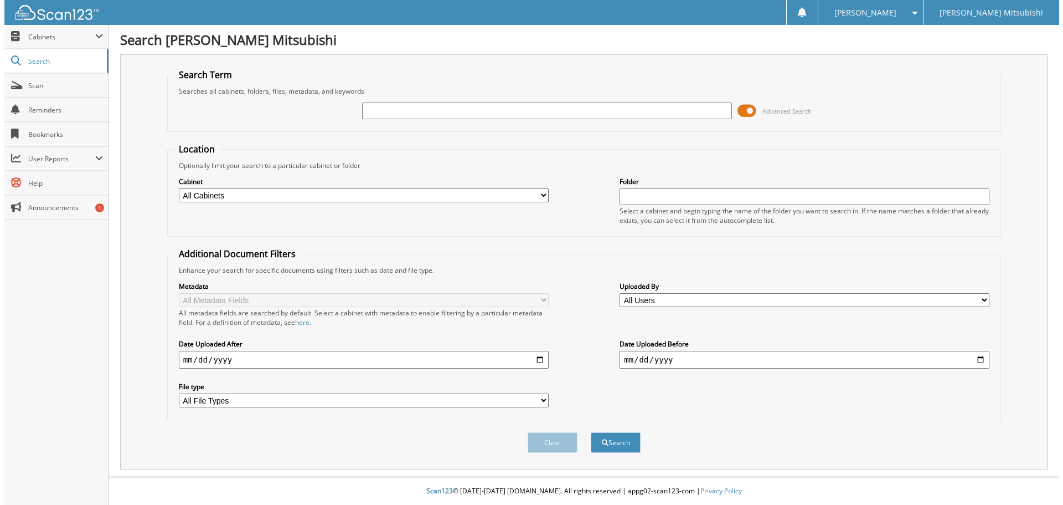
scroll to position [0, 0]
click at [485, 107] on input "text" at bounding box center [546, 110] width 373 height 17
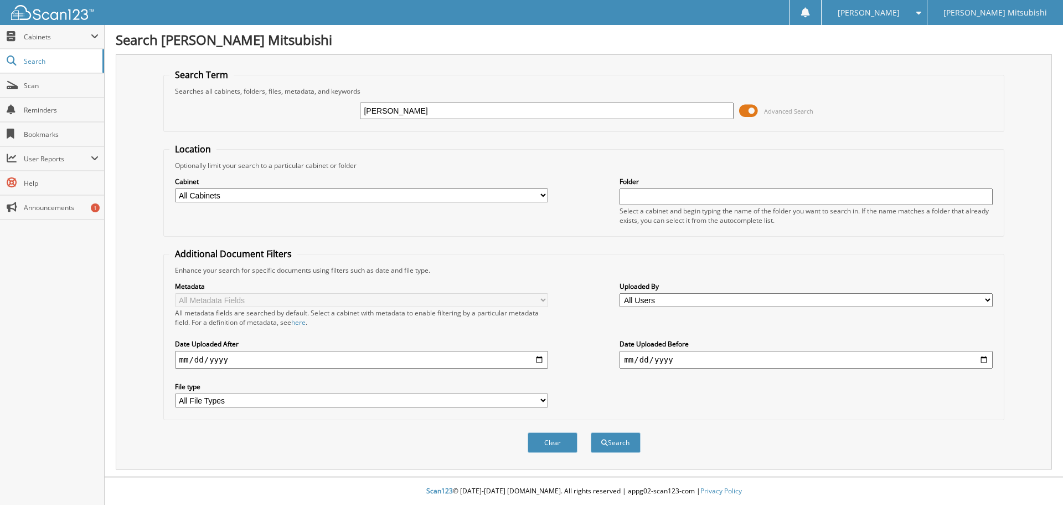
type input "KEVIN DEZARN"
click at [591, 432] on button "Search" at bounding box center [616, 442] width 50 height 20
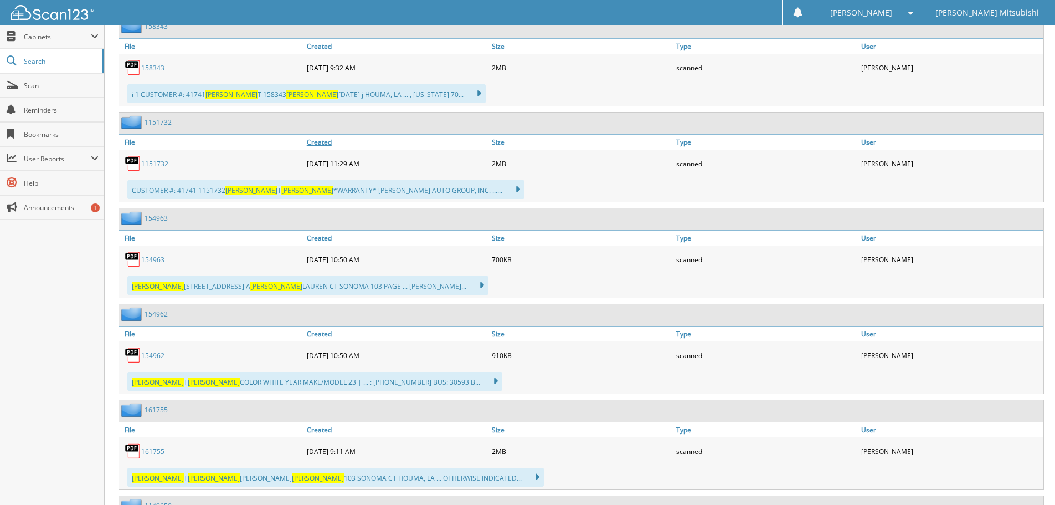
scroll to position [1108, 0]
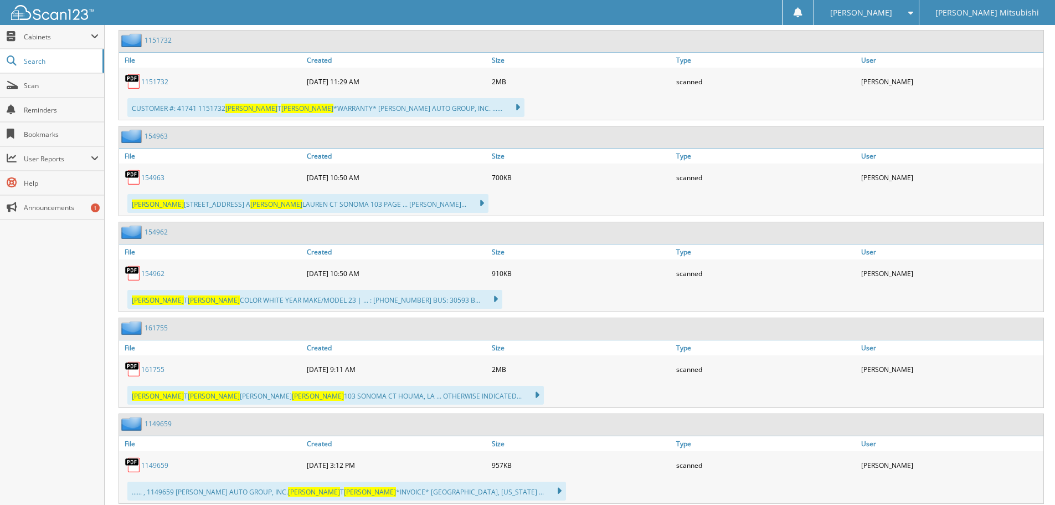
click at [152, 372] on link "161755" at bounding box center [152, 368] width 23 height 9
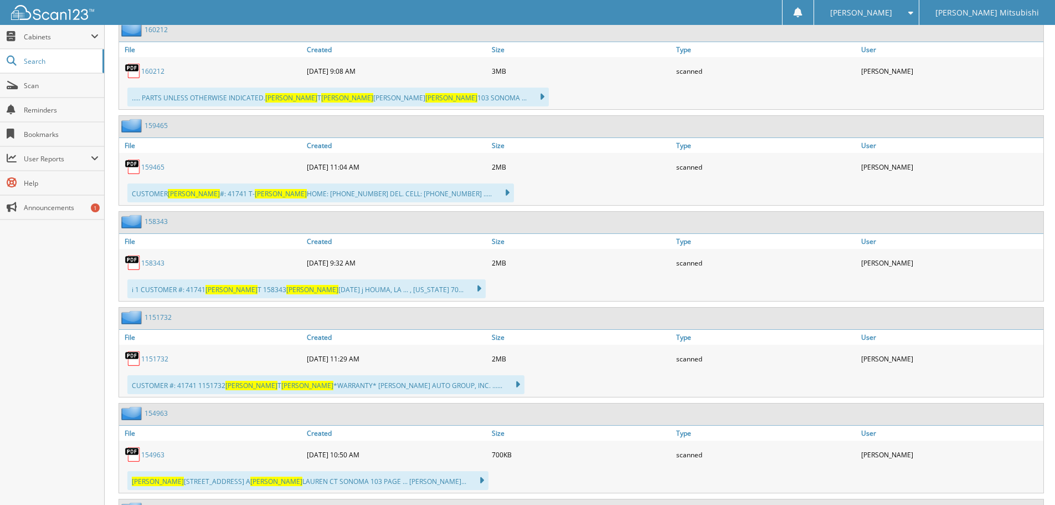
scroll to position [775, 0]
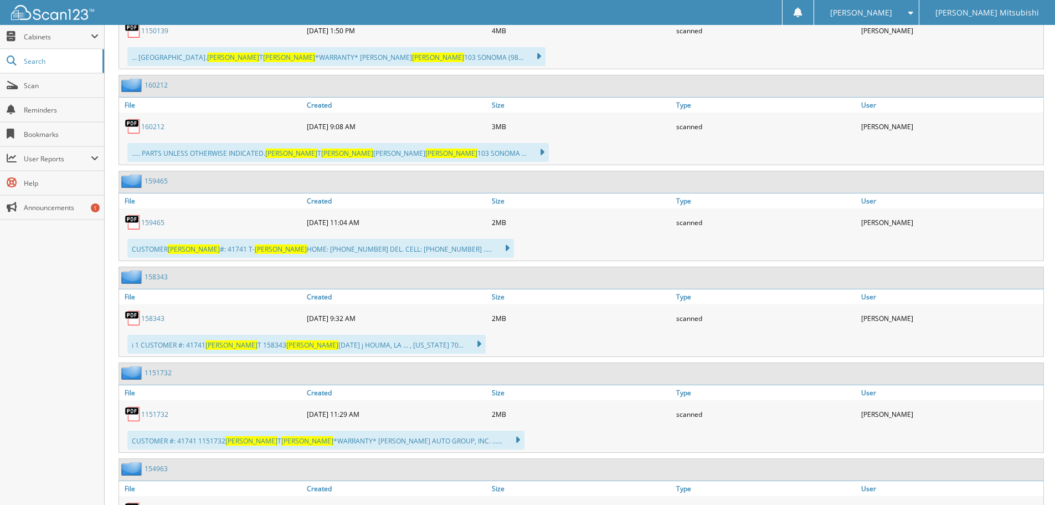
click at [154, 129] on link "160212" at bounding box center [152, 126] width 23 height 9
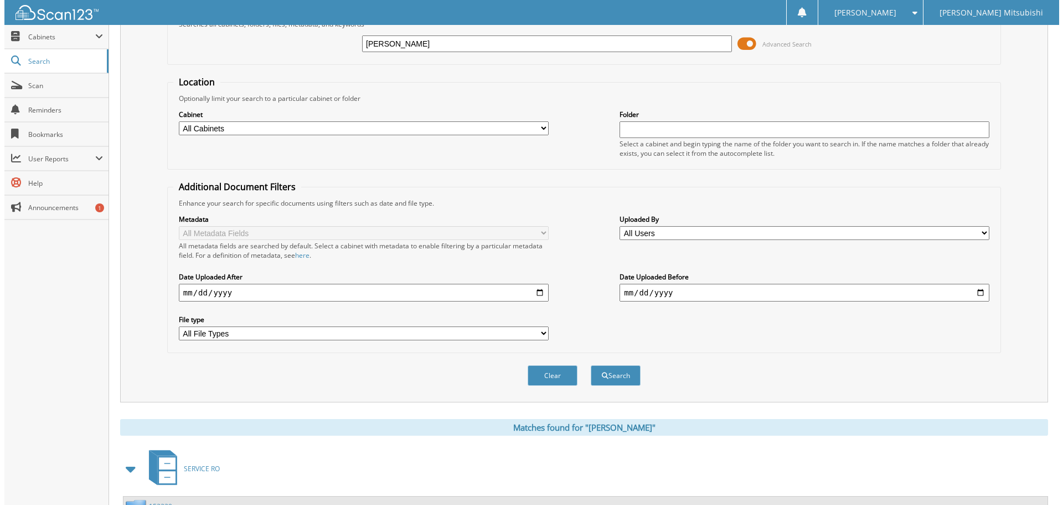
scroll to position [0, 0]
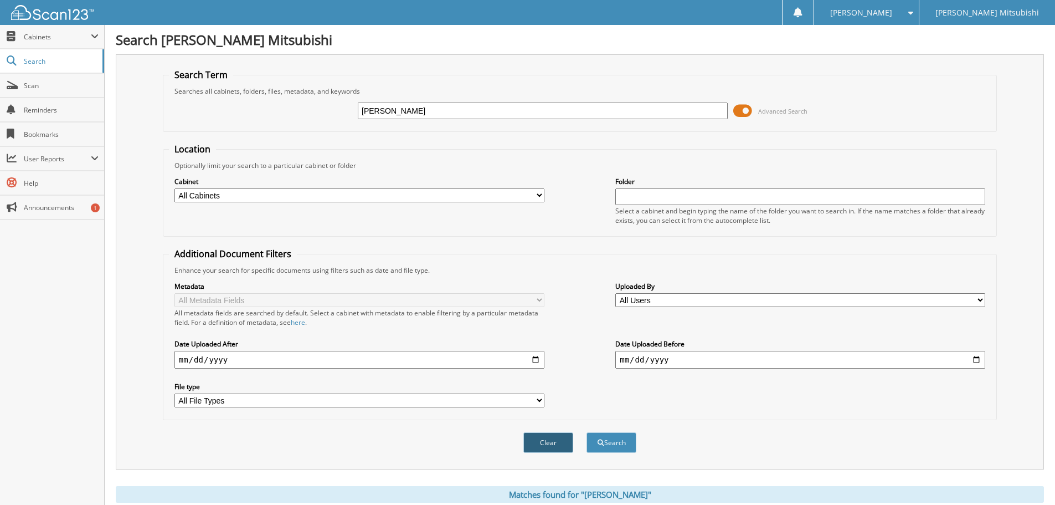
click at [534, 451] on button "Clear" at bounding box center [548, 442] width 50 height 20
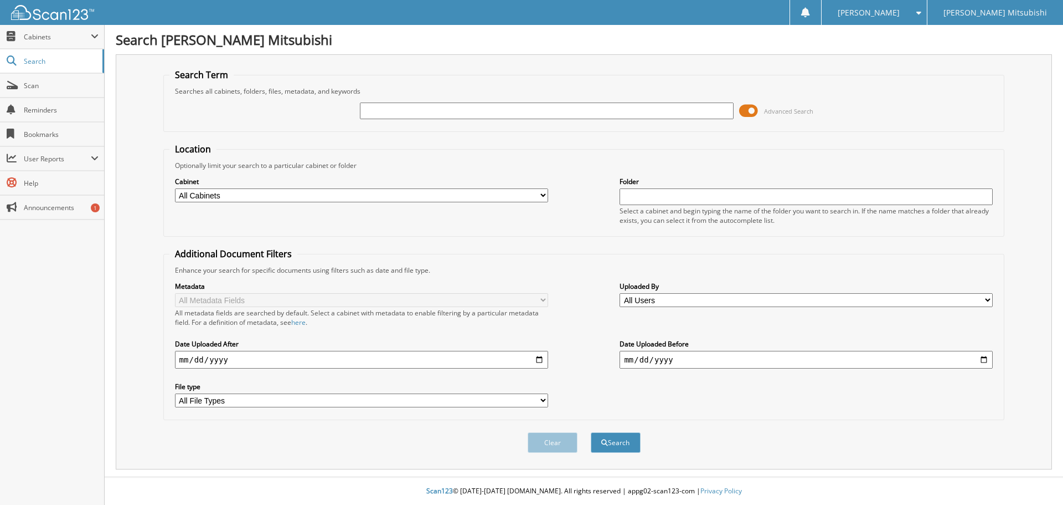
click at [408, 110] on input "text" at bounding box center [546, 110] width 373 height 17
type input ";"
type input "[PERSON_NAME]"
click at [591, 432] on button "Search" at bounding box center [616, 442] width 50 height 20
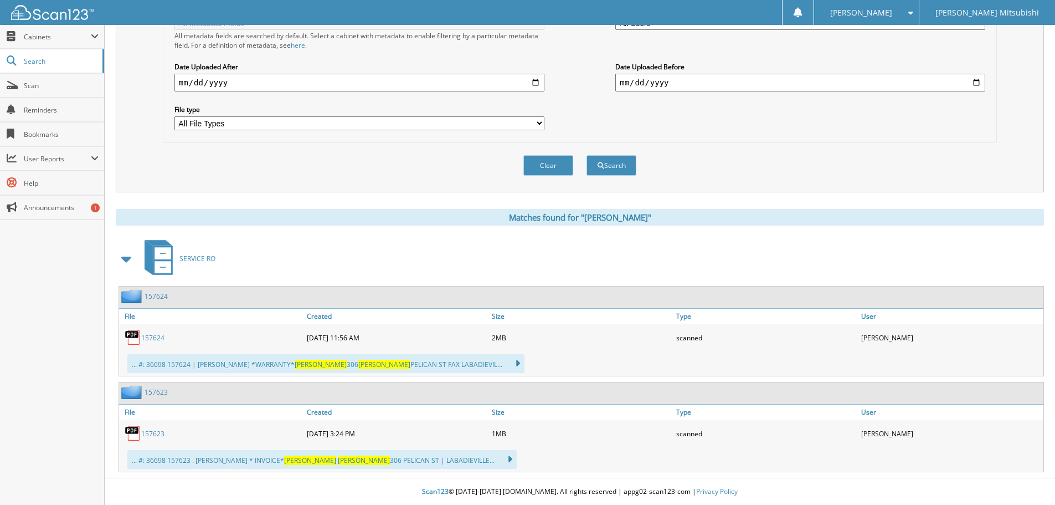
scroll to position [278, 0]
click at [156, 336] on link "157624" at bounding box center [152, 336] width 23 height 9
click at [540, 155] on button "Clear" at bounding box center [548, 165] width 50 height 20
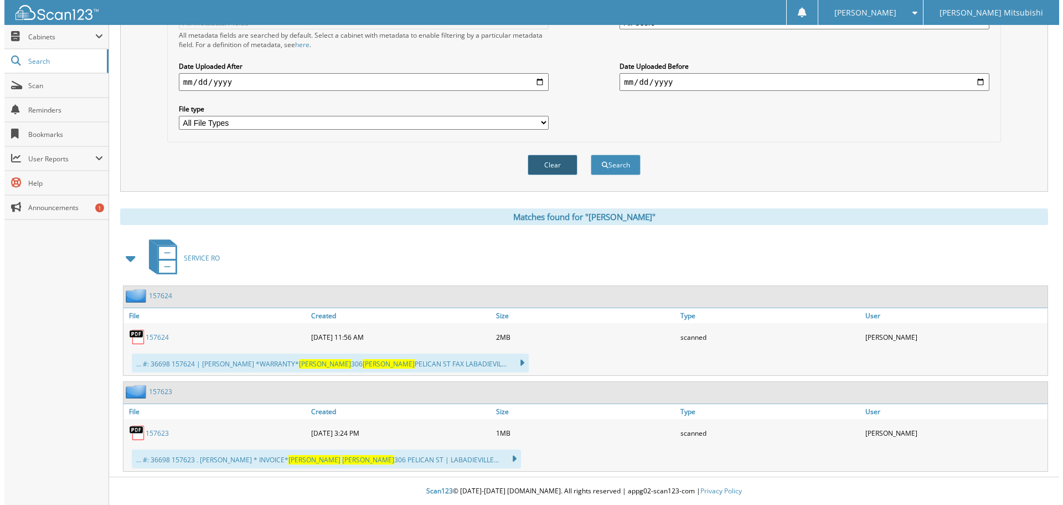
scroll to position [0, 0]
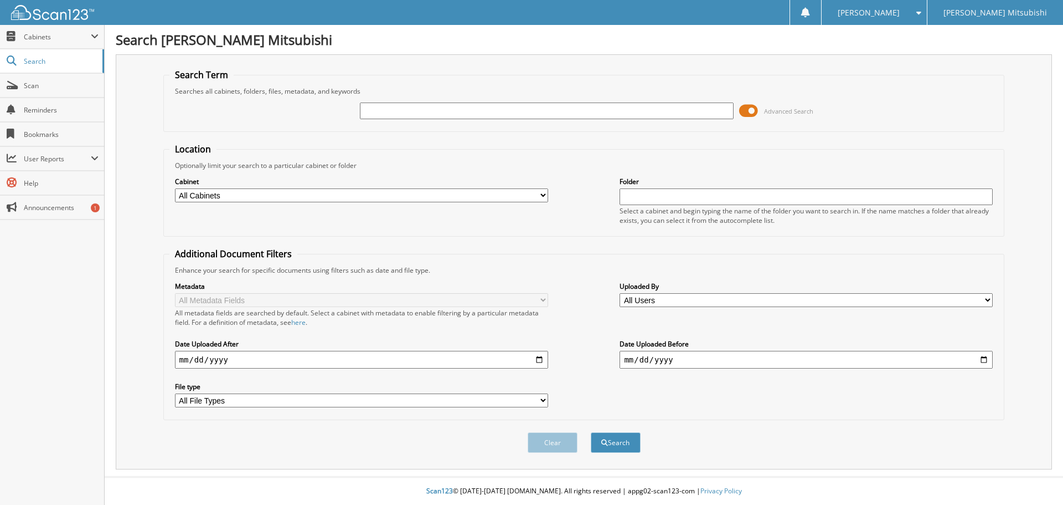
click at [487, 119] on input "text" at bounding box center [546, 110] width 373 height 17
click at [484, 109] on input "text" at bounding box center [546, 110] width 373 height 17
type input "[PERSON_NAME] CLEDMENT"
click at [591, 432] on button "Search" at bounding box center [616, 442] width 50 height 20
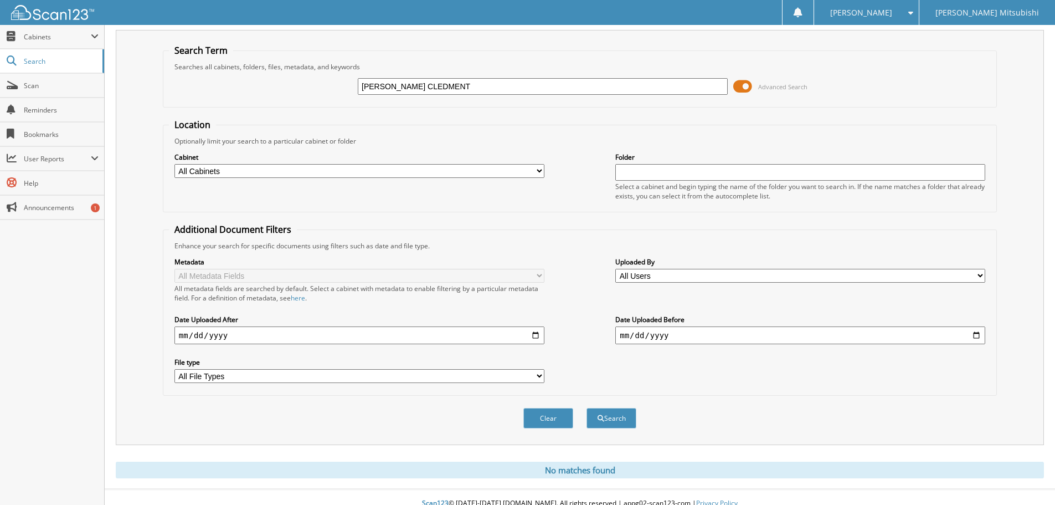
scroll to position [37, 0]
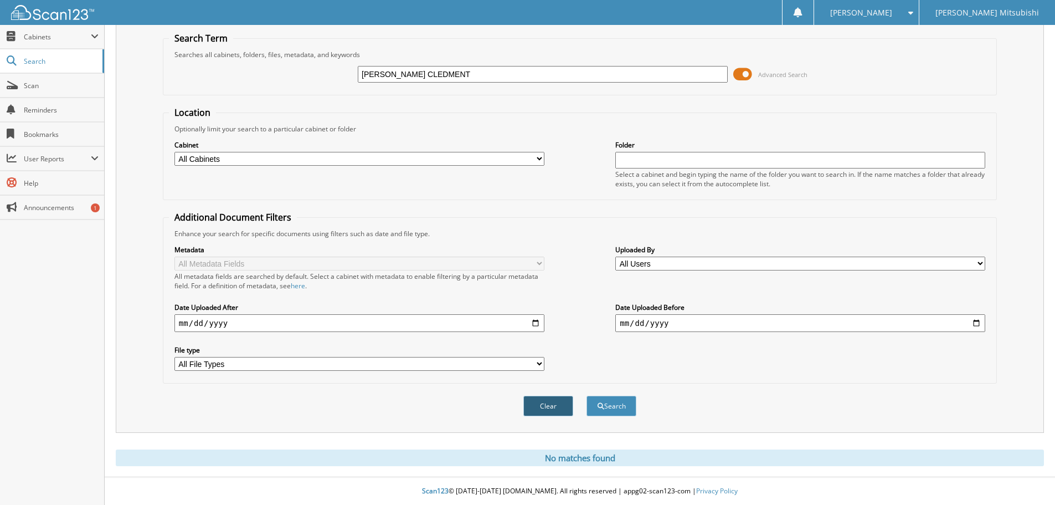
click at [563, 407] on button "Clear" at bounding box center [548, 405] width 50 height 20
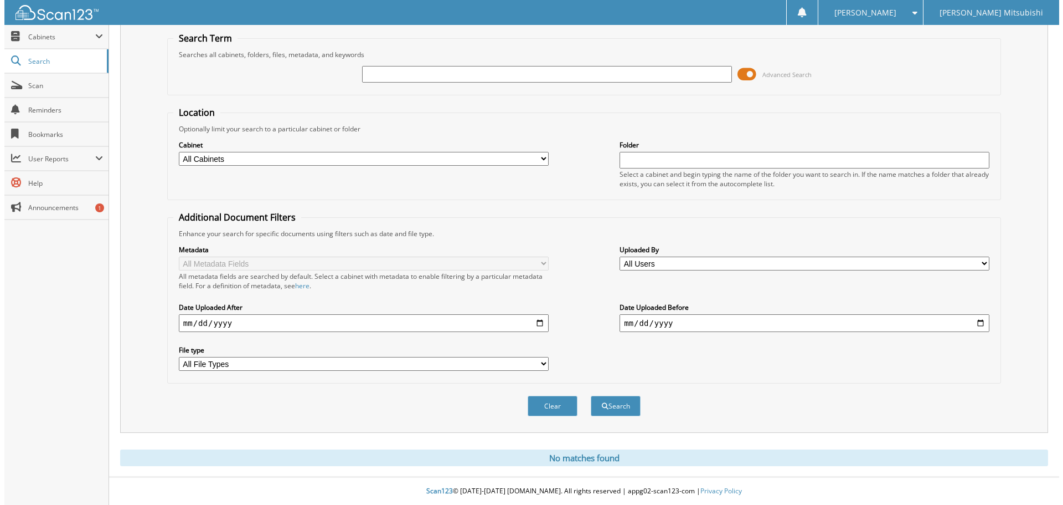
scroll to position [0, 0]
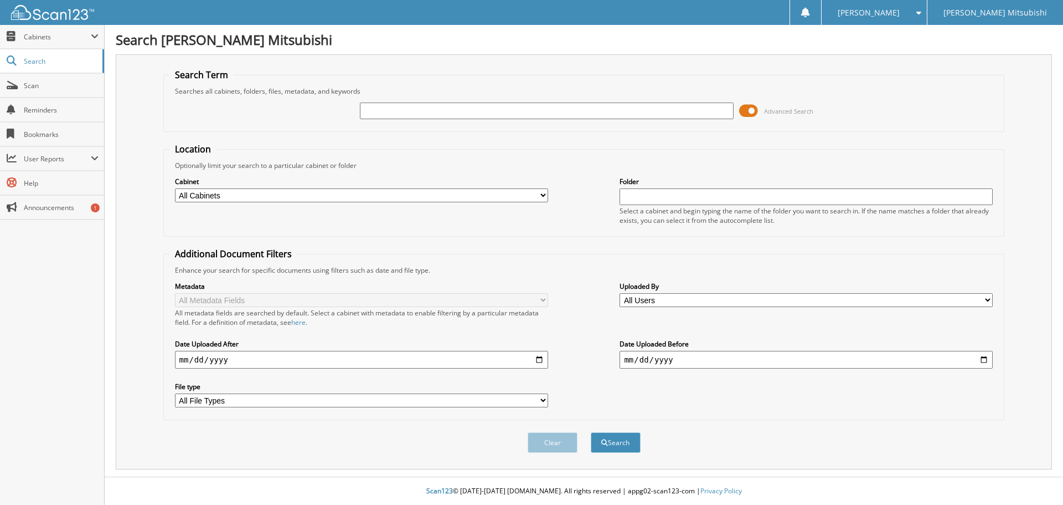
click at [429, 115] on input "text" at bounding box center [546, 110] width 373 height 17
type input "[PERSON_NAME]"
click at [591, 432] on button "Search" at bounding box center [616, 442] width 50 height 20
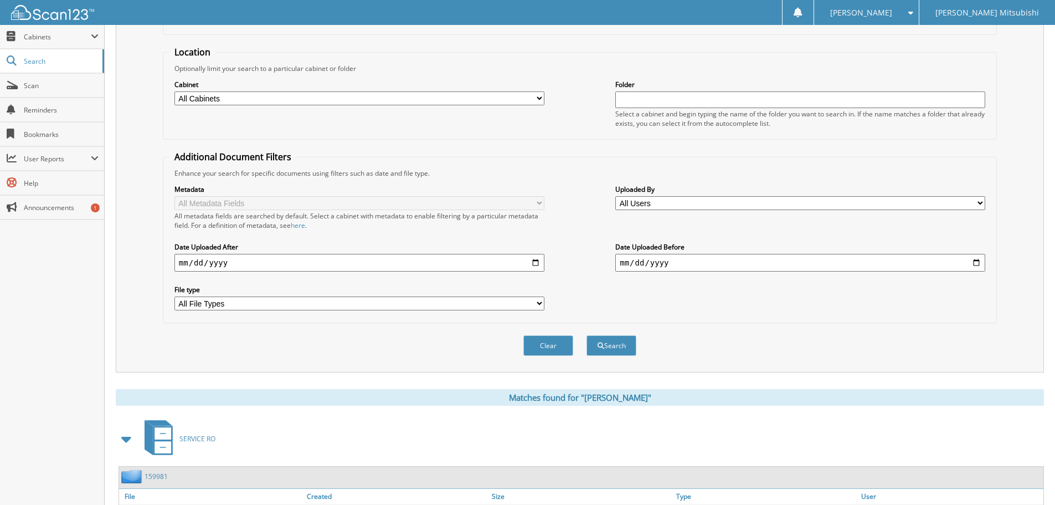
scroll to position [182, 0]
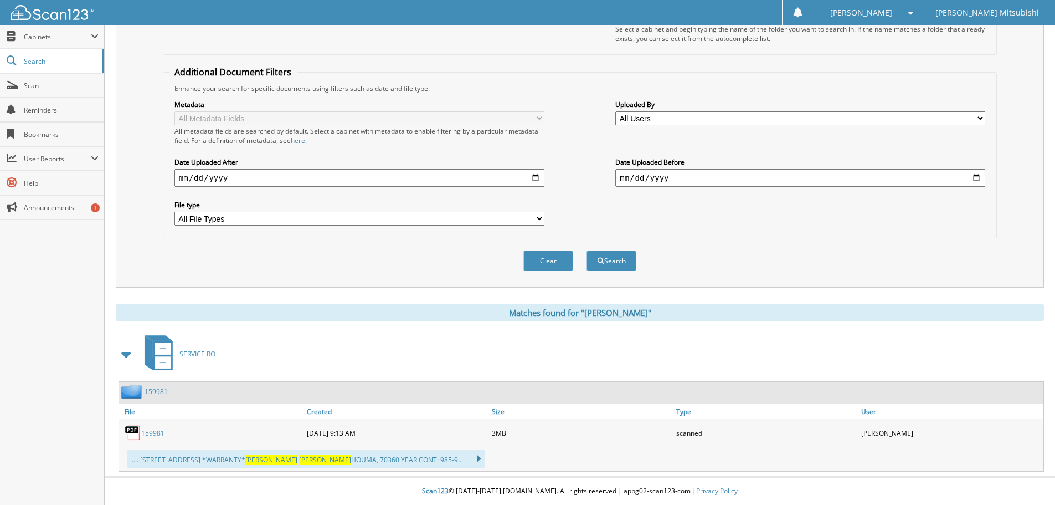
click at [164, 432] on link "159981" at bounding box center [152, 432] width 23 height 9
click at [530, 266] on button "Clear" at bounding box center [548, 260] width 50 height 20
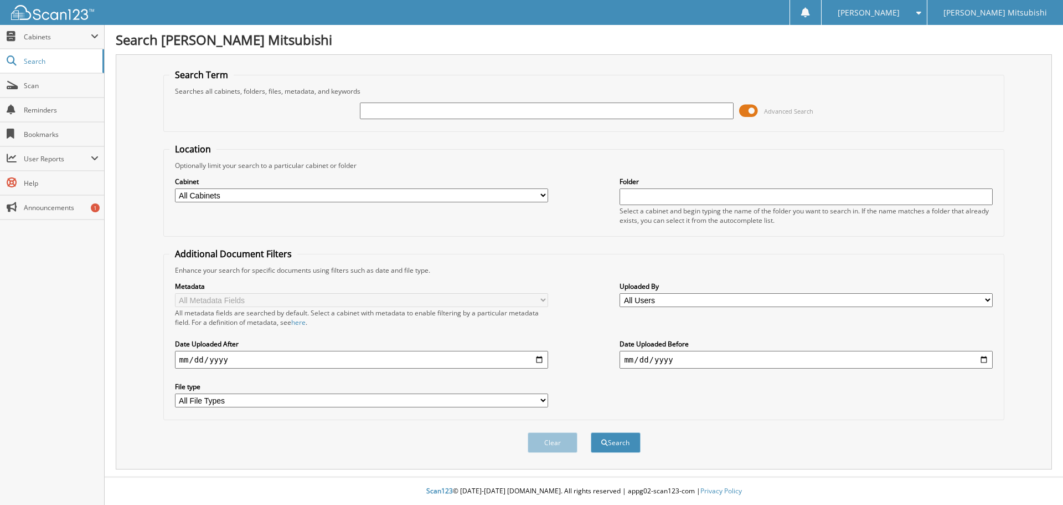
click at [454, 124] on div "Advanced Search" at bounding box center [584, 111] width 830 height 30
click at [454, 111] on input "text" at bounding box center [546, 110] width 373 height 17
type input ";"
type input "[PERSON_NAME] [PERSON_NAME]"
click at [591, 432] on button "Search" at bounding box center [616, 442] width 50 height 20
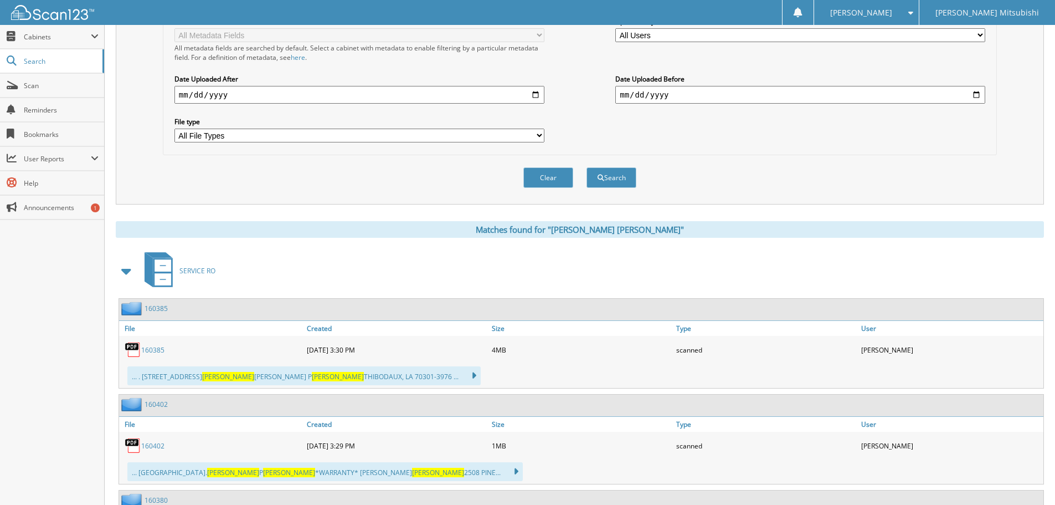
scroll to position [111, 0]
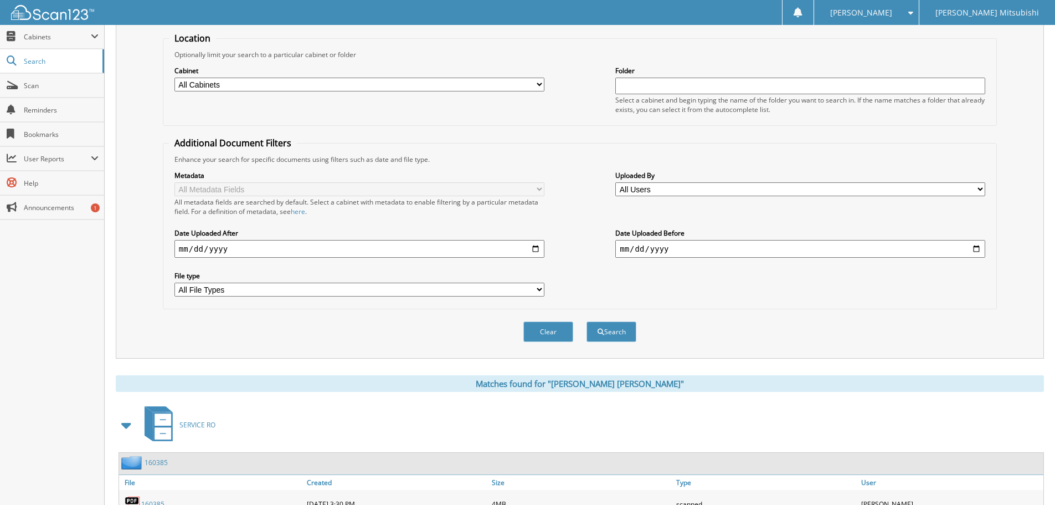
click at [548, 336] on button "Clear" at bounding box center [548, 331] width 50 height 20
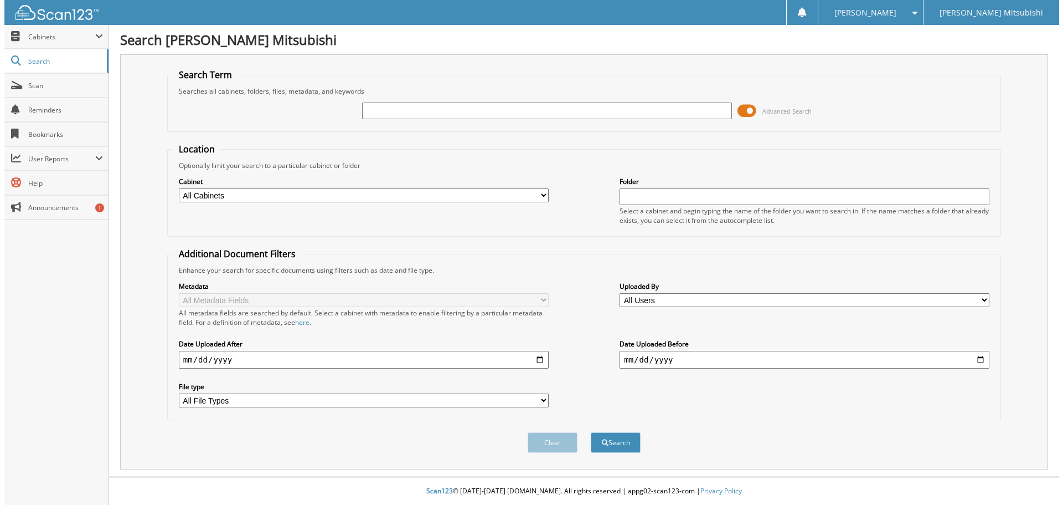
scroll to position [0, 0]
click at [510, 114] on input "text" at bounding box center [546, 110] width 373 height 17
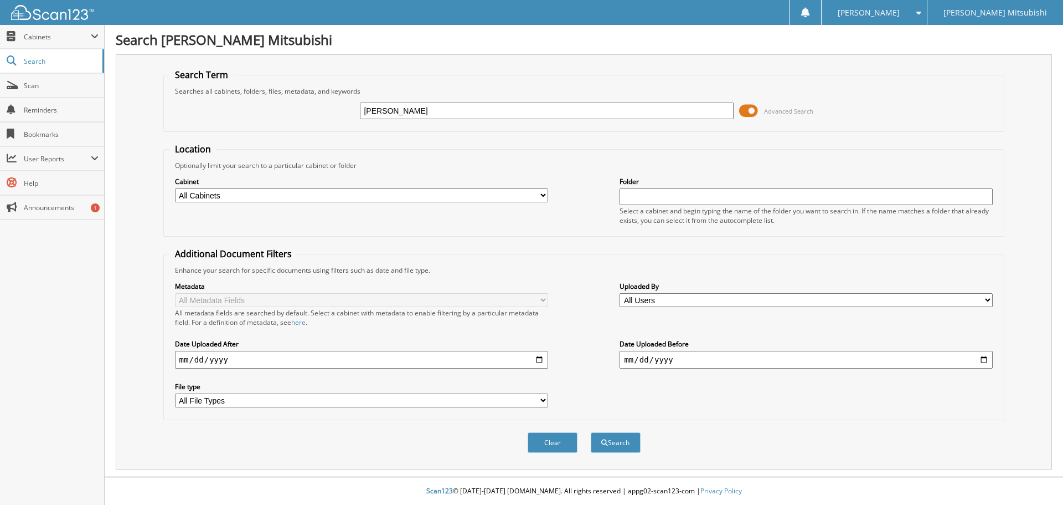
type input "[PERSON_NAME]"
click at [591, 432] on button "Search" at bounding box center [616, 442] width 50 height 20
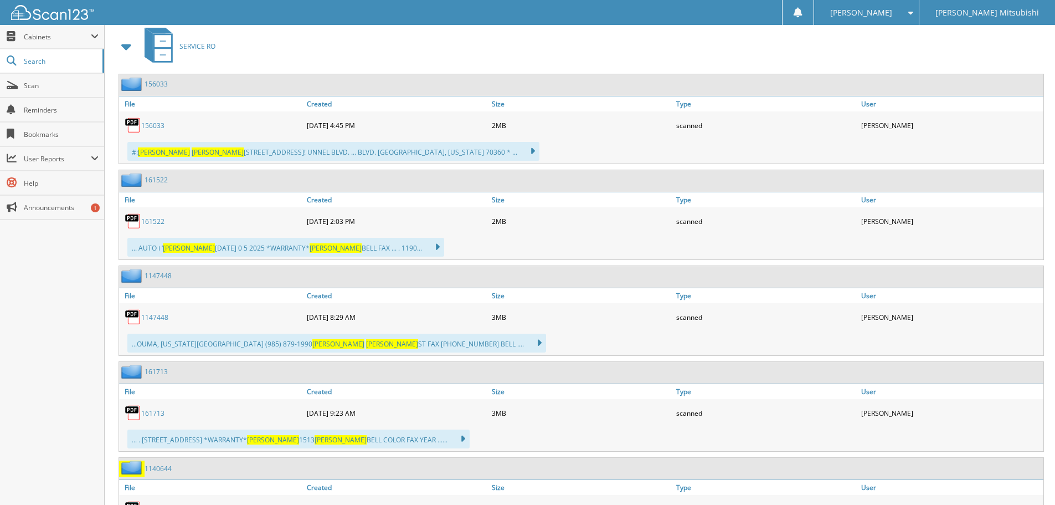
scroll to position [498, 0]
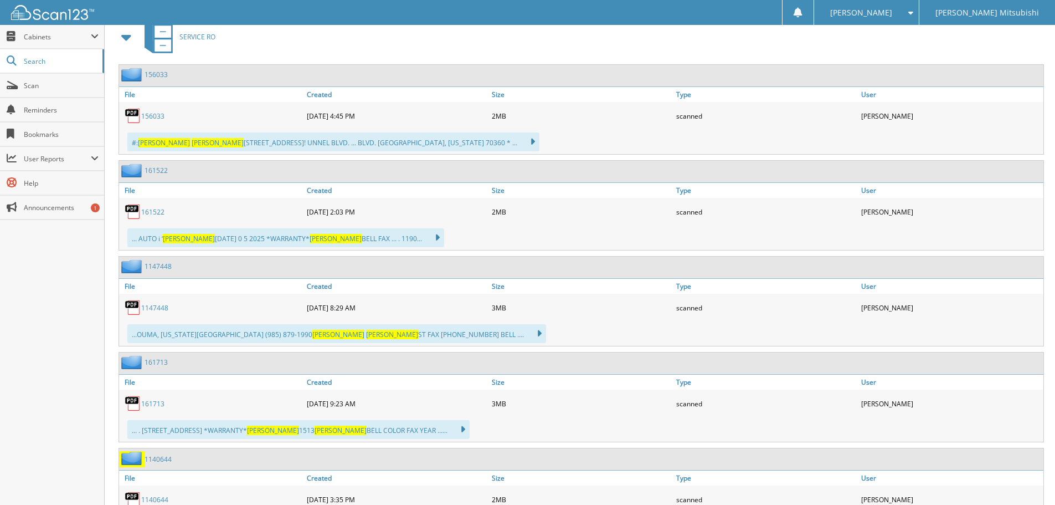
click at [166, 402] on div "161713" at bounding box center [211, 403] width 185 height 22
click at [159, 402] on link "161713" at bounding box center [152, 403] width 23 height 9
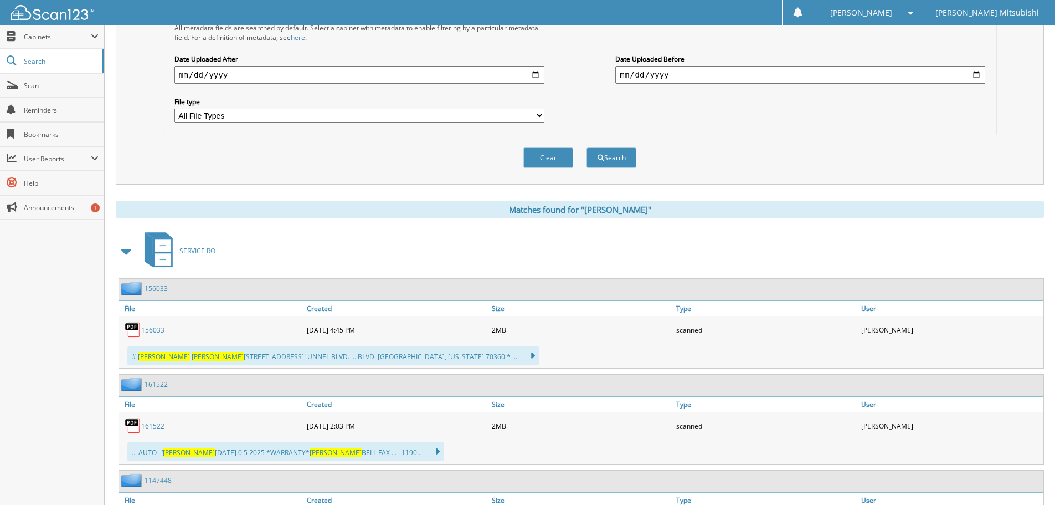
scroll to position [111, 0]
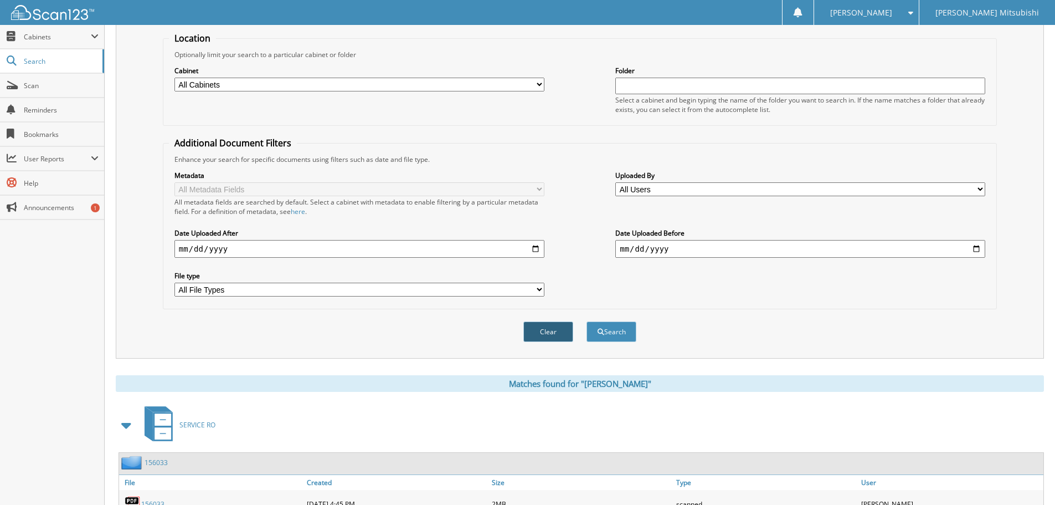
click at [542, 332] on button "Clear" at bounding box center [548, 331] width 50 height 20
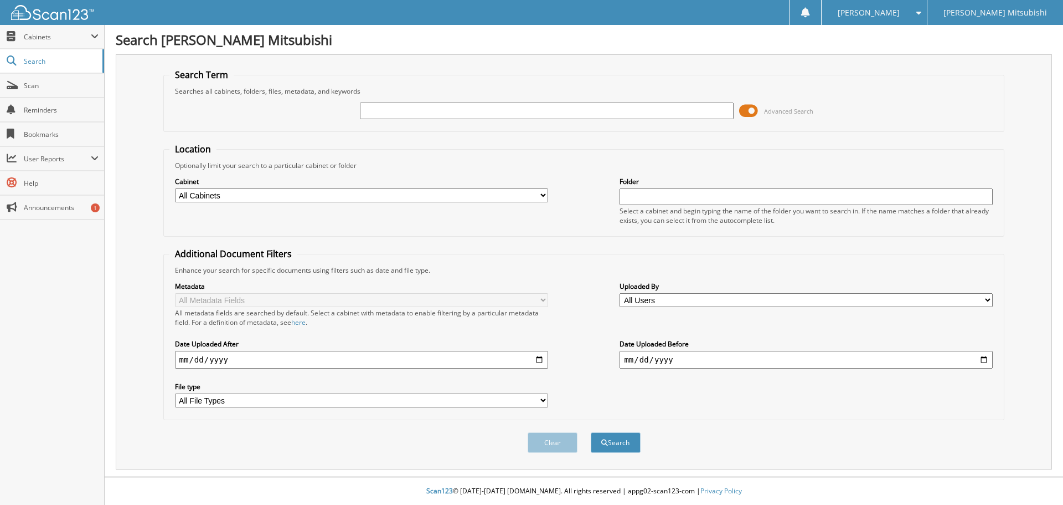
click at [415, 109] on input "text" at bounding box center [546, 110] width 373 height 17
type input "[PERSON_NAME]"
click at [591, 432] on button "Search" at bounding box center [616, 442] width 50 height 20
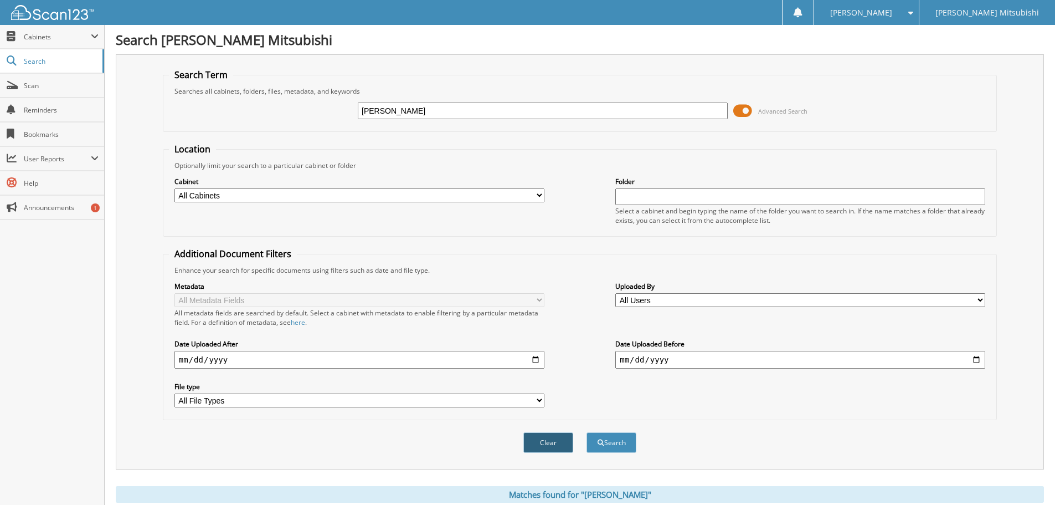
click at [547, 444] on button "Clear" at bounding box center [548, 442] width 50 height 20
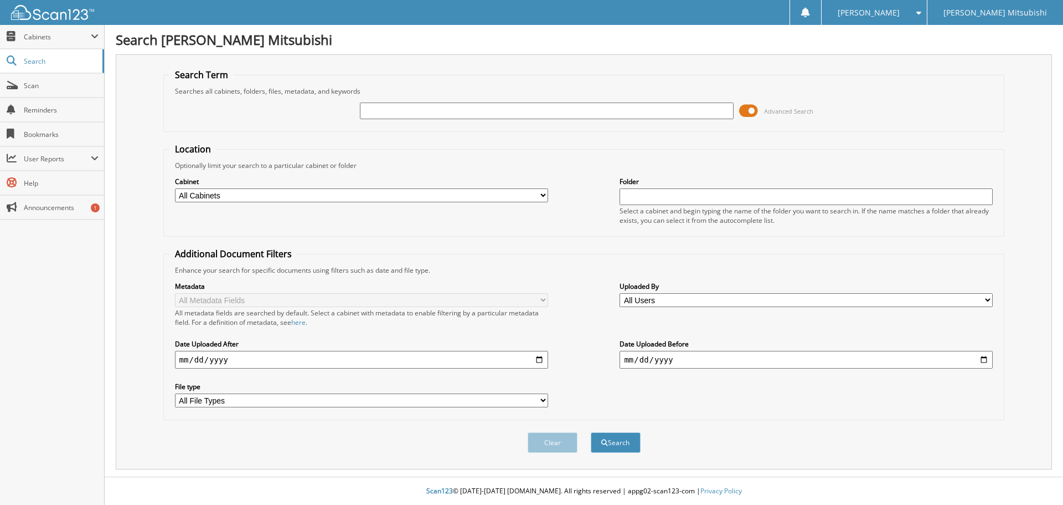
click at [447, 103] on input "text" at bounding box center [546, 110] width 373 height 17
type input "[PERSON_NAME]"
click at [591, 432] on button "Search" at bounding box center [616, 442] width 50 height 20
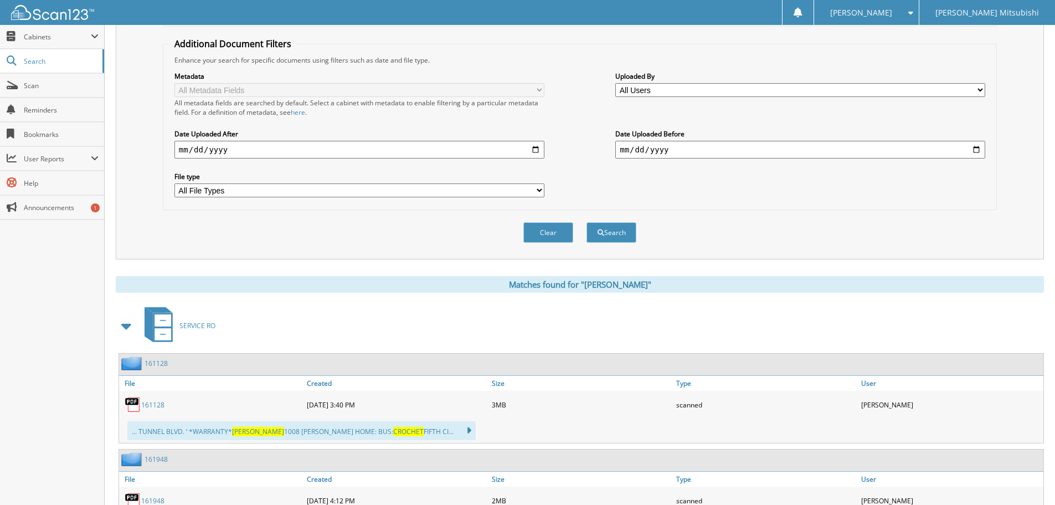
scroll to position [332, 0]
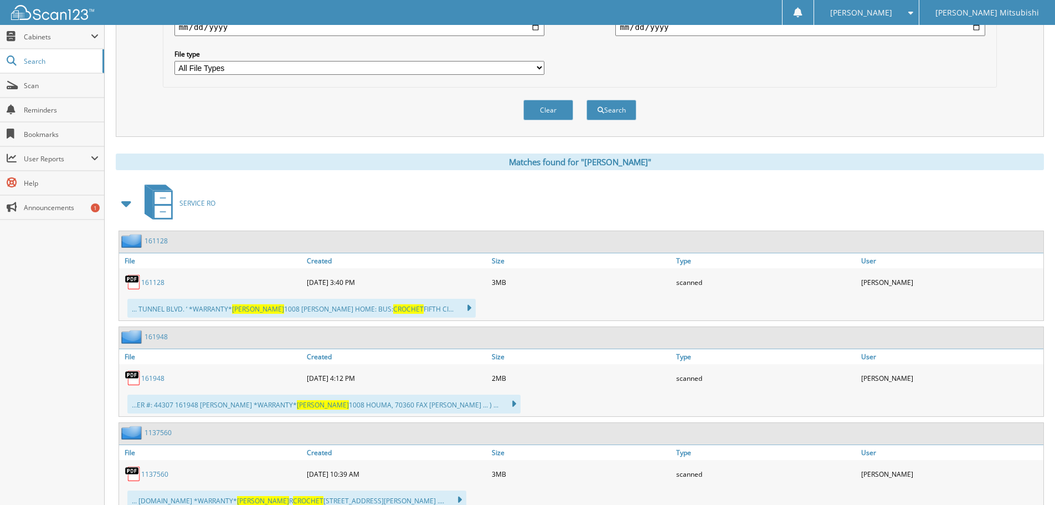
click at [153, 379] on link "161948" at bounding box center [152, 377] width 23 height 9
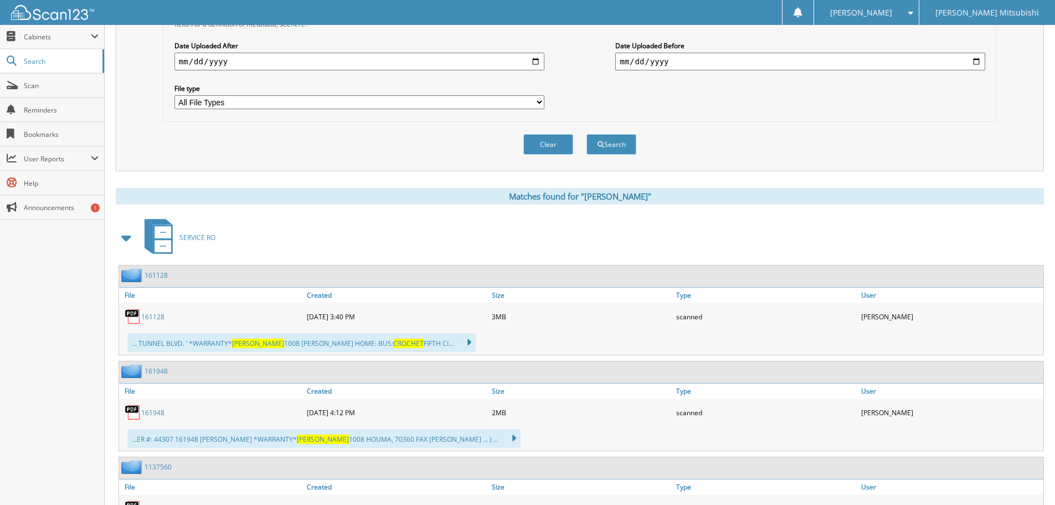
scroll to position [289, 0]
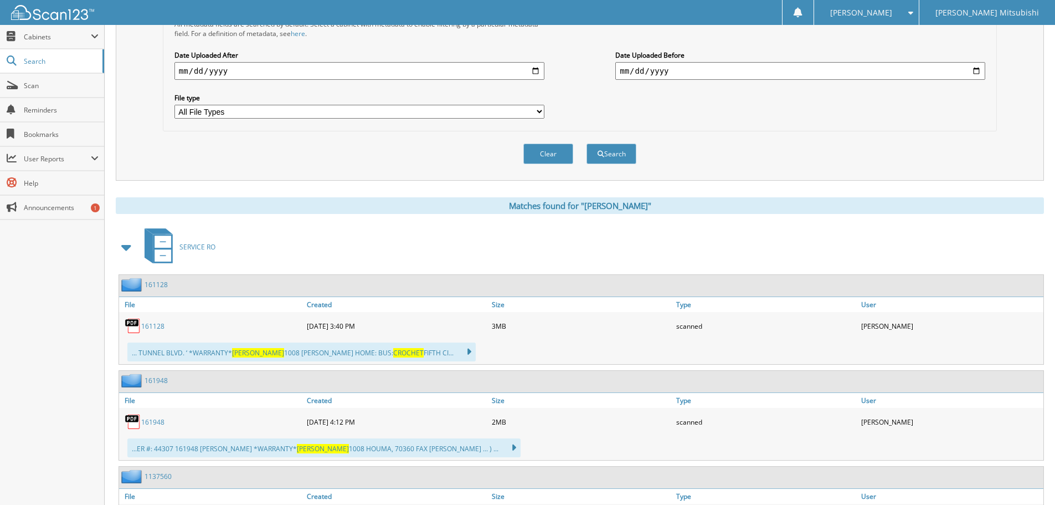
click at [537, 161] on button "Clear" at bounding box center [548, 153] width 50 height 20
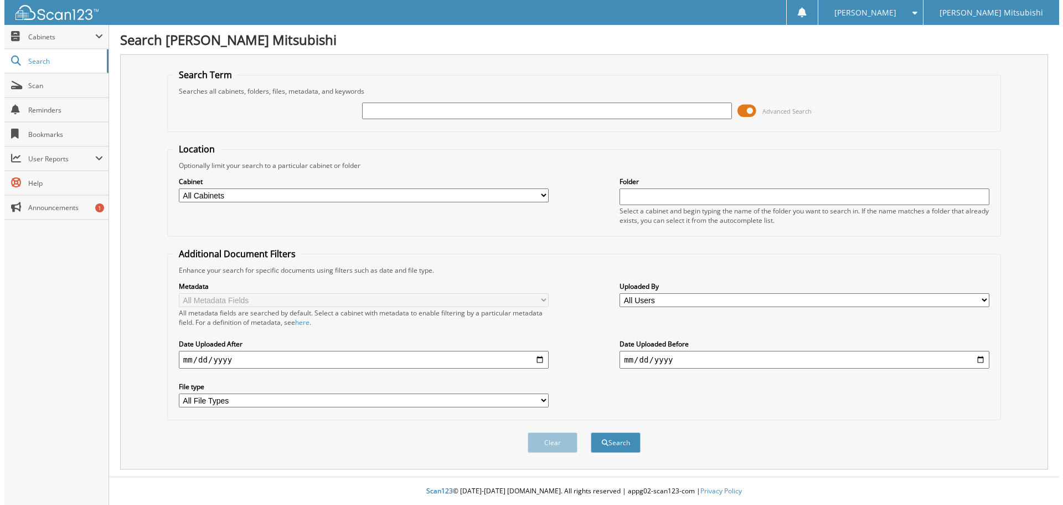
scroll to position [0, 0]
click at [423, 108] on input "text" at bounding box center [546, 110] width 373 height 17
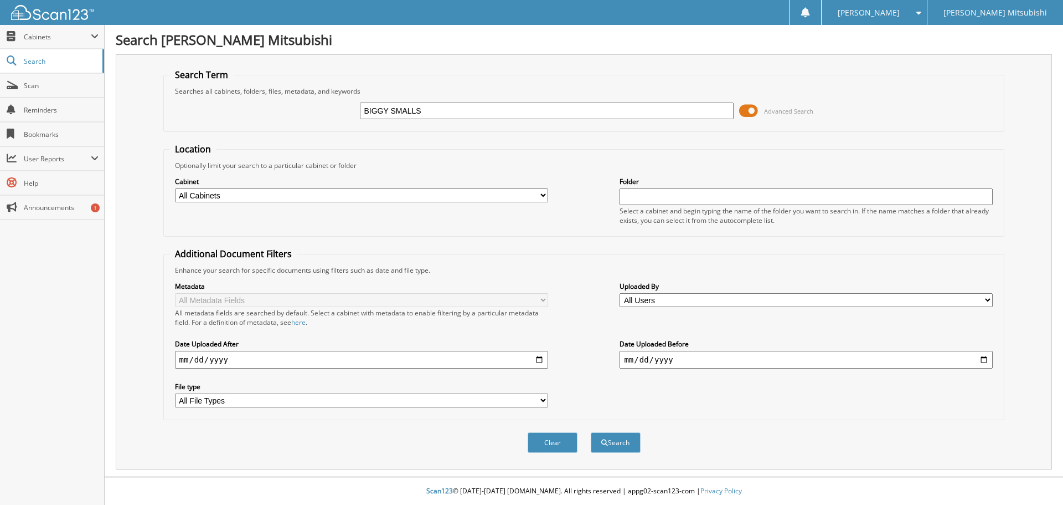
type input "BIGGY SMALLS"
click at [591, 432] on button "Search" at bounding box center [616, 442] width 50 height 20
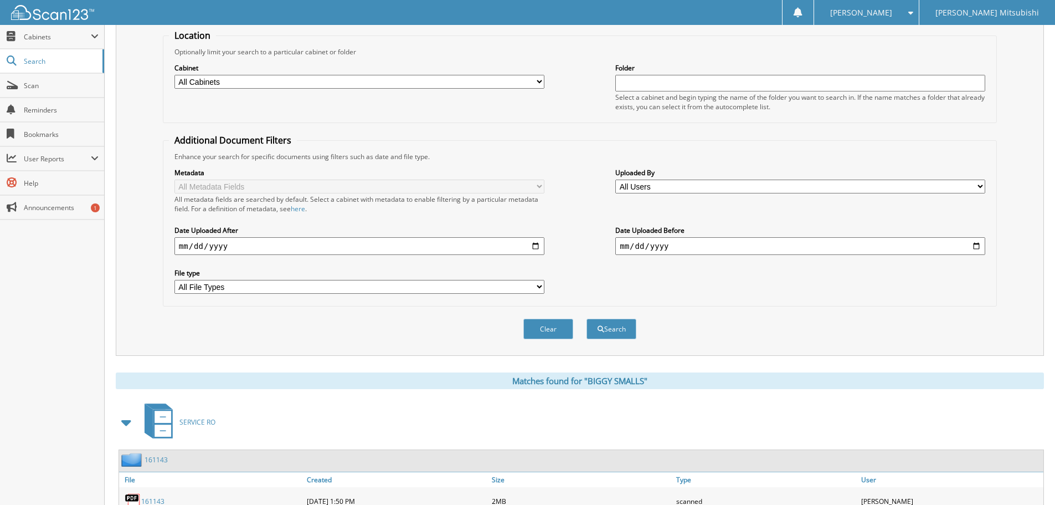
scroll to position [277, 0]
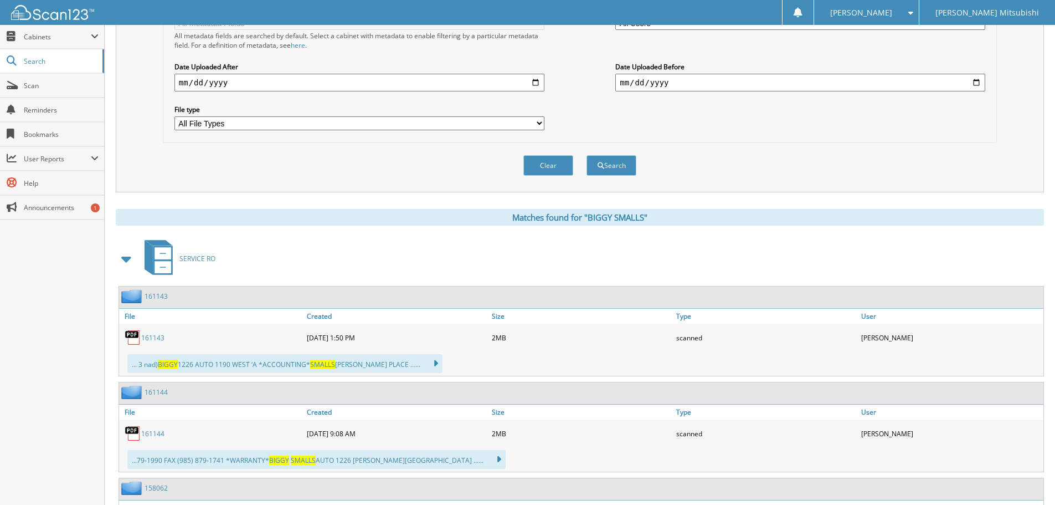
click at [157, 436] on link "161144" at bounding box center [152, 433] width 23 height 9
click at [544, 161] on button "Clear" at bounding box center [548, 165] width 50 height 20
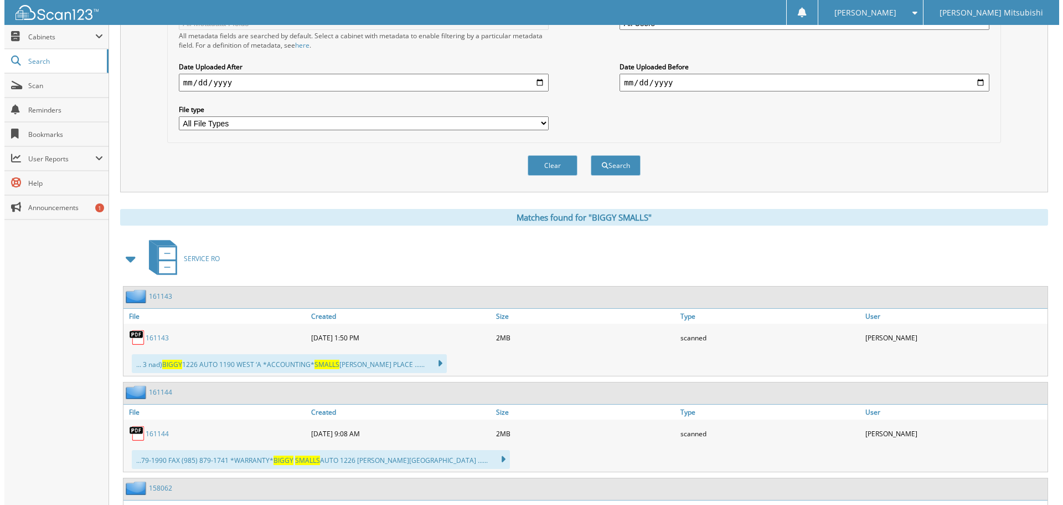
scroll to position [0, 0]
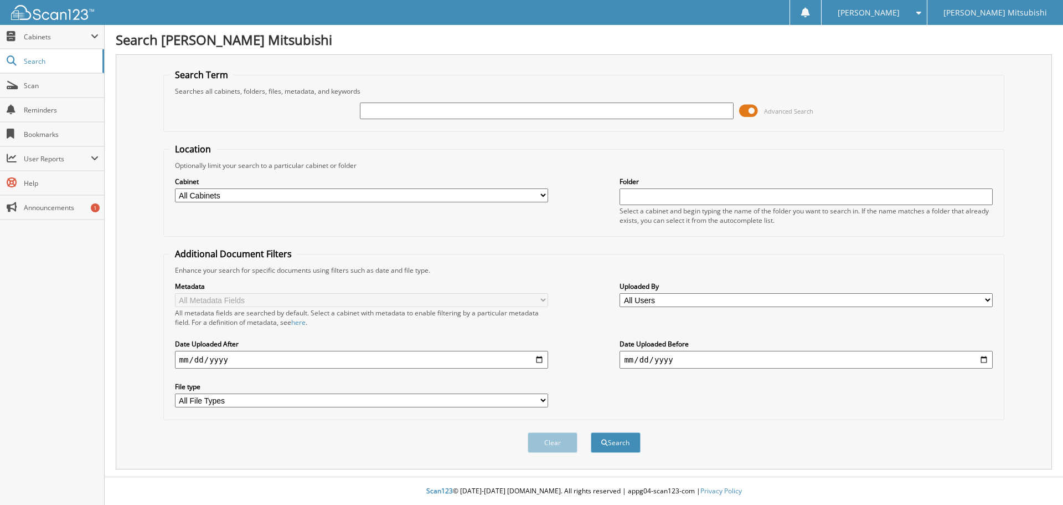
click at [468, 123] on div "Advanced Search" at bounding box center [584, 111] width 830 height 30
click at [469, 110] on input "text" at bounding box center [546, 110] width 373 height 17
type input "[PERSON_NAME]"
click at [591, 432] on button "Search" at bounding box center [616, 442] width 50 height 20
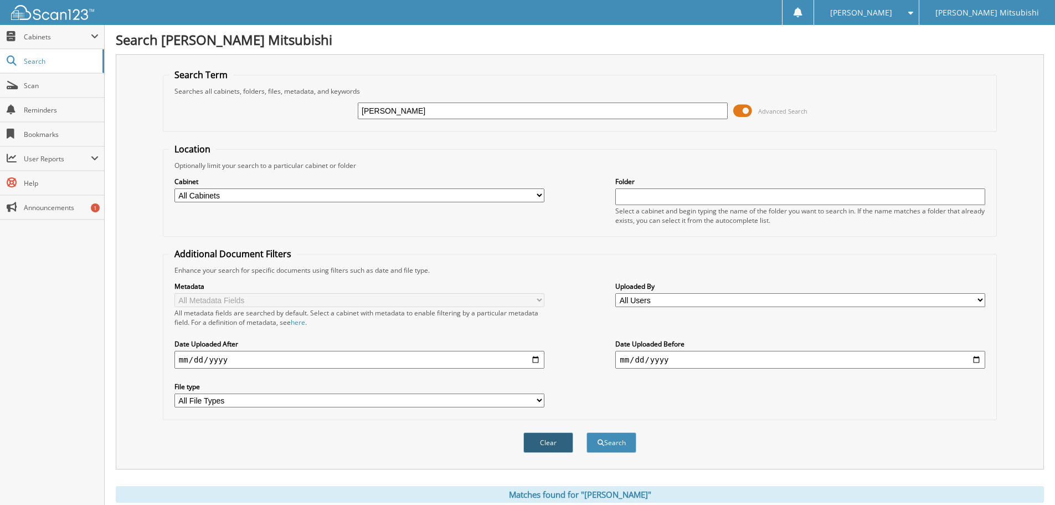
click at [550, 440] on button "Clear" at bounding box center [548, 442] width 50 height 20
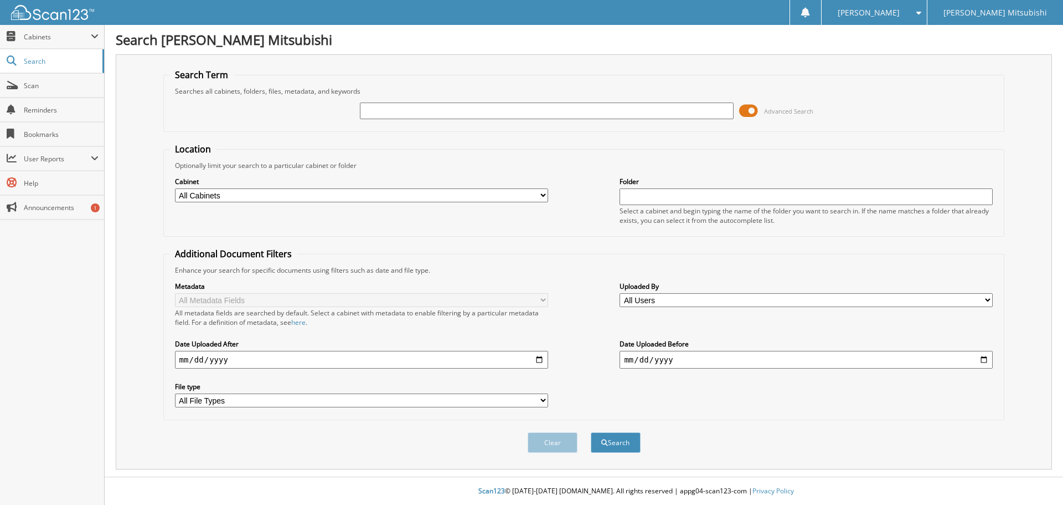
click at [440, 110] on input "text" at bounding box center [546, 110] width 373 height 17
type input "[PERSON_NAME]"
click at [591, 432] on button "Search" at bounding box center [616, 442] width 50 height 20
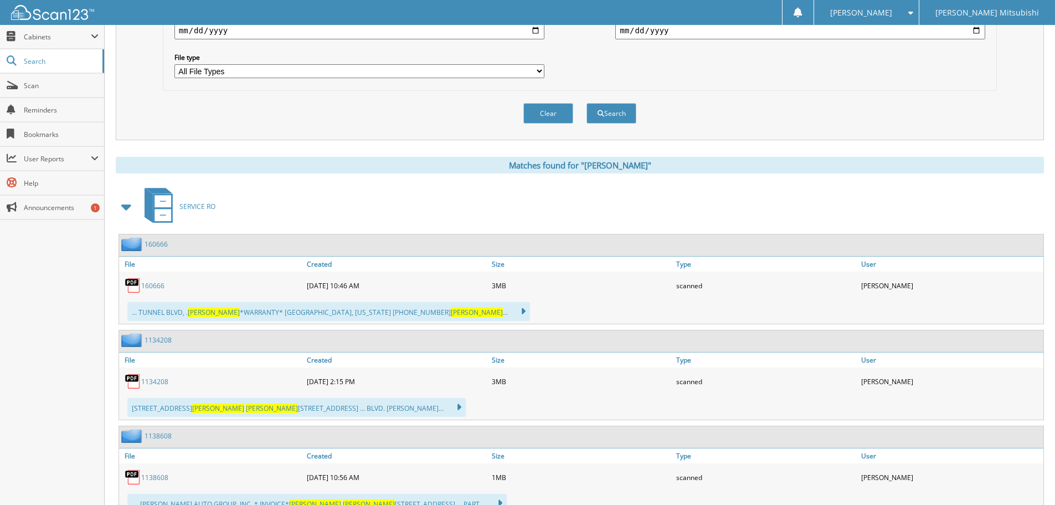
scroll to position [332, 0]
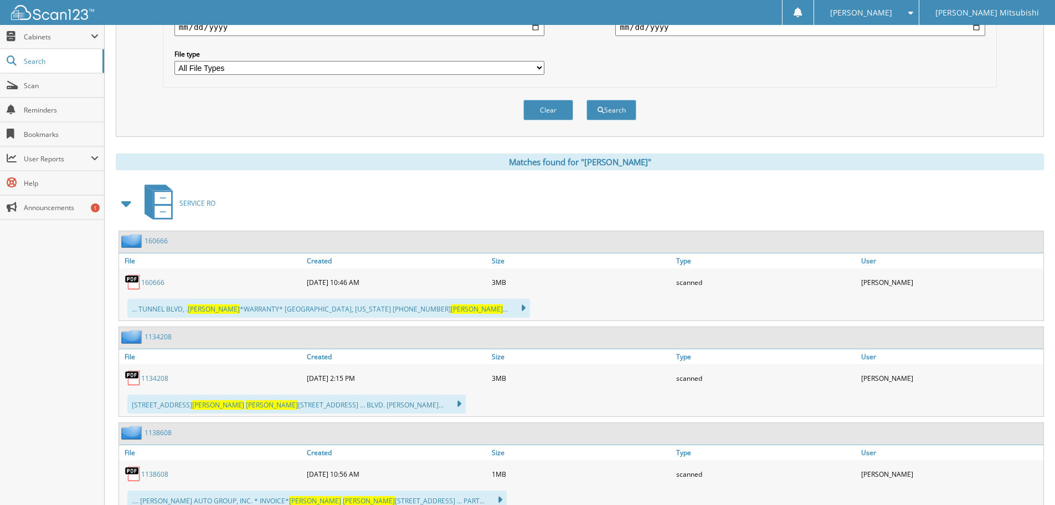
click at [153, 282] on link "160666" at bounding box center [152, 281] width 23 height 9
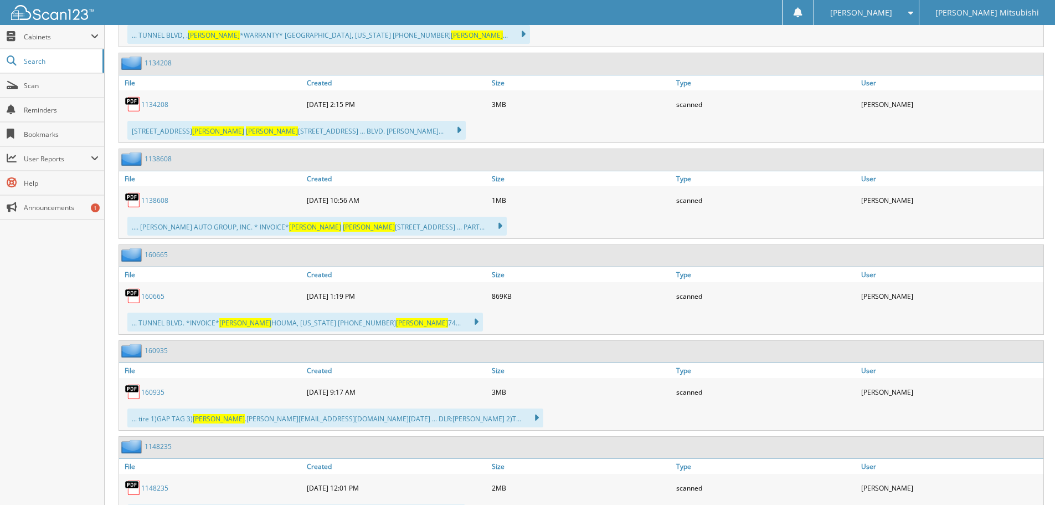
scroll to position [609, 0]
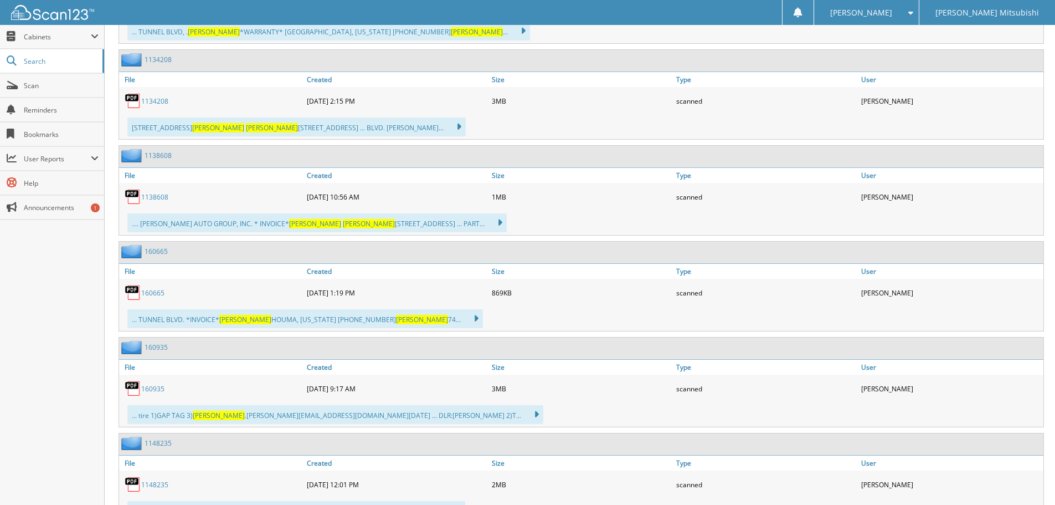
click at [149, 387] on link "160935" at bounding box center [152, 388] width 23 height 9
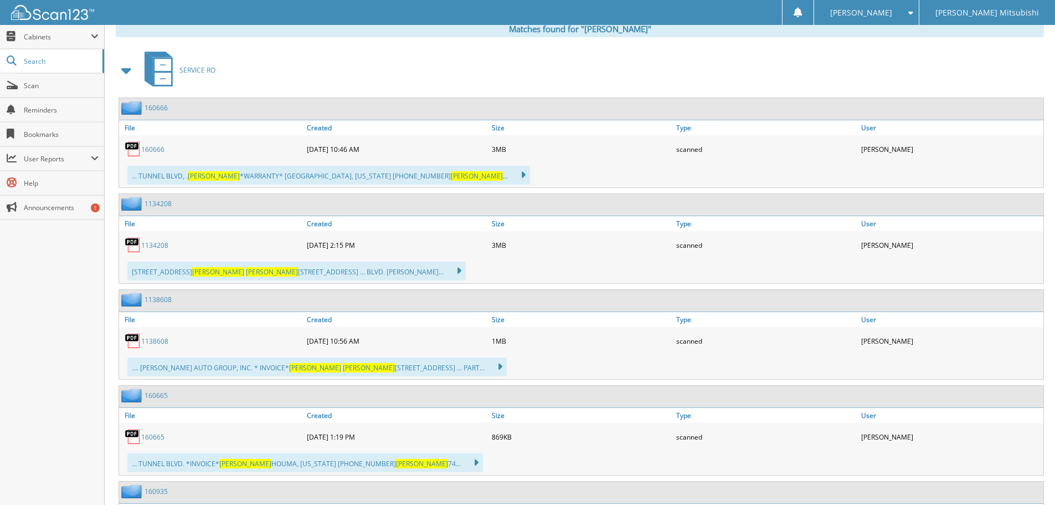
scroll to position [332, 0]
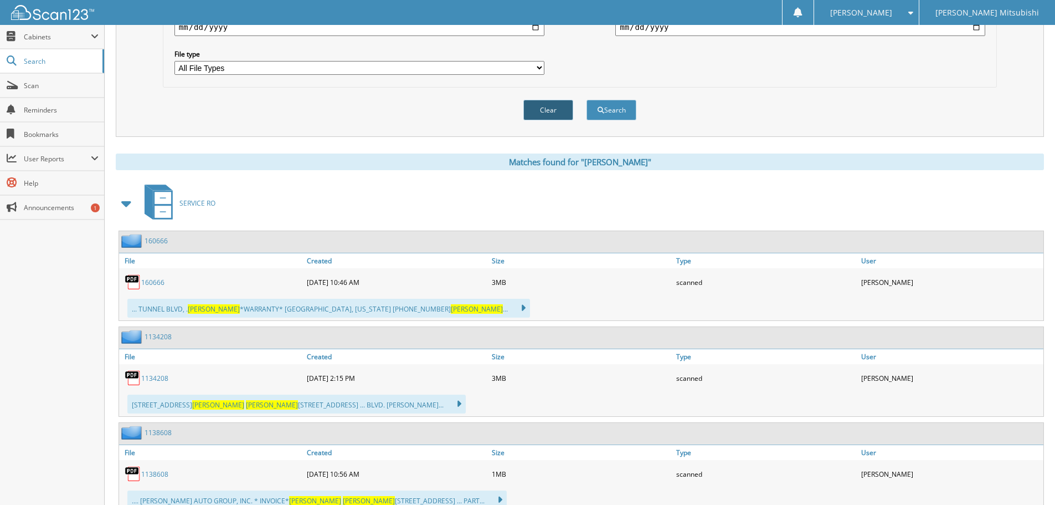
click at [549, 111] on button "Clear" at bounding box center [548, 110] width 50 height 20
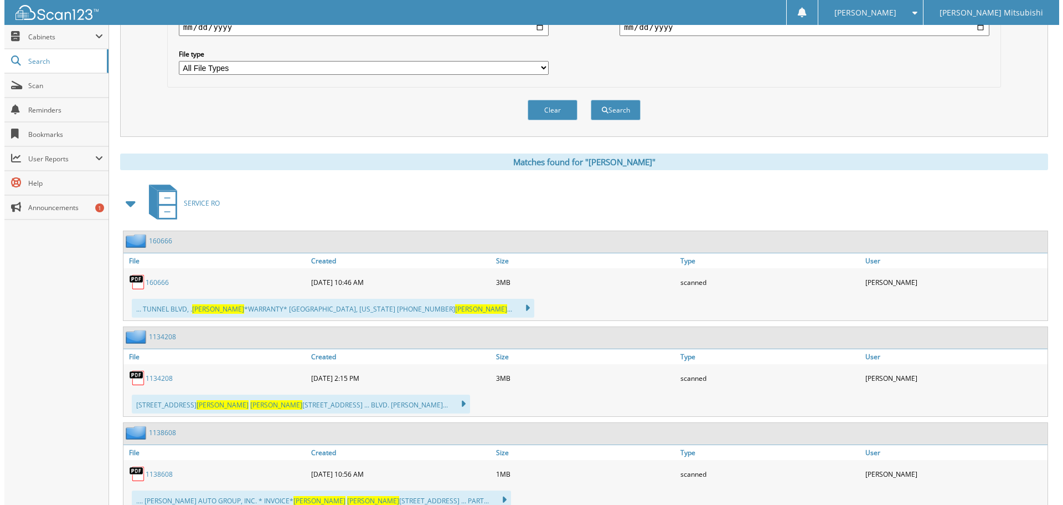
scroll to position [0, 0]
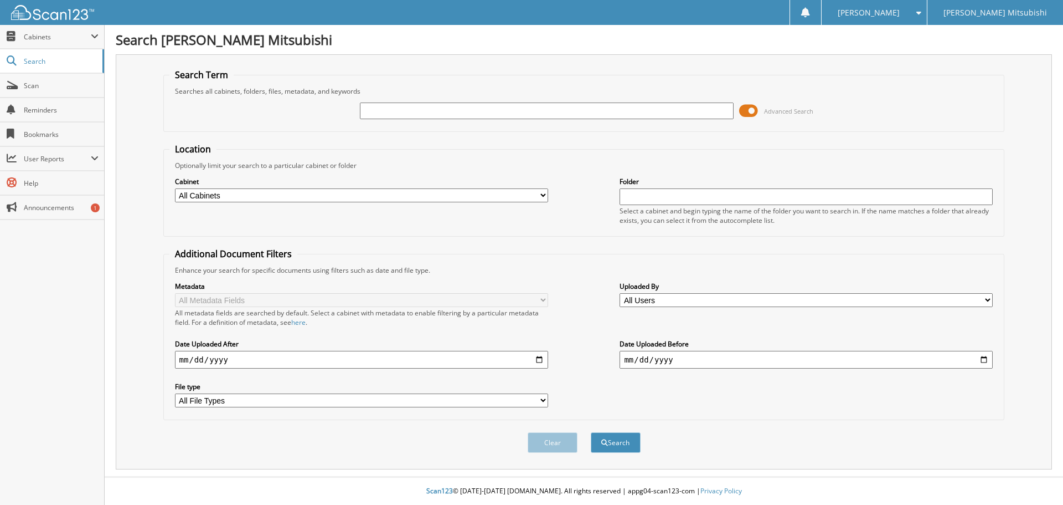
click at [464, 106] on input "text" at bounding box center [546, 110] width 373 height 17
type input "[PERSON_NAME]"
click at [591, 432] on button "Search" at bounding box center [616, 442] width 50 height 20
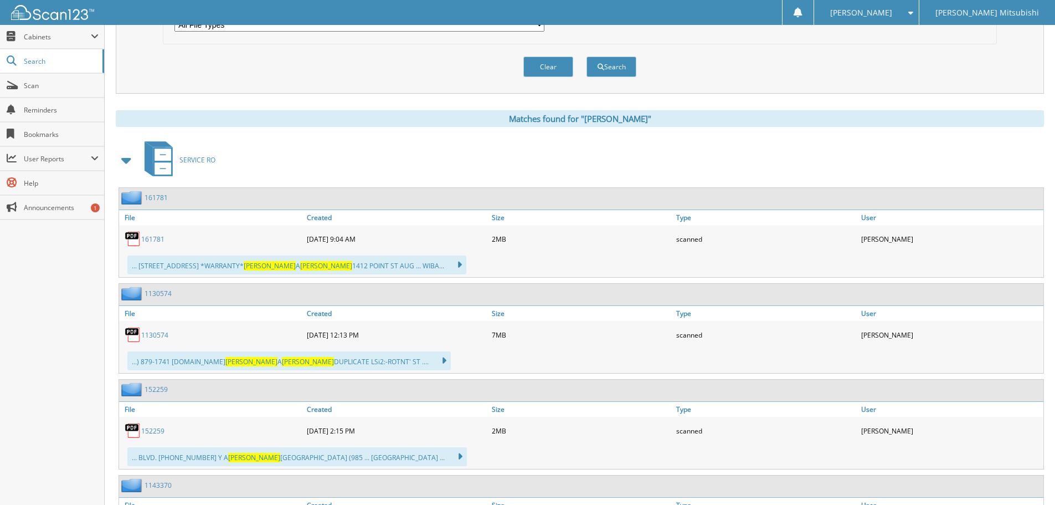
scroll to position [554, 0]
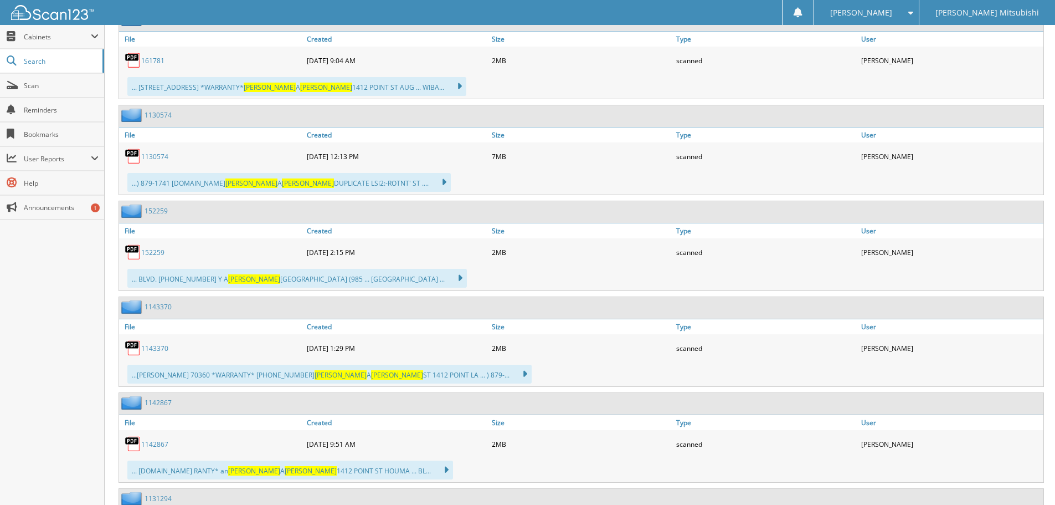
click at [155, 61] on link "161781" at bounding box center [152, 60] width 23 height 9
